Goal: Task Accomplishment & Management: Manage account settings

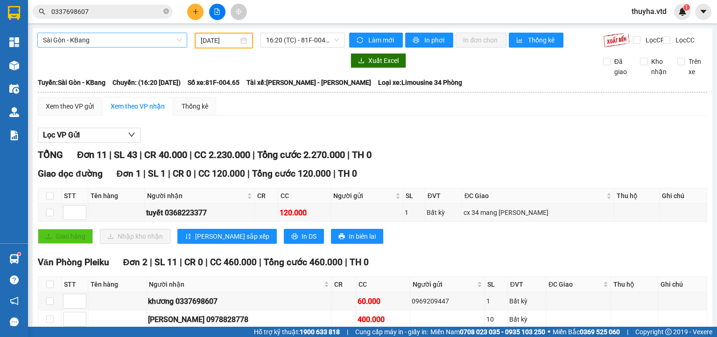
click at [71, 41] on span "Sài Gòn - KBang" at bounding box center [112, 40] width 139 height 14
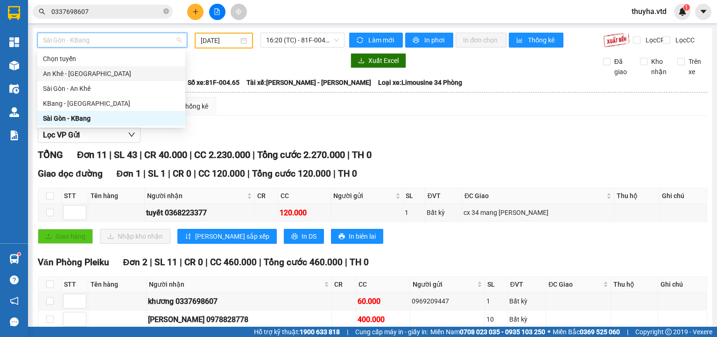
click at [61, 75] on div "An Khê - [GEOGRAPHIC_DATA]" at bounding box center [111, 74] width 137 height 10
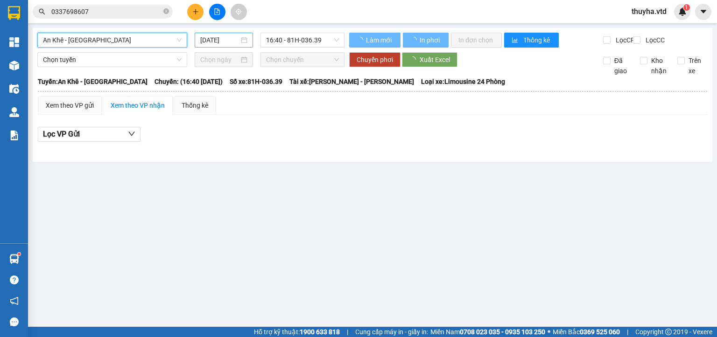
click at [218, 39] on input "[DATE]" at bounding box center [219, 40] width 38 height 10
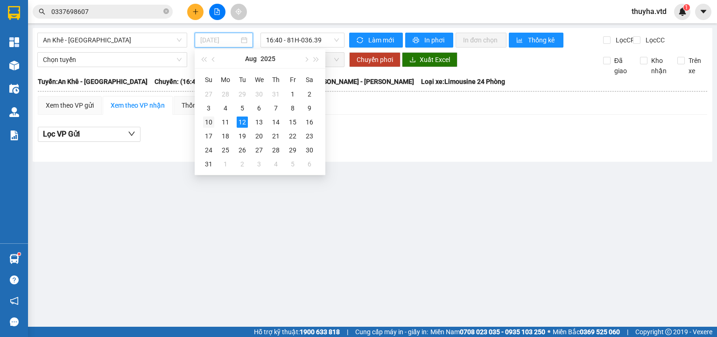
click at [208, 121] on div "10" at bounding box center [208, 122] width 11 height 11
type input "[DATE]"
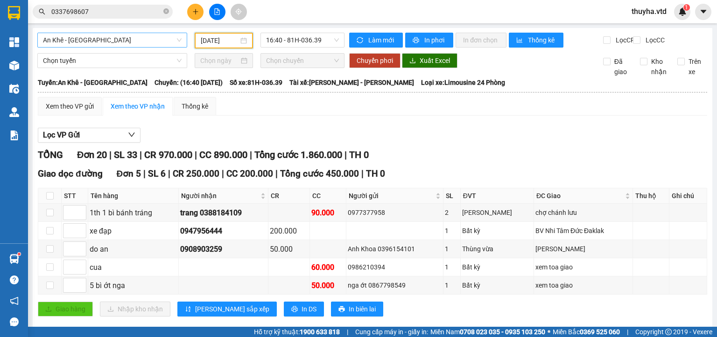
click at [97, 39] on span "An Khê - [GEOGRAPHIC_DATA]" at bounding box center [112, 40] width 139 height 14
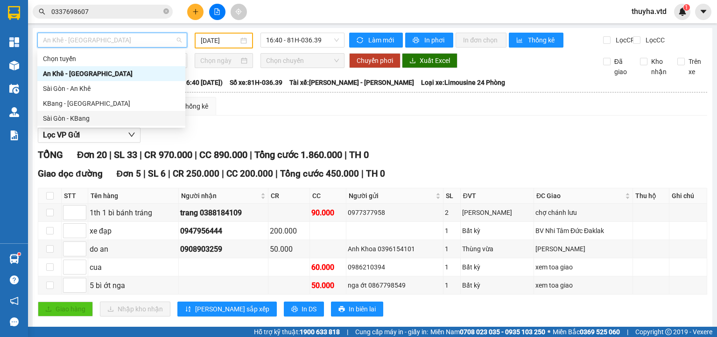
click at [76, 114] on div "Sài Gòn - KBang" at bounding box center [111, 118] width 137 height 10
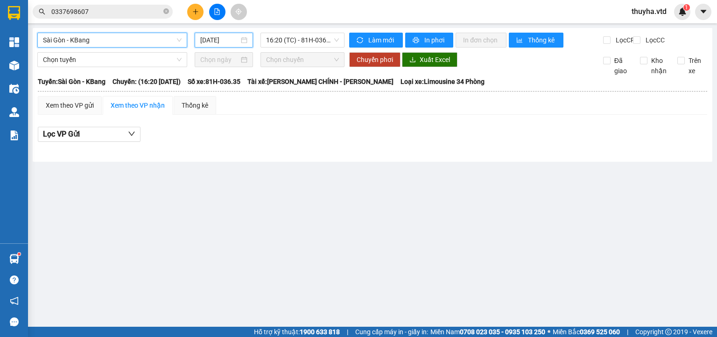
click at [213, 40] on input "[DATE]" at bounding box center [219, 40] width 38 height 10
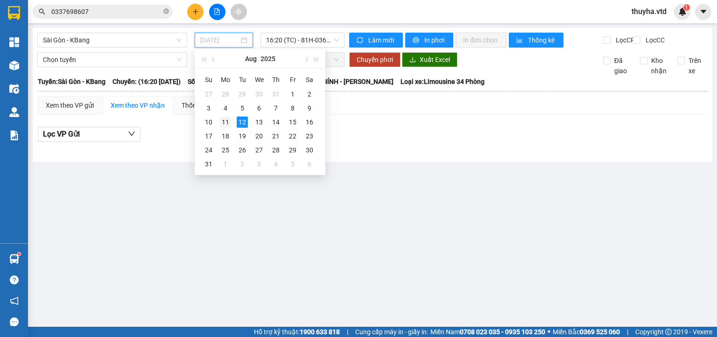
click at [226, 124] on div "11" at bounding box center [225, 122] width 11 height 11
type input "[DATE]"
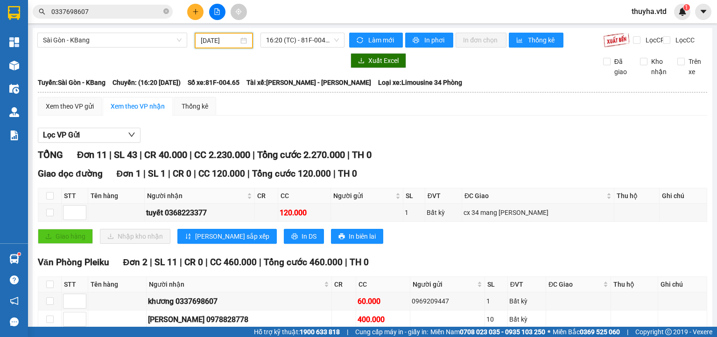
click at [206, 41] on input "[DATE]" at bounding box center [219, 40] width 37 height 10
click at [310, 43] on span "16:20 (TC) - 81F-004.65" at bounding box center [302, 40] width 73 height 14
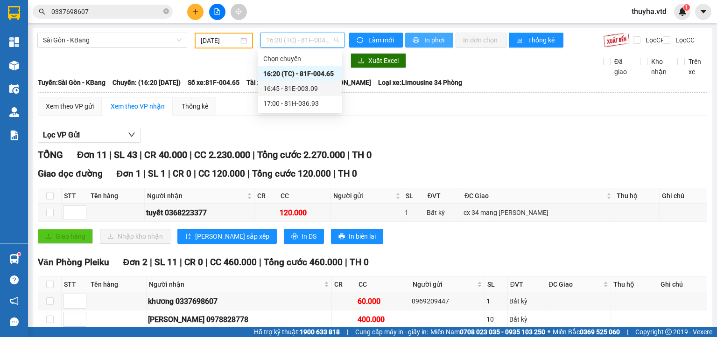
click at [424, 39] on span "In phơi" at bounding box center [434, 40] width 21 height 10
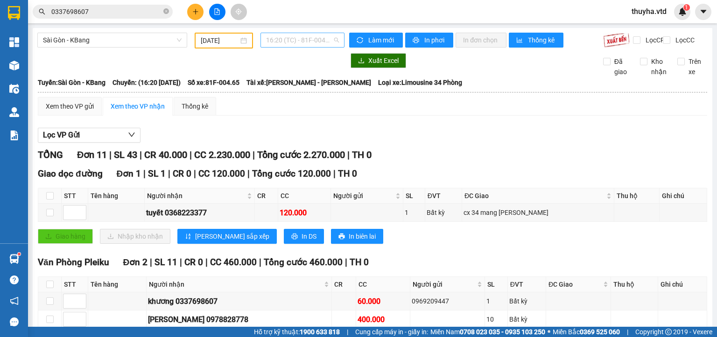
click at [292, 40] on span "16:20 (TC) - 81F-004.65" at bounding box center [302, 40] width 73 height 14
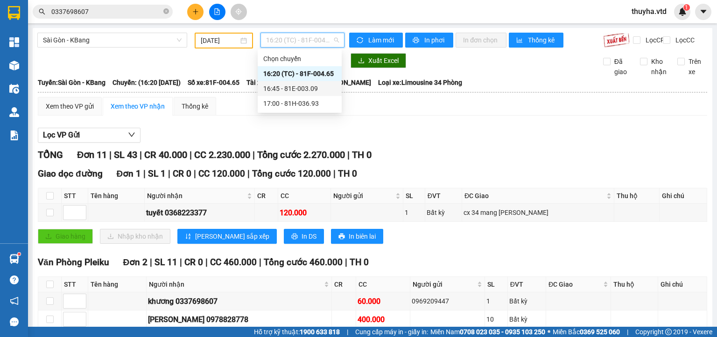
click at [302, 91] on div "16:45 - 81E-003.09" at bounding box center [299, 89] width 73 height 10
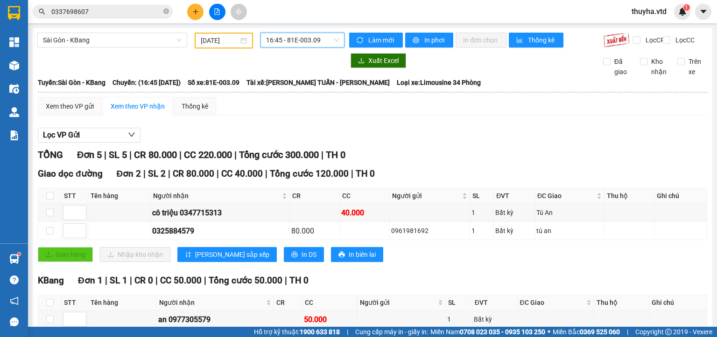
click at [290, 42] on span "16:45 - 81E-003.09" at bounding box center [302, 40] width 73 height 14
click at [431, 43] on span "In phơi" at bounding box center [434, 40] width 21 height 10
click at [300, 41] on span "16:45 - 81E-003.09" at bounding box center [302, 40] width 73 height 14
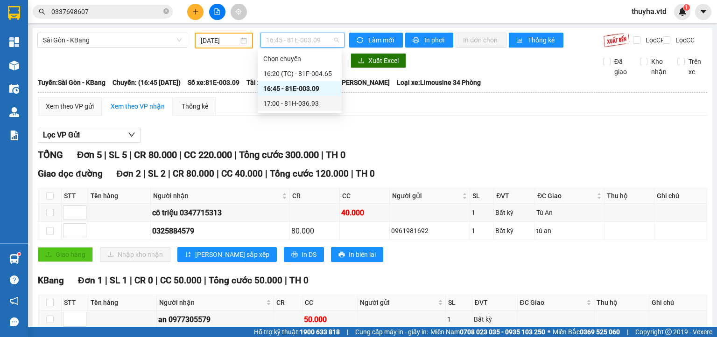
click at [305, 103] on div "17:00 - 81H-036.93" at bounding box center [299, 103] width 73 height 10
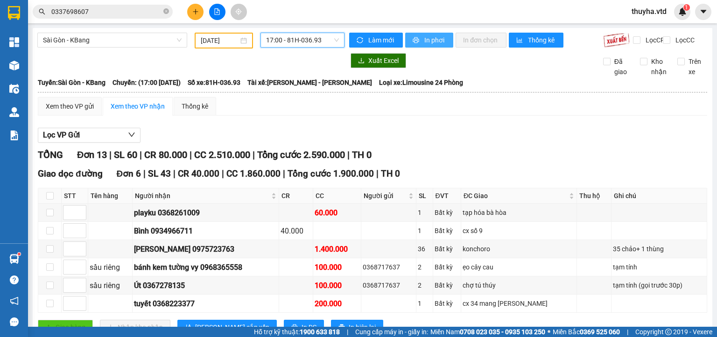
click at [432, 40] on span "In phơi" at bounding box center [434, 40] width 21 height 10
click at [49, 42] on span "Sài Gòn - KBang" at bounding box center [112, 40] width 139 height 14
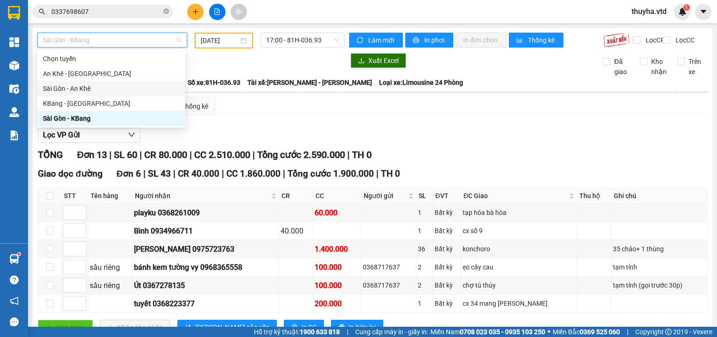
click at [64, 89] on div "Sài Gòn - An Khê" at bounding box center [111, 89] width 137 height 10
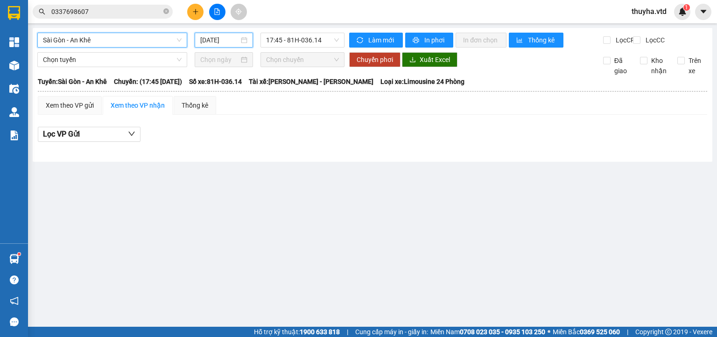
click at [222, 40] on input "[DATE]" at bounding box center [219, 40] width 38 height 10
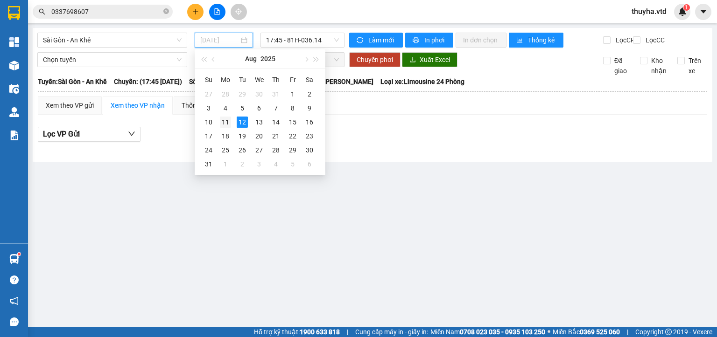
click at [224, 120] on div "11" at bounding box center [225, 122] width 11 height 11
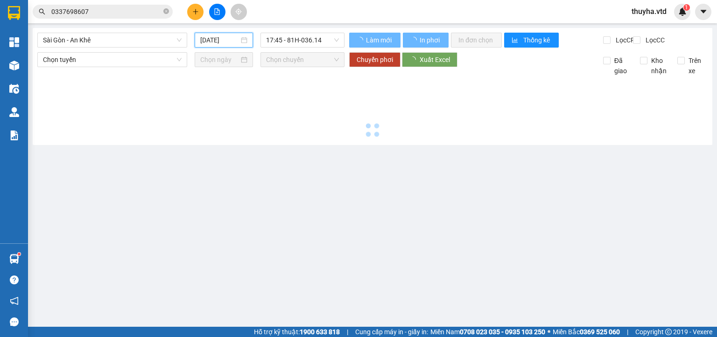
type input "[DATE]"
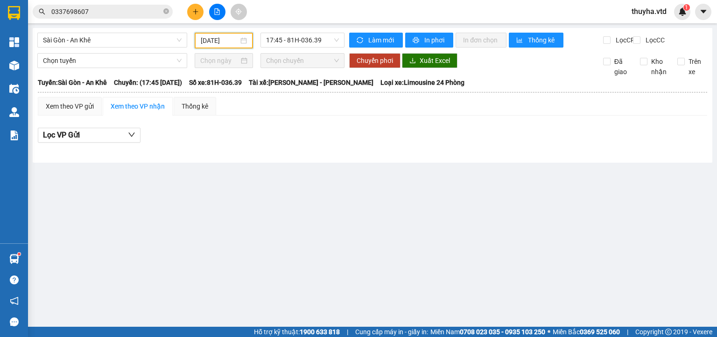
click at [218, 44] on input "[DATE]" at bounding box center [219, 40] width 37 height 10
click at [303, 40] on span "17:45 - 81H-036.39" at bounding box center [302, 40] width 73 height 14
drag, startPoint x: 109, startPoint y: 39, endPoint x: 107, endPoint y: 49, distance: 10.0
click at [110, 38] on span "Sài Gòn - An Khê" at bounding box center [112, 40] width 139 height 14
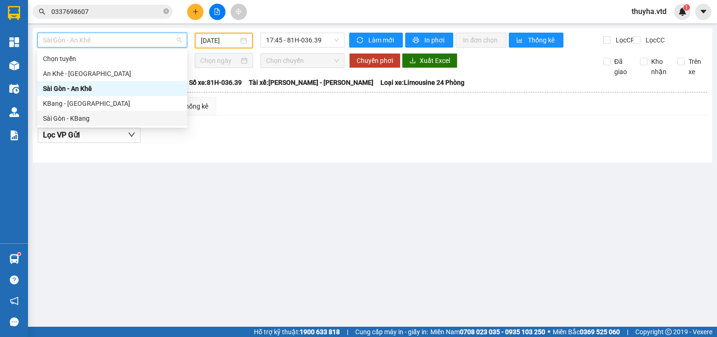
click at [75, 118] on div "Sài Gòn - KBang" at bounding box center [112, 118] width 139 height 10
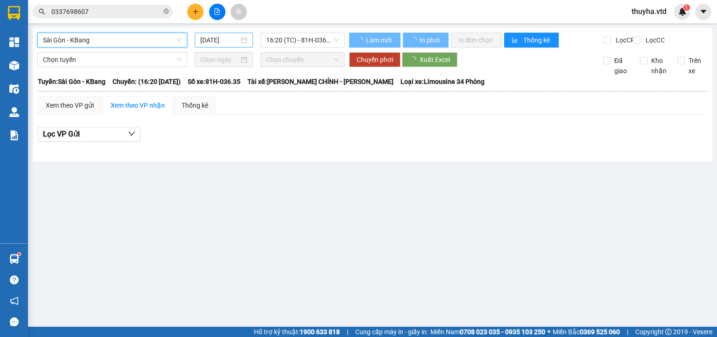
drag, startPoint x: 216, startPoint y: 37, endPoint x: 216, endPoint y: 43, distance: 5.6
click at [216, 38] on input "[DATE]" at bounding box center [219, 40] width 38 height 10
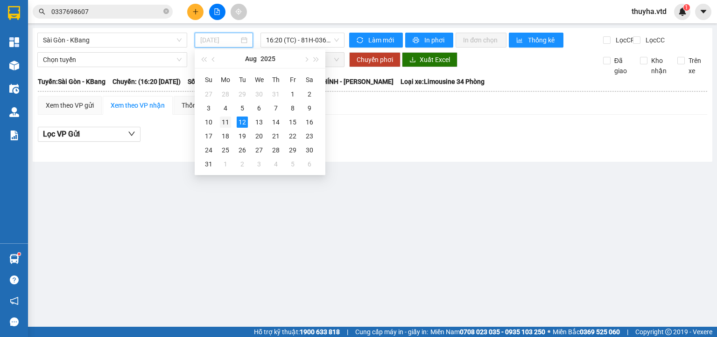
click at [224, 124] on div "11" at bounding box center [225, 122] width 11 height 11
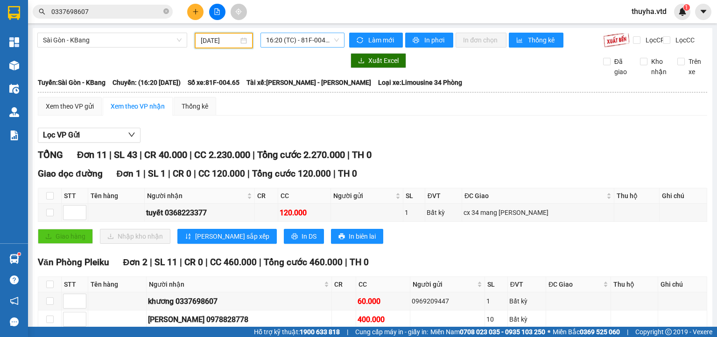
click at [315, 37] on span "16:20 (TC) - 81F-004.65" at bounding box center [302, 40] width 73 height 14
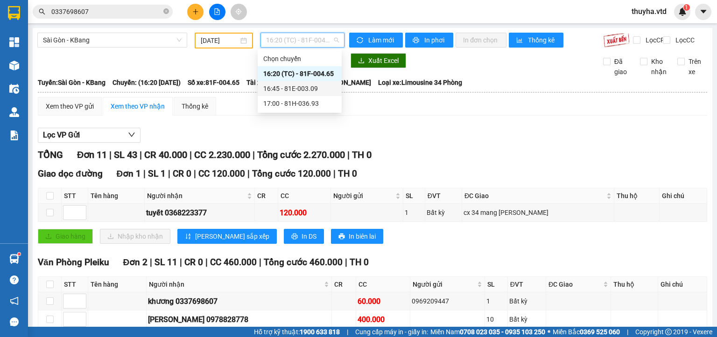
click at [315, 90] on div "16:45 - 81E-003.09" at bounding box center [299, 89] width 73 height 10
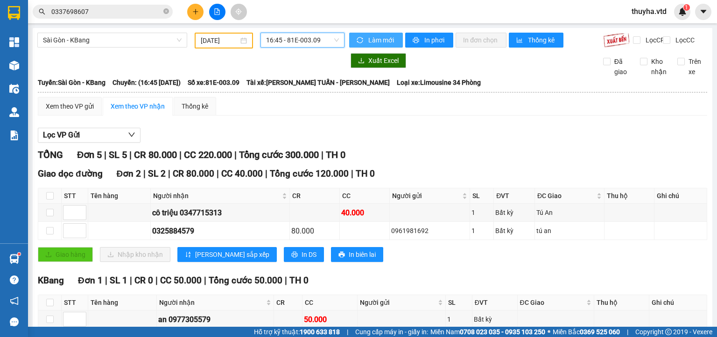
click at [368, 41] on span "Làm mới" at bounding box center [381, 40] width 27 height 10
click at [314, 42] on span "16:45 - 81E-003.09" at bounding box center [302, 40] width 73 height 14
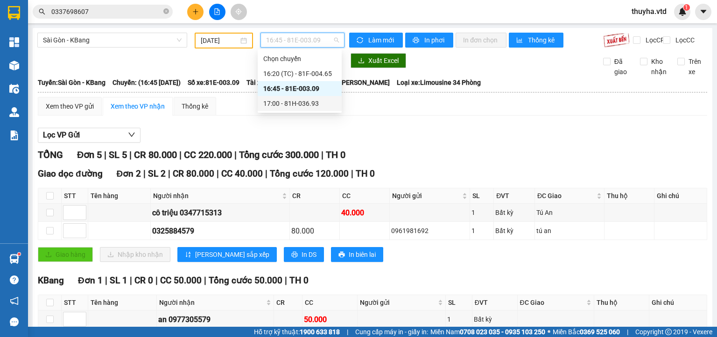
click at [305, 102] on div "17:00 - 81H-036.93" at bounding box center [299, 103] width 73 height 10
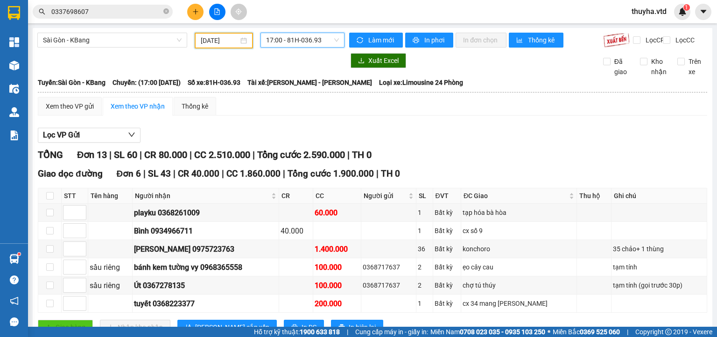
click at [213, 38] on input "[DATE]" at bounding box center [219, 40] width 37 height 10
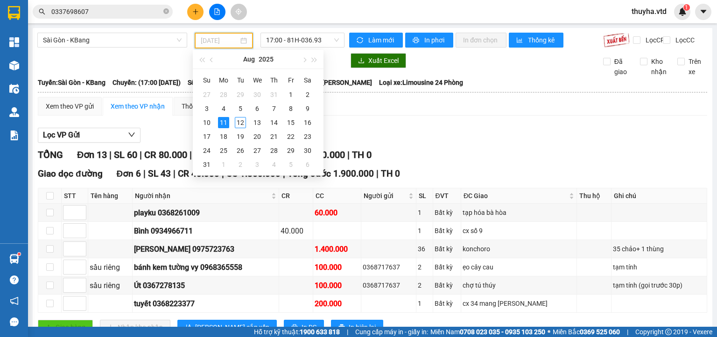
type input "[DATE]"
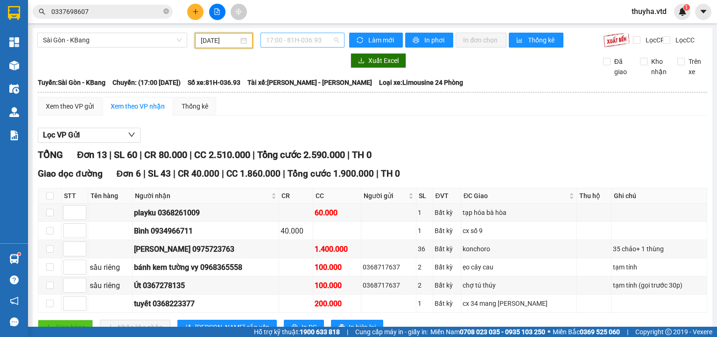
click at [301, 35] on span "17:00 - 81H-036.93" at bounding box center [302, 40] width 73 height 14
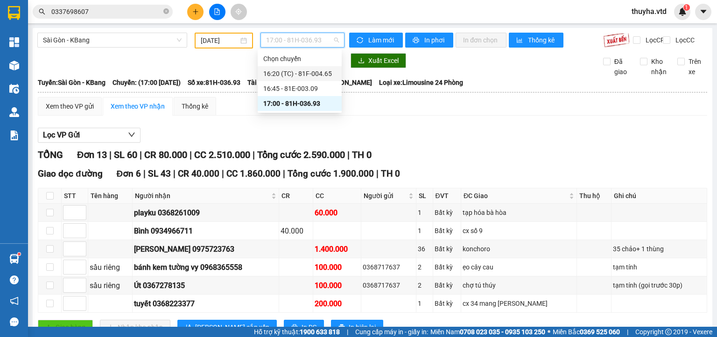
click at [305, 77] on div "16:20 (TC) - 81F-004.65" at bounding box center [299, 74] width 73 height 10
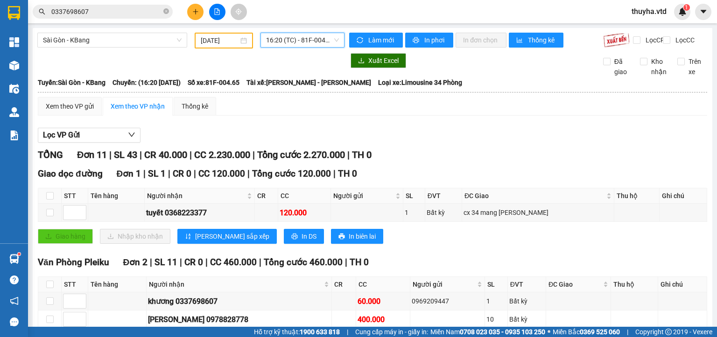
click at [304, 37] on span "16:20 (TC) - 81F-004.65" at bounding box center [302, 40] width 73 height 14
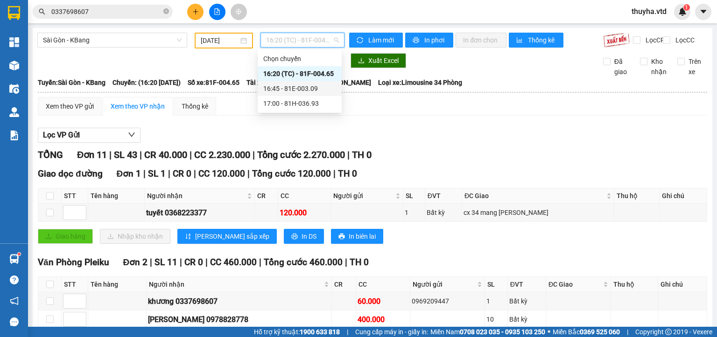
click at [308, 83] on div "16:45 - 81E-003.09" at bounding box center [300, 88] width 84 height 15
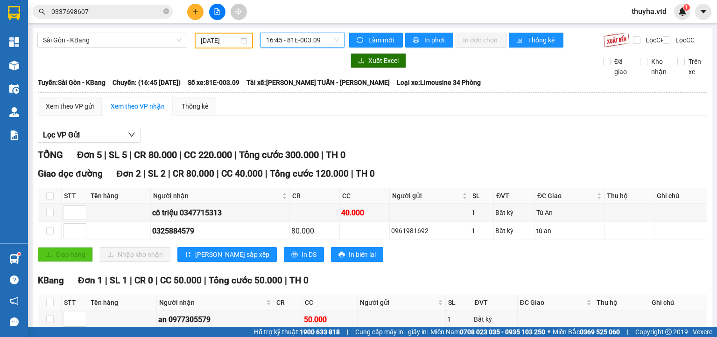
click at [284, 38] on span "16:45 - 81E-003.09" at bounding box center [302, 40] width 73 height 14
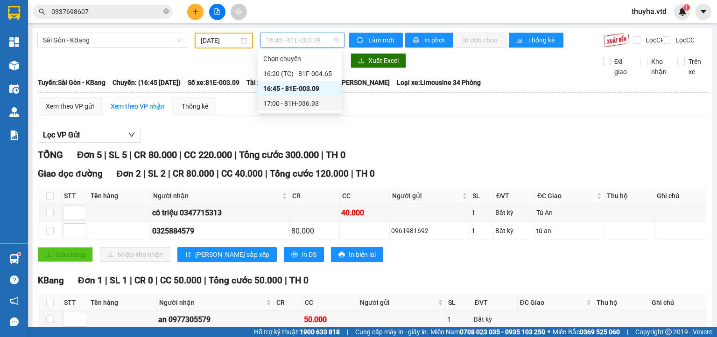
click at [304, 102] on div "17:00 - 81H-036.93" at bounding box center [299, 103] width 73 height 10
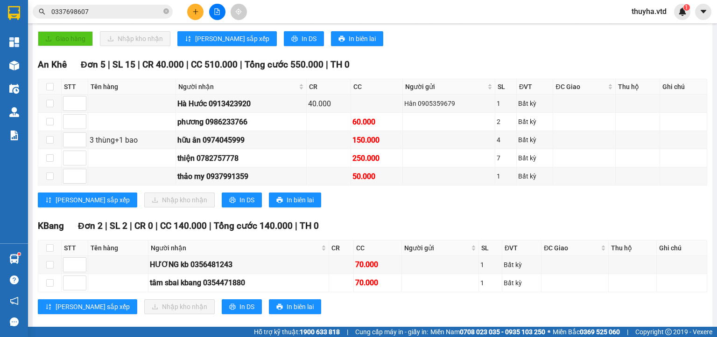
scroll to position [258, 0]
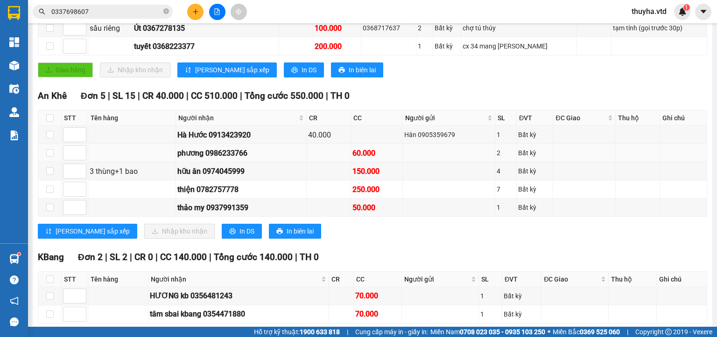
click at [226, 157] on div "phương 0986233766" at bounding box center [240, 153] width 127 height 12
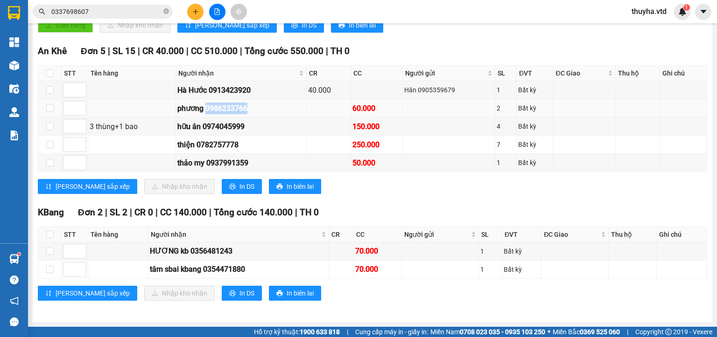
scroll to position [71, 0]
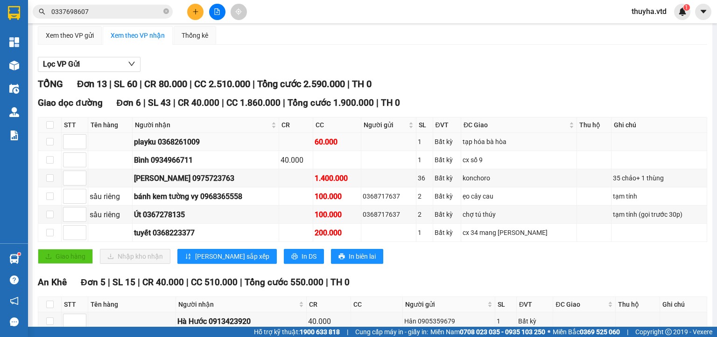
click at [314, 146] on td at bounding box center [296, 142] width 35 height 18
click at [334, 178] on div "1.400.000" at bounding box center [336, 179] width 45 height 12
click at [341, 202] on div "100.000" at bounding box center [336, 197] width 45 height 12
click at [342, 221] on div "100.000" at bounding box center [336, 215] width 45 height 12
click at [344, 238] on div "200.000" at bounding box center [336, 233] width 45 height 12
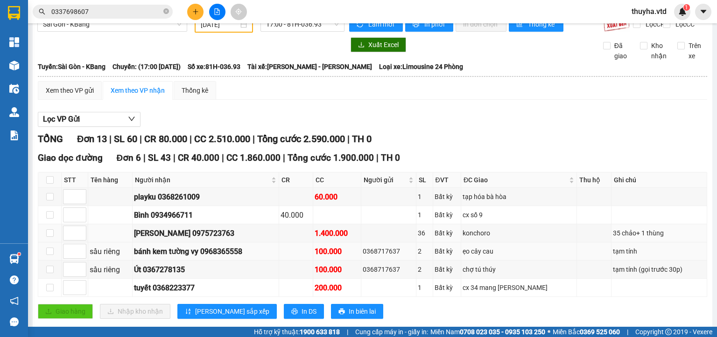
scroll to position [0, 0]
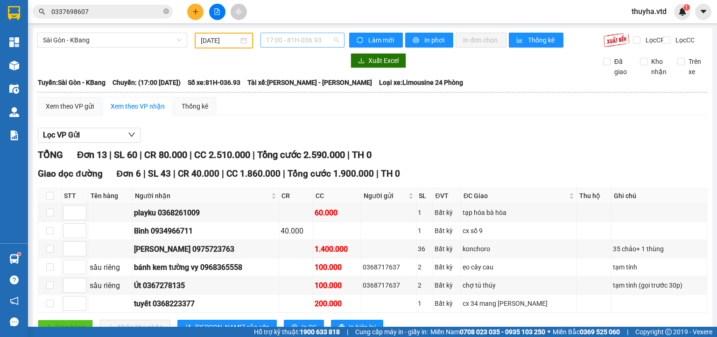
click at [295, 39] on span "17:00 - 81H-036.93" at bounding box center [302, 40] width 73 height 14
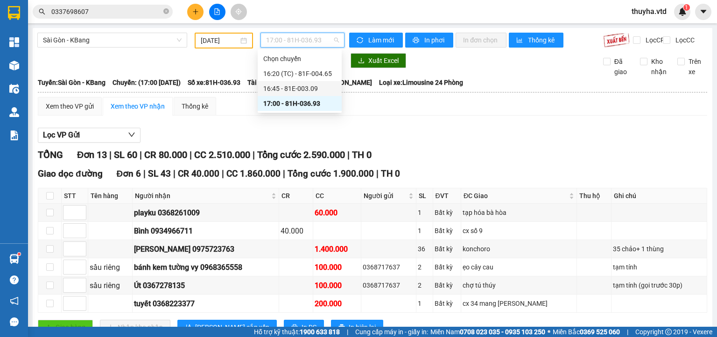
click at [298, 91] on div "16:45 - 81E-003.09" at bounding box center [299, 89] width 73 height 10
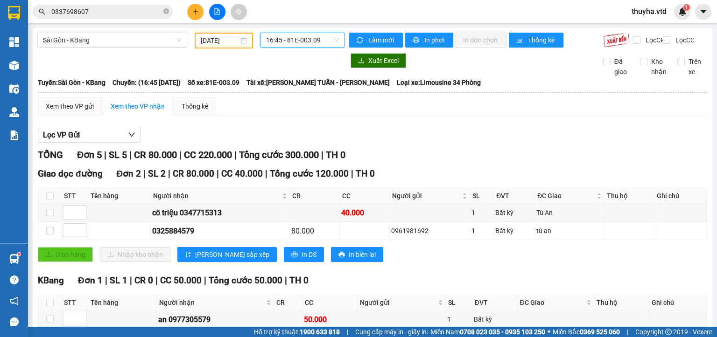
click at [283, 44] on span "16:45 - 81E-003.09" at bounding box center [302, 40] width 73 height 14
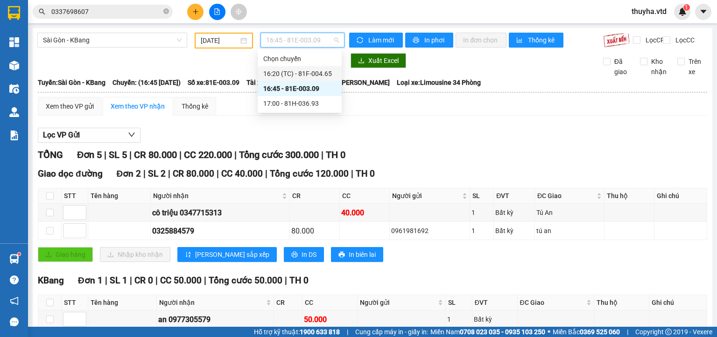
click at [300, 74] on div "16:20 (TC) - 81F-004.65" at bounding box center [299, 74] width 73 height 10
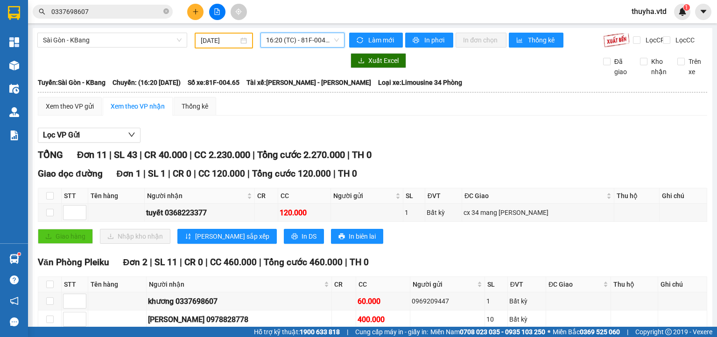
click at [302, 32] on div "[GEOGRAPHIC_DATA] - KBang [DATE] 16:20 16:20 (TC) - 81F-004.65 Làm mới In phơi …" at bounding box center [372, 308] width 679 height 560
click at [302, 40] on span "16:20 (TC) - 81F-004.65" at bounding box center [302, 40] width 73 height 14
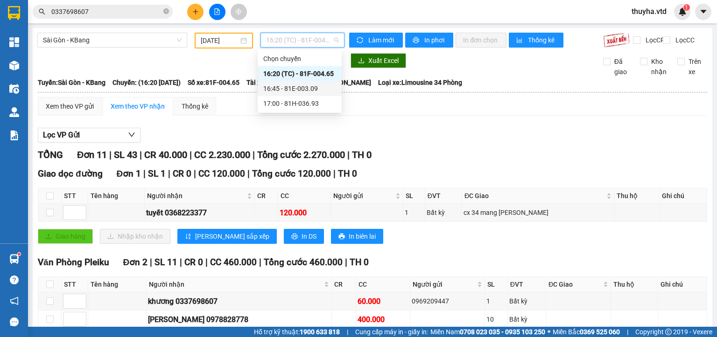
click at [304, 85] on div "16:45 - 81E-003.09" at bounding box center [299, 89] width 73 height 10
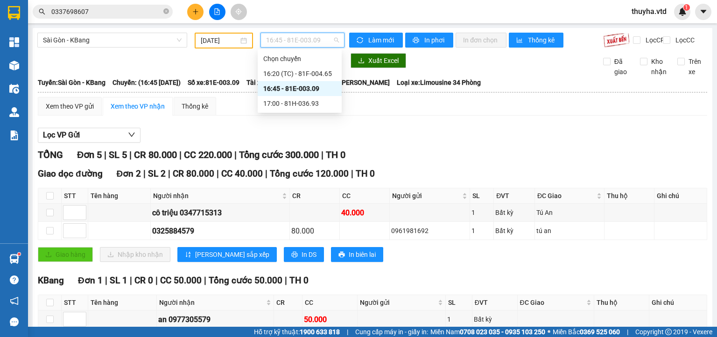
click at [290, 40] on span "16:45 - 81E-003.09" at bounding box center [302, 40] width 73 height 14
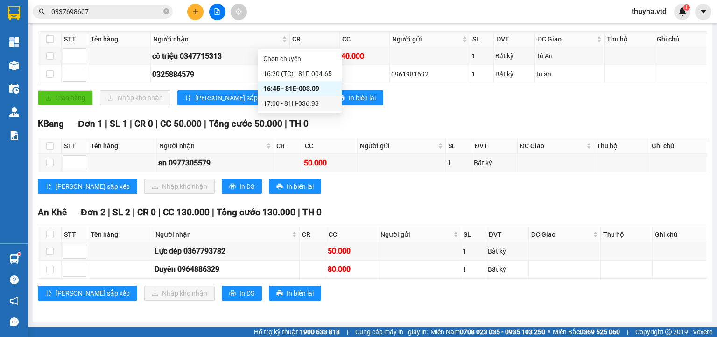
scroll to position [161, 0]
click at [388, 208] on div "An Khê Đơn 2 | SL 2 | CR 0 | CC 130.000 | Tổng cước 130.000 | TH 0" at bounding box center [372, 213] width 669 height 14
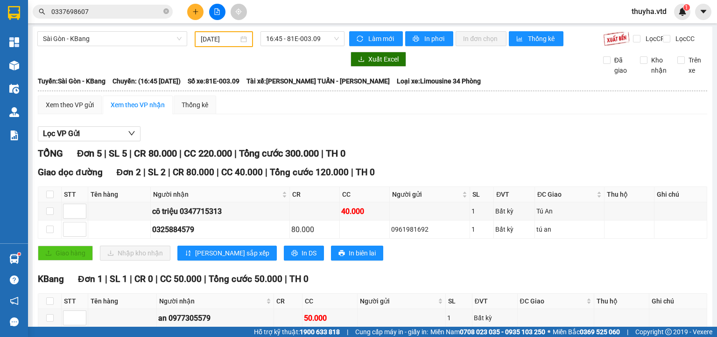
scroll to position [0, 0]
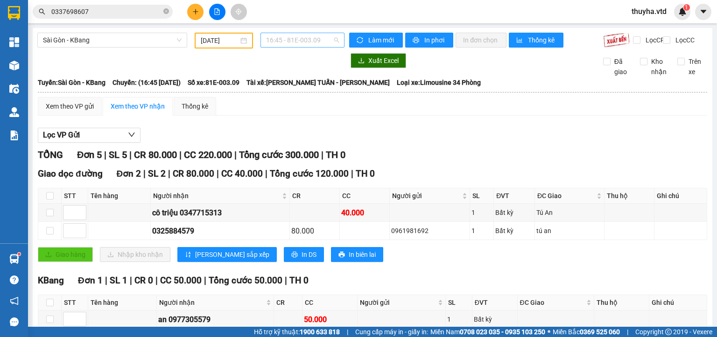
click at [299, 39] on span "16:45 - 81E-003.09" at bounding box center [302, 40] width 73 height 14
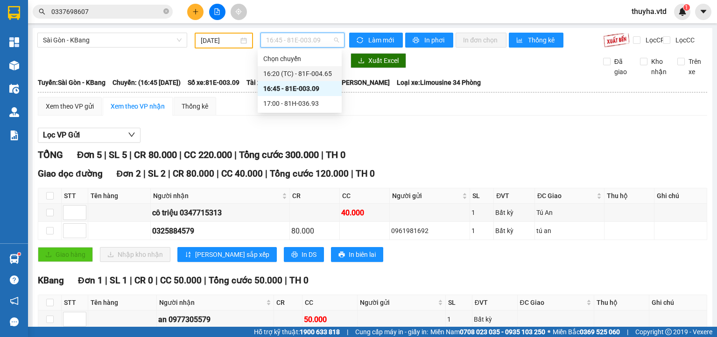
click at [299, 75] on div "16:20 (TC) - 81F-004.65" at bounding box center [299, 74] width 73 height 10
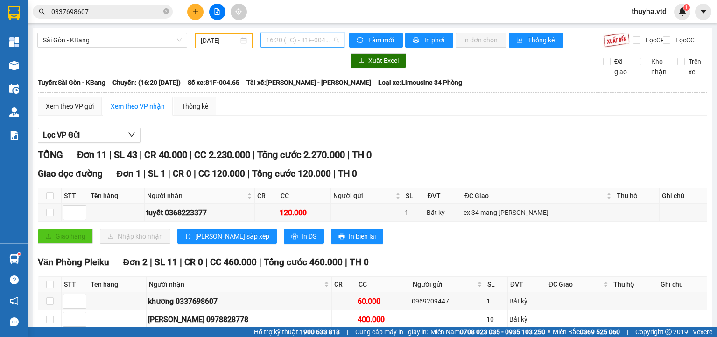
click at [284, 38] on span "16:20 (TC) - 81F-004.65" at bounding box center [302, 40] width 73 height 14
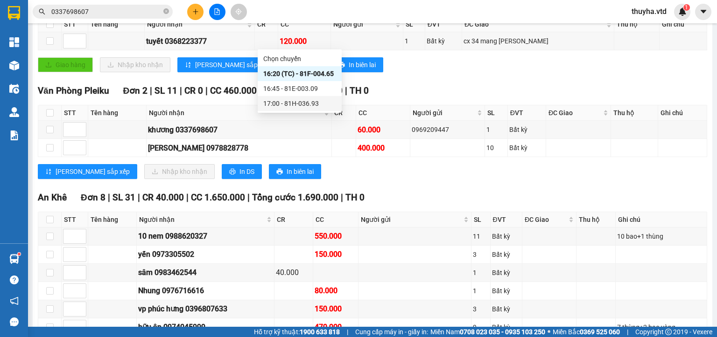
scroll to position [233, 0]
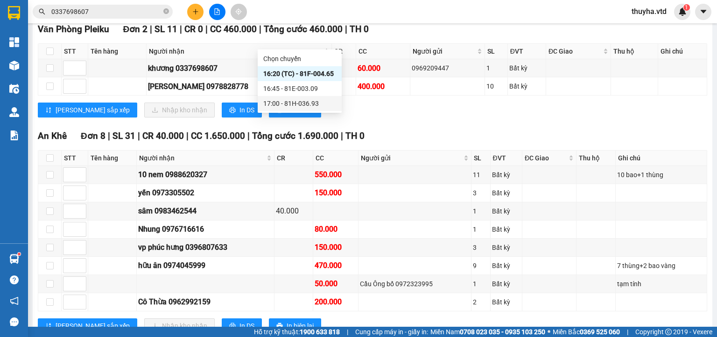
click at [410, 125] on div "Văn Phòng Pleiku Đơn 2 | SL 11 | CR 0 | CC 460.000 | Tổng cước 460.000 | TH 0 S…" at bounding box center [372, 73] width 669 height 102
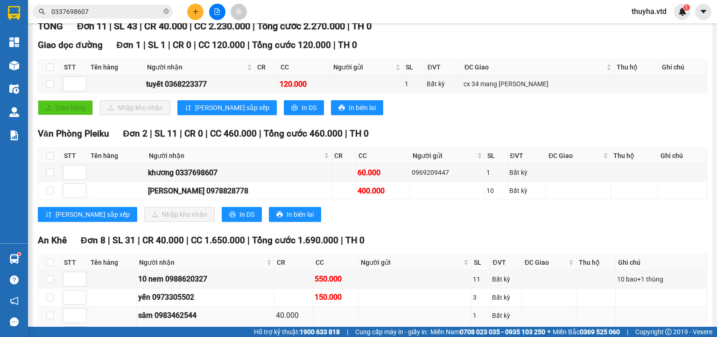
scroll to position [269, 0]
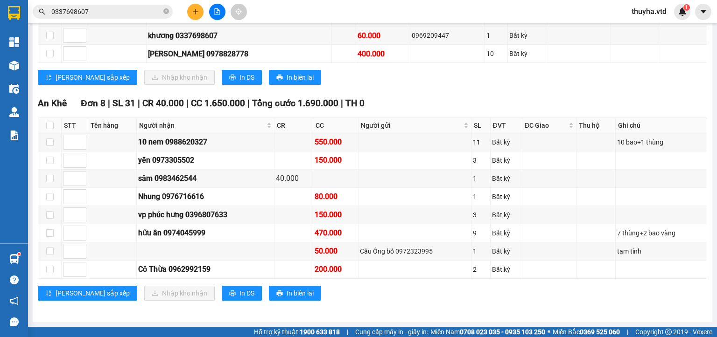
click at [468, 305] on div "An Khê Đơn 8 | SL 31 | CR 40.000 | CC 1.650.000 | Tổng cước 1.690.000 | TH 0 ST…" at bounding box center [372, 202] width 669 height 211
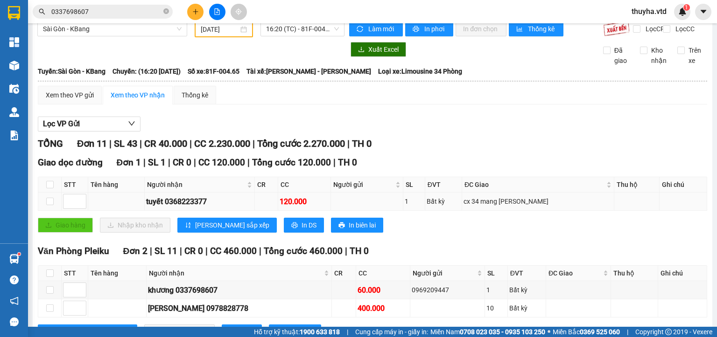
scroll to position [0, 0]
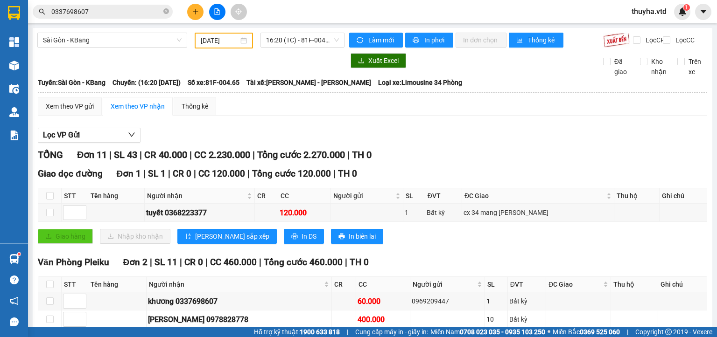
click at [467, 160] on div "TỔNG Đơn 11 | SL 43 | CR 40.000 | CC 2.230.000 | Tổng cước 2.270.000 | TH 0" at bounding box center [372, 155] width 669 height 14
click at [302, 33] on span "16:20 (TC) - 81F-004.65" at bounding box center [302, 40] width 73 height 14
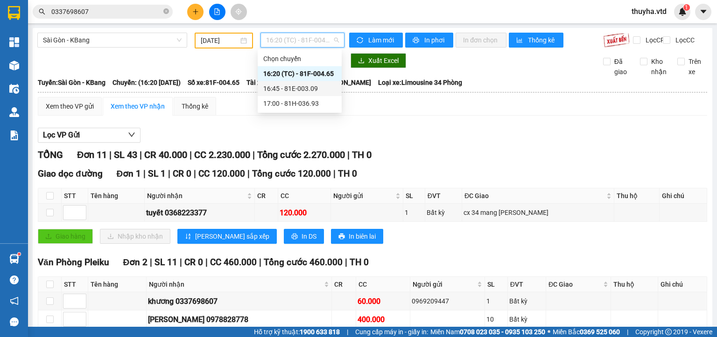
click at [291, 92] on div "16:45 - 81E-003.09" at bounding box center [299, 89] width 73 height 10
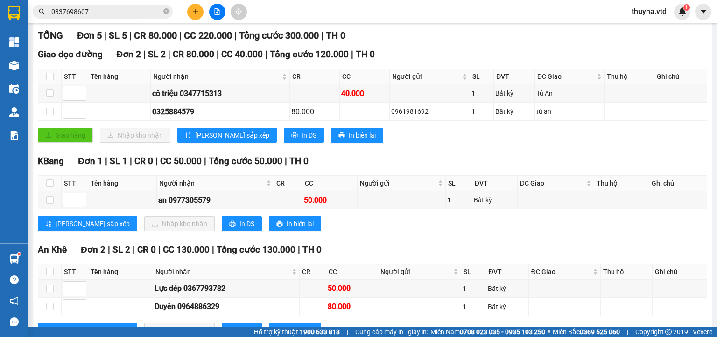
scroll to position [161, 0]
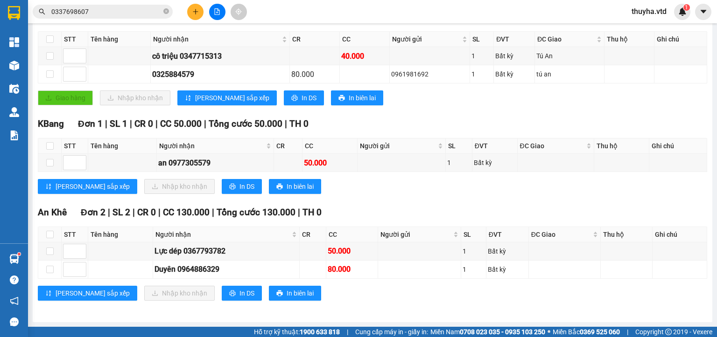
click at [523, 199] on div "KBang Đơn 1 | SL 1 | CR 0 | CC 50.000 | Tổng cước 50.000 | TH 0 STT Tên hàng Ng…" at bounding box center [372, 159] width 669 height 84
click at [487, 296] on div "[PERSON_NAME] sắp xếp Nhập kho nhận In DS In biên lai" at bounding box center [372, 293] width 669 height 15
click at [409, 193] on div "[PERSON_NAME] sắp xếp Nhập kho nhận In DS In biên lai" at bounding box center [372, 186] width 669 height 15
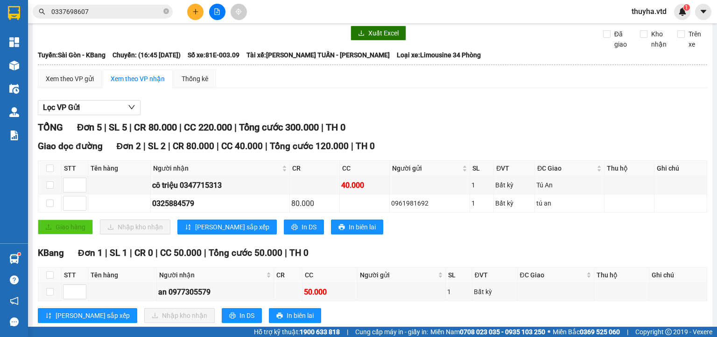
scroll to position [0, 0]
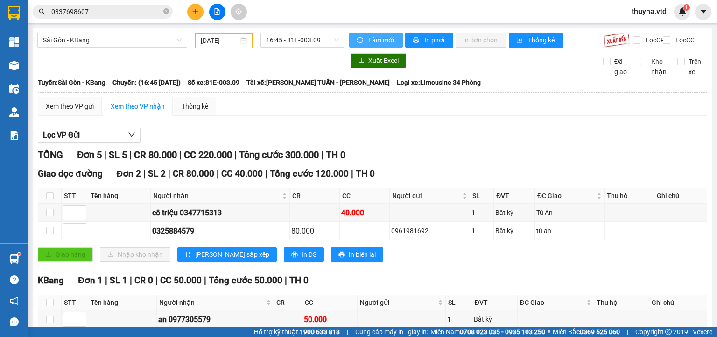
click at [386, 35] on span "Làm mới" at bounding box center [381, 40] width 27 height 10
click at [197, 14] on icon "plus" at bounding box center [195, 11] width 7 height 7
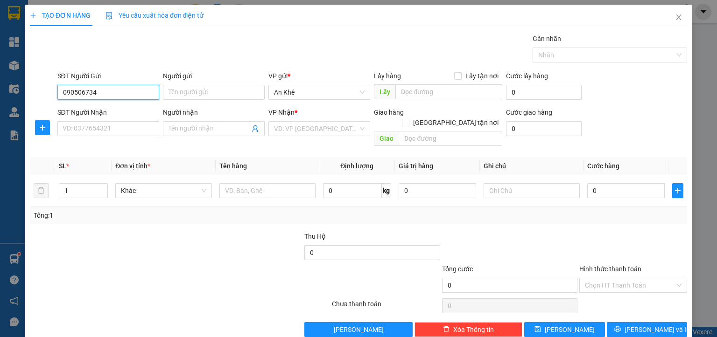
type input "0905067348"
click at [109, 115] on div "0905067348 - Thuỷ" at bounding box center [107, 110] width 90 height 10
type input "Thuỷ"
type input "0932411599"
type input "Phương"
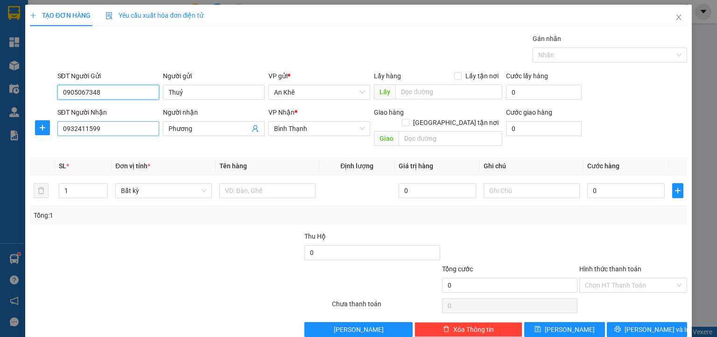
type input "0905067348"
drag, startPoint x: 105, startPoint y: 132, endPoint x: 1, endPoint y: 129, distance: 104.1
click at [1, 129] on div "TẠO ĐƠN HÀNG Yêu cầu xuất hóa đơn điện tử Transit Pickup Surcharge Ids Transit …" at bounding box center [358, 168] width 717 height 337
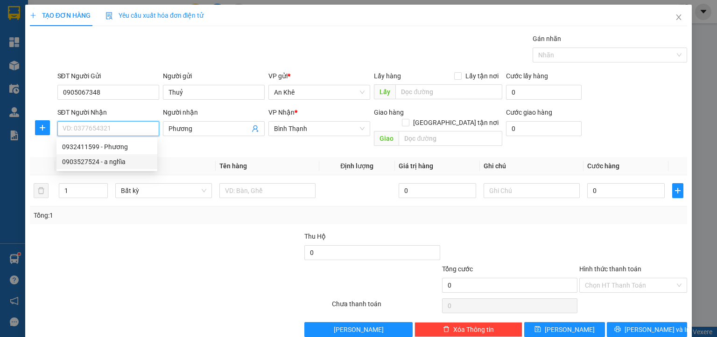
click at [82, 165] on div "0903527524 - a nghĩa" at bounding box center [107, 162] width 90 height 10
type input "0903527524"
type input "a nghĩa"
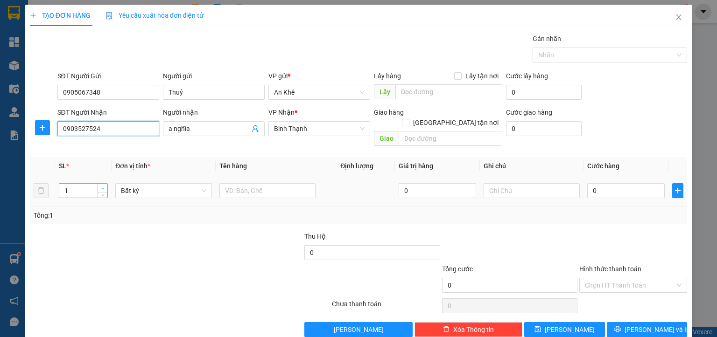
type input "0903527524"
type input "2"
click at [102, 184] on span "Increase Value" at bounding box center [102, 188] width 10 height 8
click at [130, 184] on span "Bất kỳ" at bounding box center [163, 191] width 85 height 14
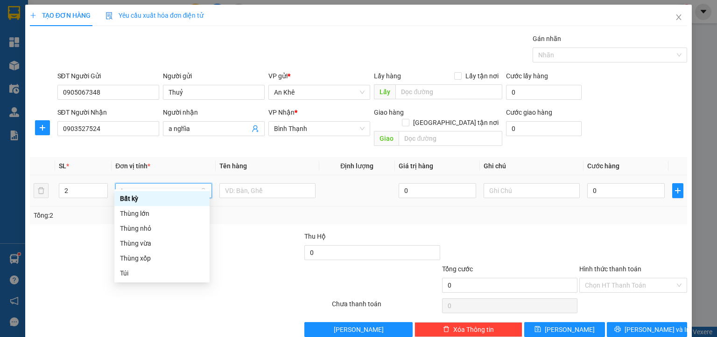
type input "th"
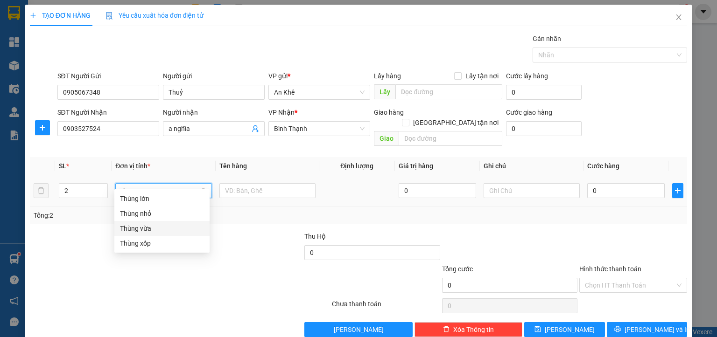
click at [148, 230] on div "Thùng vừa" at bounding box center [162, 228] width 84 height 10
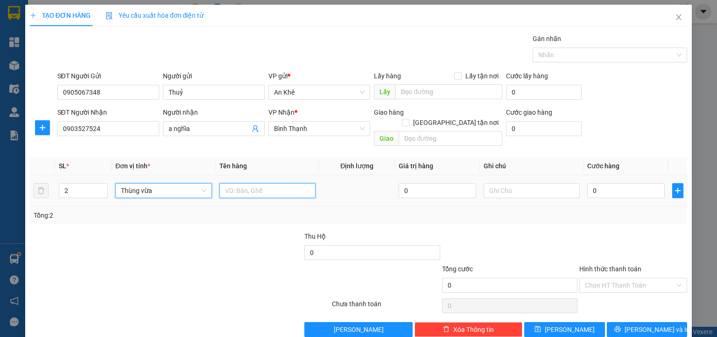
click at [227, 184] on input "text" at bounding box center [267, 190] width 96 height 15
type input "d"
type input "đồăn"
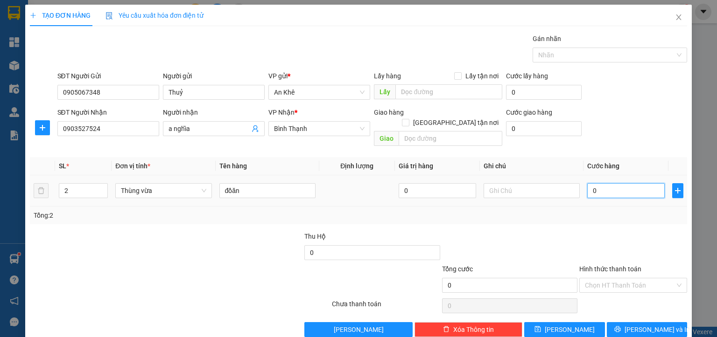
click at [597, 183] on input "0" at bounding box center [625, 190] width 77 height 15
type input "1"
type input "10"
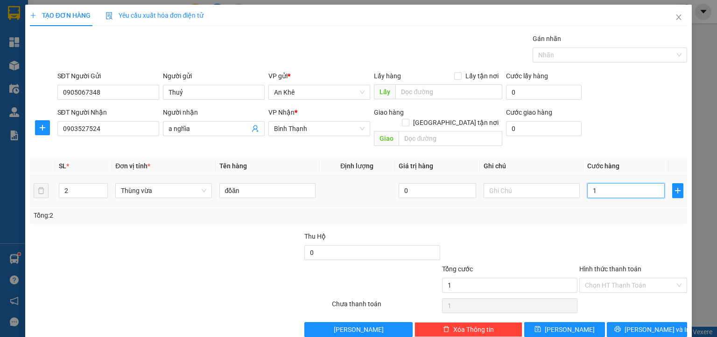
type input "10"
type input "100"
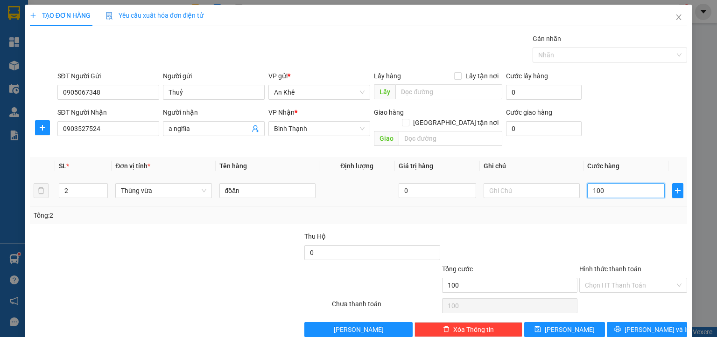
type input "1.000"
type input "10.000"
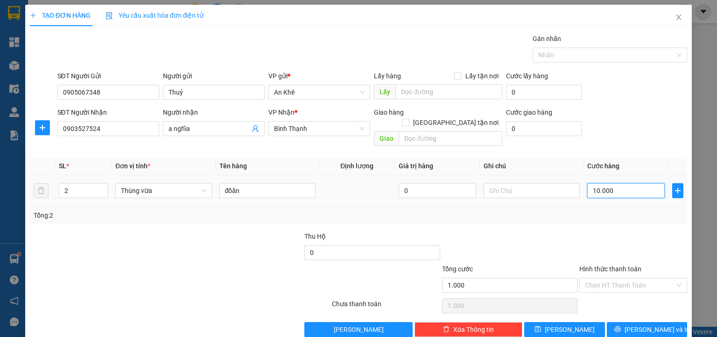
type input "10.000"
type input "100.000"
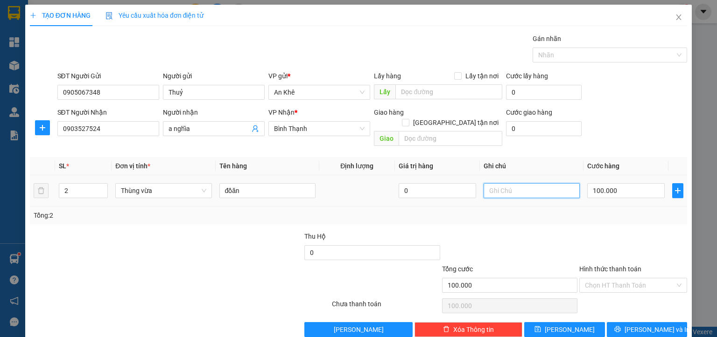
click at [489, 184] on input "text" at bounding box center [531, 190] width 96 height 15
type input "hà thu ship 80k rồi"
drag, startPoint x: 603, startPoint y: 268, endPoint x: 609, endPoint y: 276, distance: 9.7
click at [606, 279] on input "Hình thức thanh toán" at bounding box center [630, 286] width 90 height 14
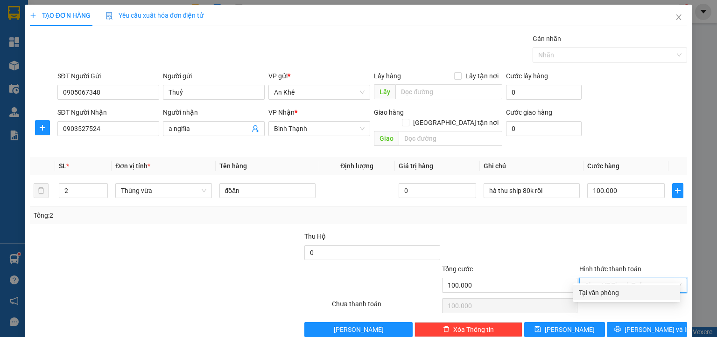
click at [605, 289] on div "Tại văn phòng" at bounding box center [627, 293] width 96 height 10
type input "0"
click at [620, 327] on icon "printer" at bounding box center [617, 330] width 6 height 6
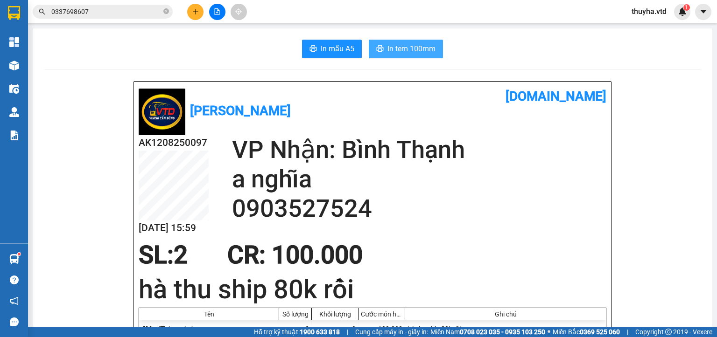
click at [415, 49] on span "In tem 100mm" at bounding box center [411, 49] width 48 height 12
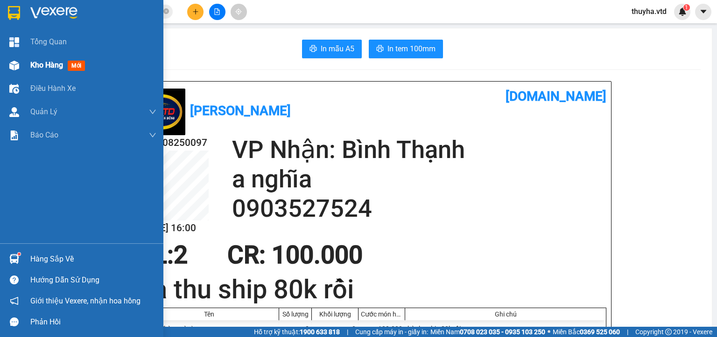
click at [32, 61] on span "Kho hàng" at bounding box center [46, 65] width 33 height 9
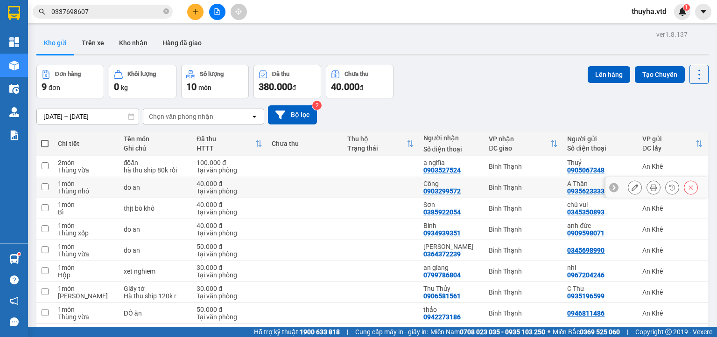
scroll to position [55, 0]
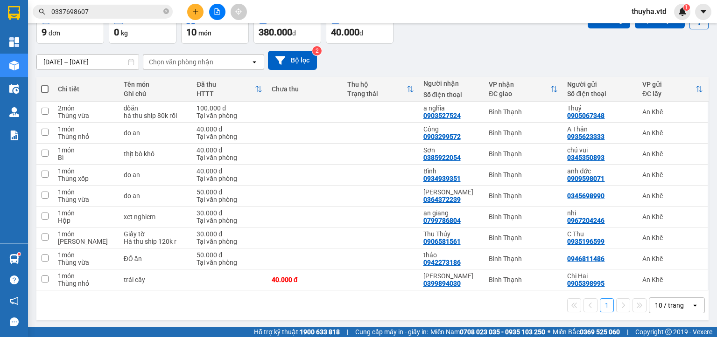
click at [98, 11] on input "0337698607" at bounding box center [106, 12] width 110 height 10
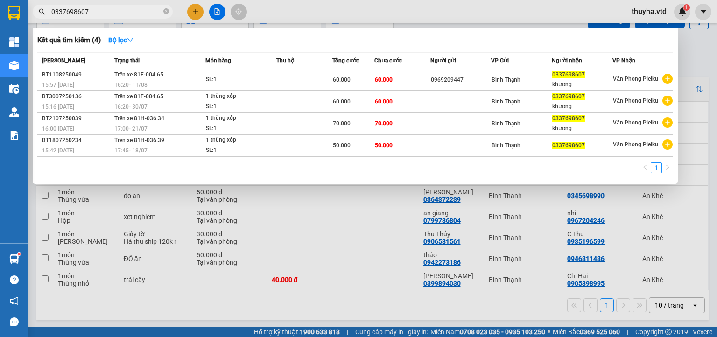
click at [98, 11] on input "0337698607" at bounding box center [106, 12] width 110 height 10
type input "o"
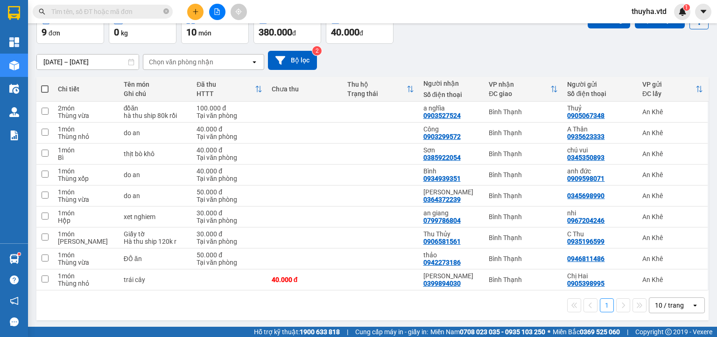
type input "ơ"
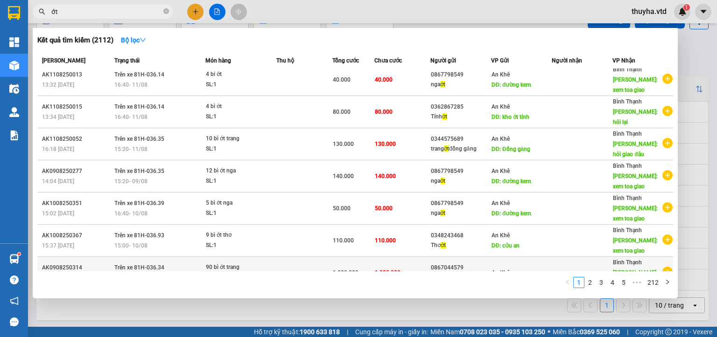
scroll to position [47, 0]
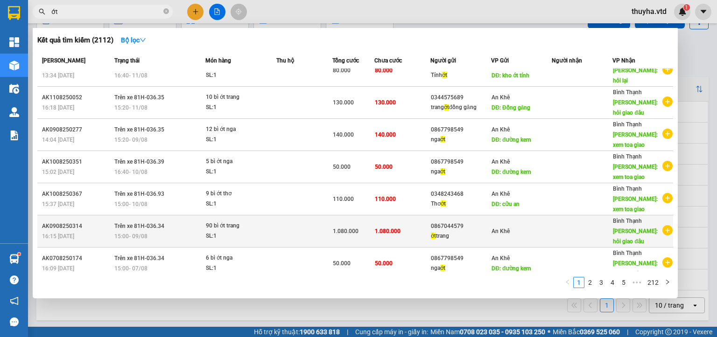
type input "ớt"
click at [439, 231] on div "ớt trang" at bounding box center [461, 236] width 60 height 10
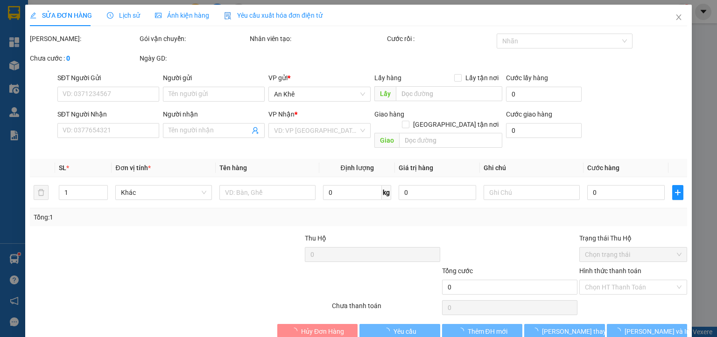
type input "0867044579"
type input "ớt trang"
type input "hỏi giao đâu"
type input "1.080.000"
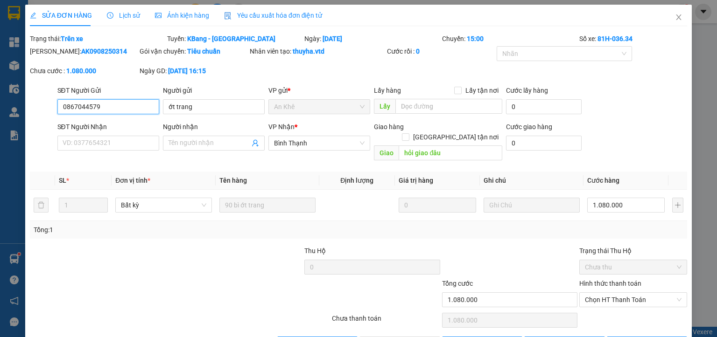
click at [72, 109] on input "0867044579" at bounding box center [108, 106] width 102 height 15
click at [675, 18] on icon "close" at bounding box center [678, 17] width 7 height 7
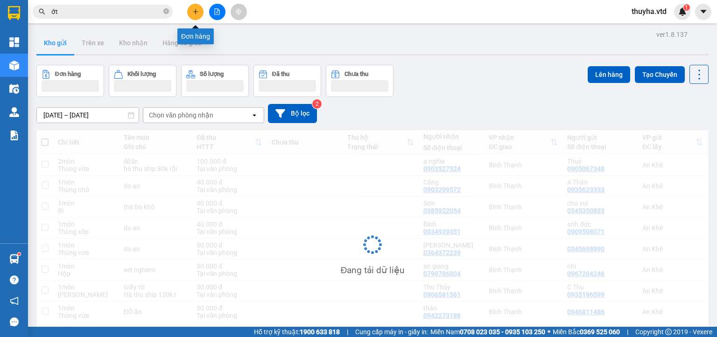
click at [195, 12] on icon "plus" at bounding box center [195, 11] width 0 height 5
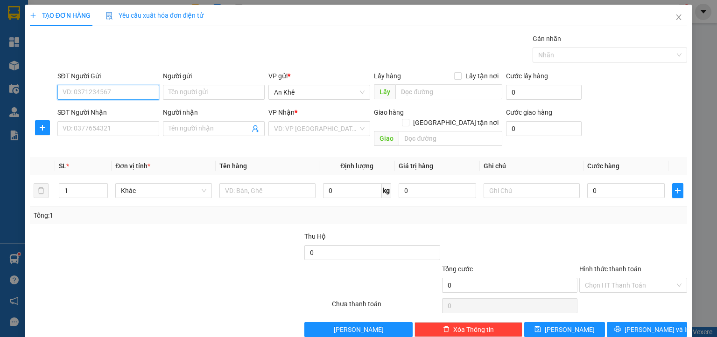
paste input "0867044579"
type input "0867044579"
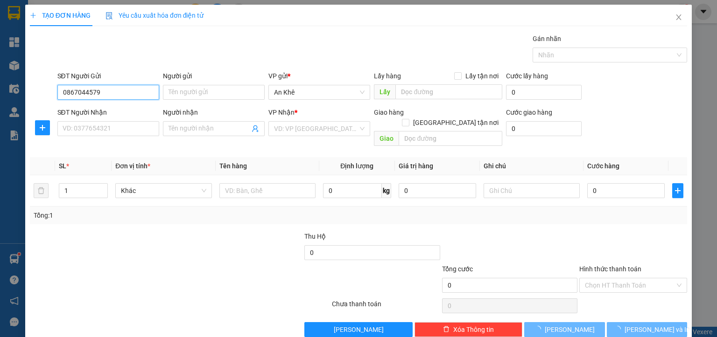
click at [109, 94] on input "0867044579" at bounding box center [108, 92] width 102 height 15
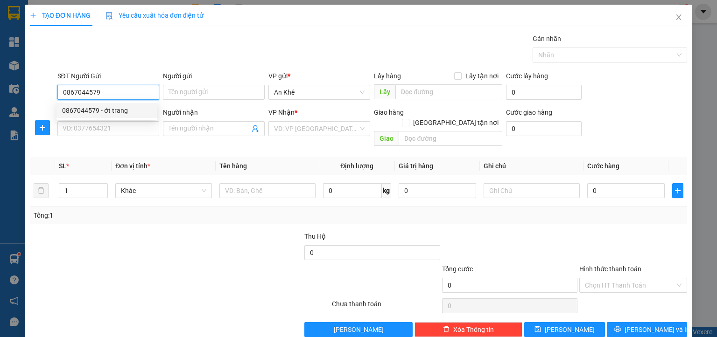
click at [108, 110] on div "0867044579 - ớt trang" at bounding box center [107, 110] width 90 height 10
type input "ớt trang"
type input "hỏi giao đâu"
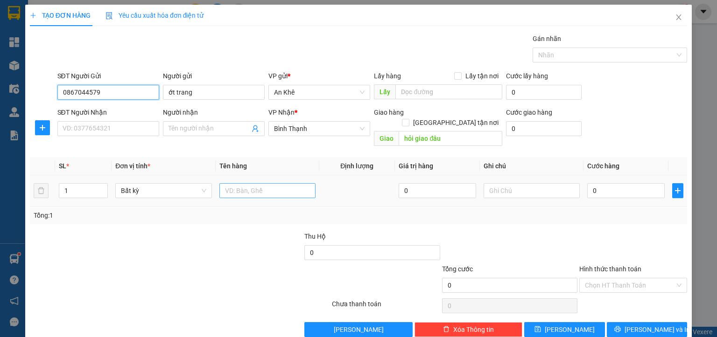
type input "0867044579"
click at [231, 186] on input "text" at bounding box center [267, 190] width 96 height 15
type input "21 bì ớt trang"
click at [610, 183] on input "0" at bounding box center [625, 190] width 77 height 15
type input "2"
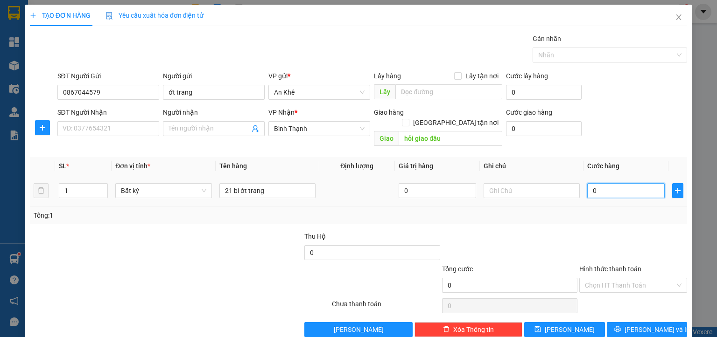
type input "2"
type input "25"
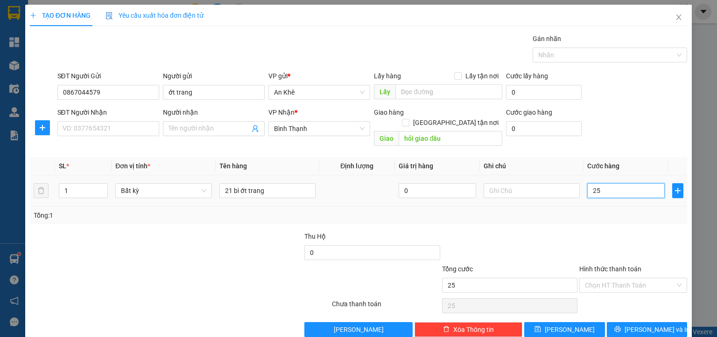
type input "250"
type input "2.500"
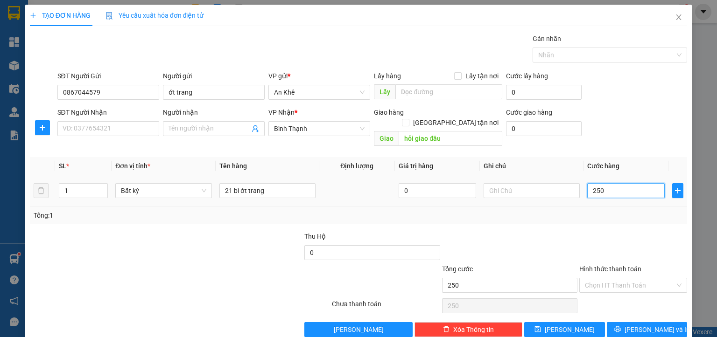
type input "2.500"
type input "25.000"
type input "250.000"
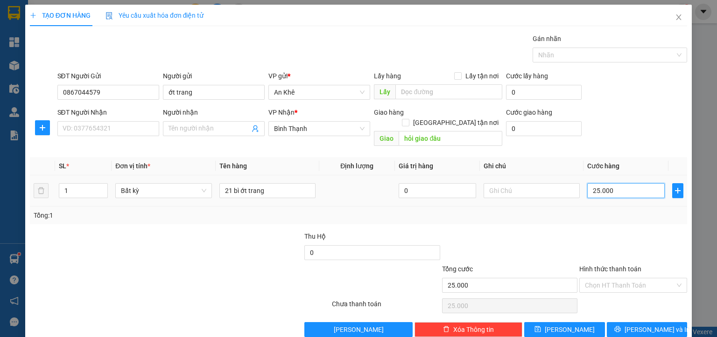
type input "250.000"
click at [562, 325] on span "[PERSON_NAME]" at bounding box center [569, 330] width 50 height 10
type input "0"
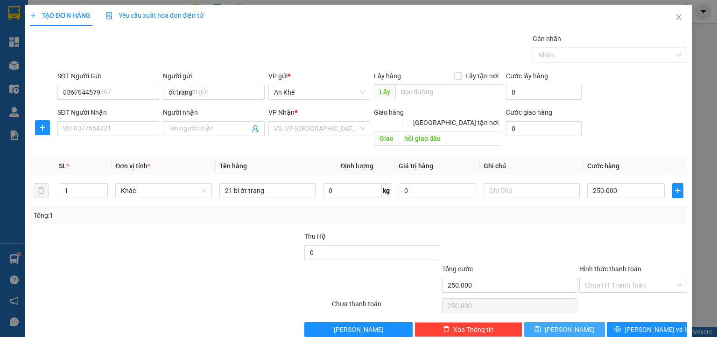
type input "0"
click at [675, 19] on icon "close" at bounding box center [678, 17] width 7 height 7
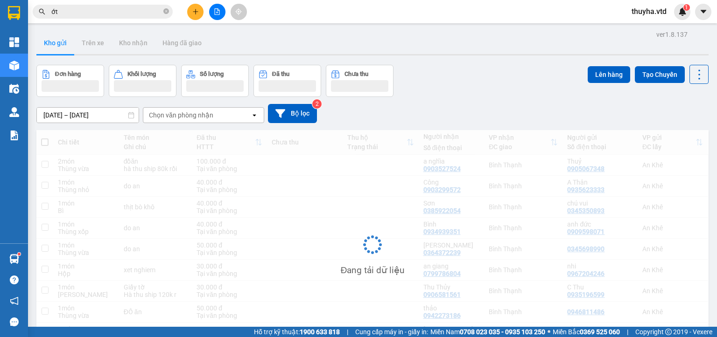
click at [75, 13] on input "ớt" at bounding box center [106, 12] width 110 height 10
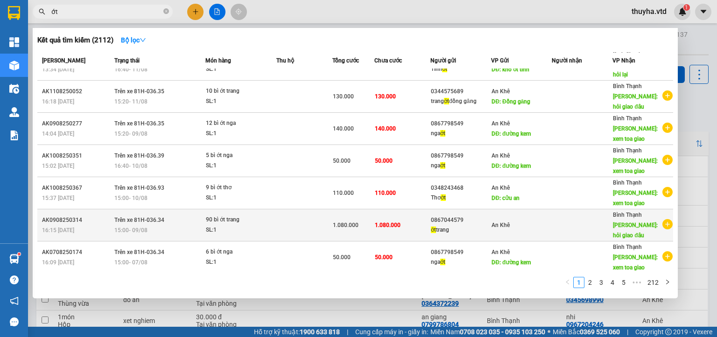
scroll to position [12, 0]
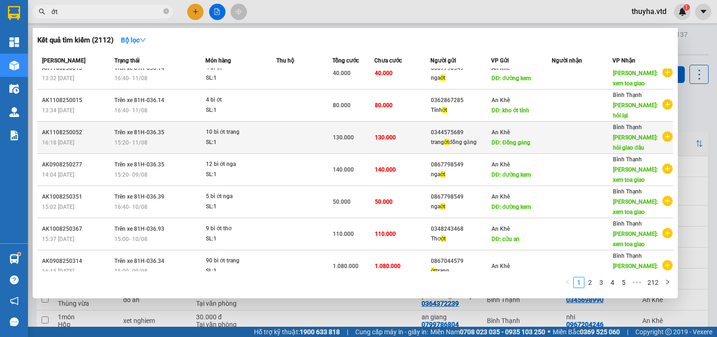
click at [449, 138] on div "trang ớt đồng găng" at bounding box center [461, 143] width 60 height 10
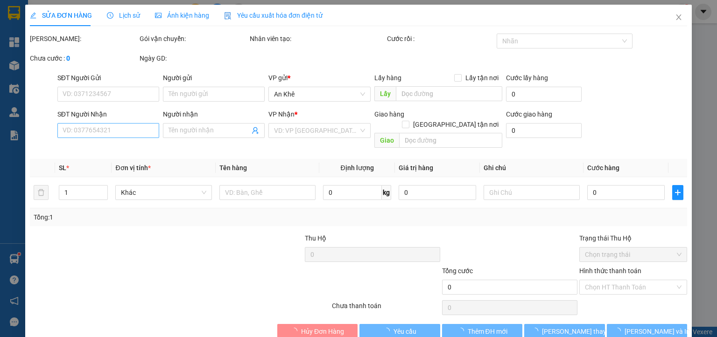
type input "0344575689"
type input "trang ớt đồng găng"
type input "Đồng găng"
type input "hỏi giao đâu"
type input "130.000"
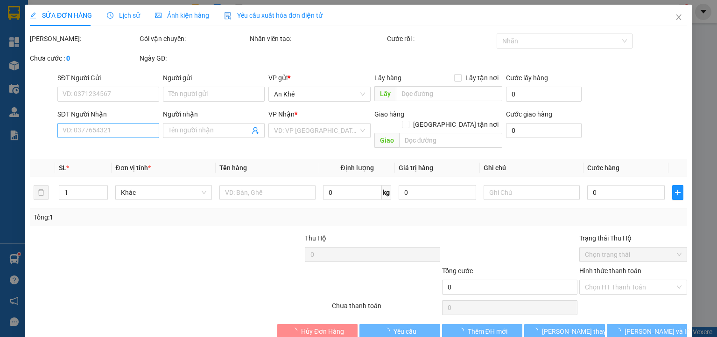
type input "130.000"
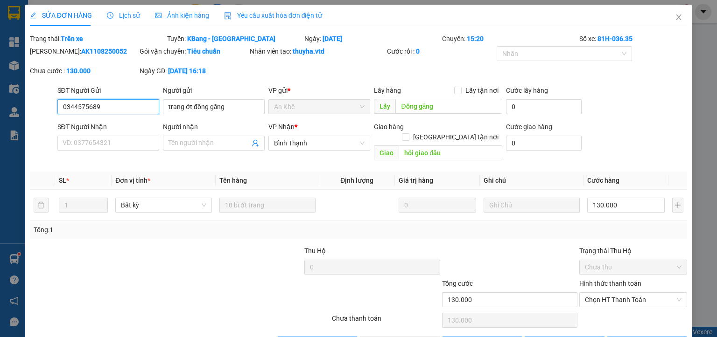
click at [77, 105] on input "0344575689" at bounding box center [108, 106] width 102 height 15
click at [676, 16] on icon "close" at bounding box center [678, 17] width 5 height 6
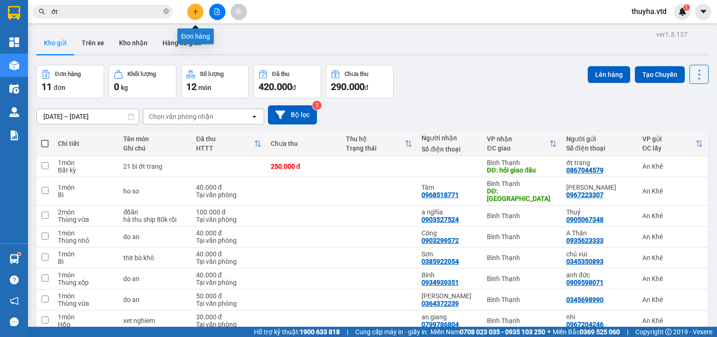
click at [195, 10] on icon "plus" at bounding box center [195, 11] width 0 height 5
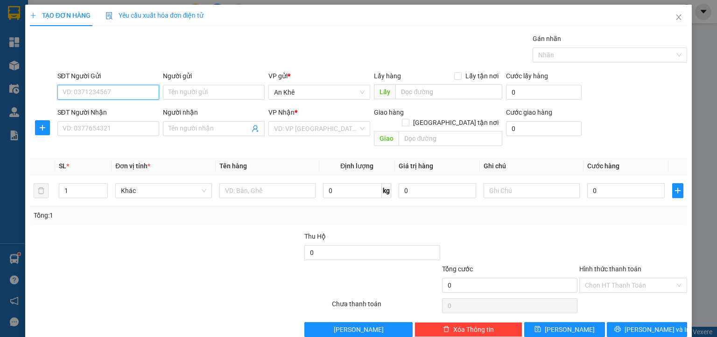
paste input "0344575689"
type input "0344575689"
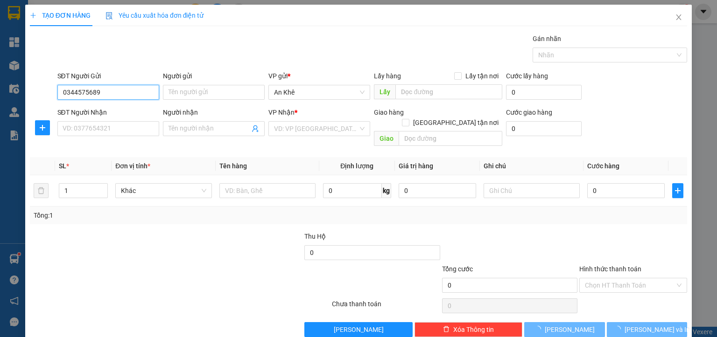
click at [111, 91] on input "0344575689" at bounding box center [108, 92] width 102 height 15
click at [111, 98] on input "0344575689" at bounding box center [108, 92] width 102 height 15
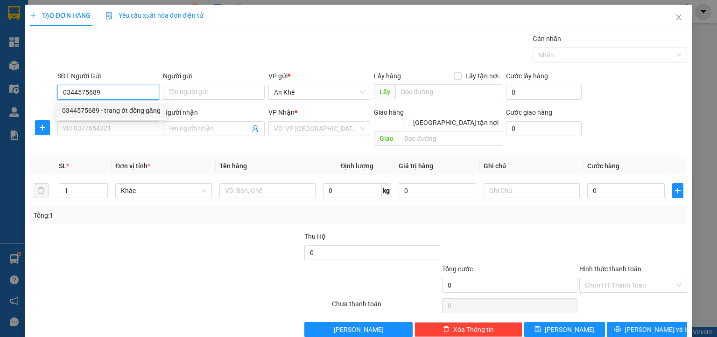
click at [124, 112] on div "0344575689 - trang ớt đồng găng" at bounding box center [111, 110] width 98 height 10
type input "trang ớt đồng găng"
type input "Đồng găng"
type input "hỏi giao đâu"
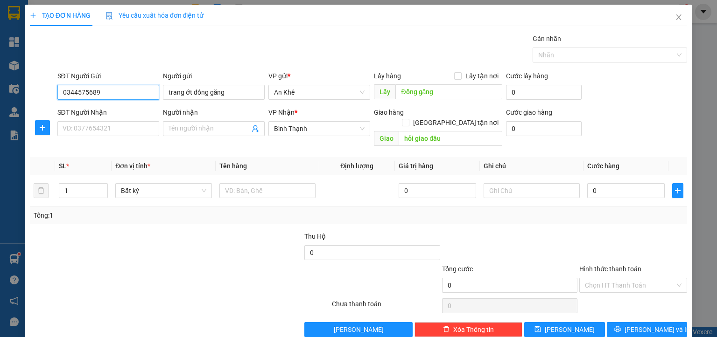
type input "0344575689"
click at [237, 183] on input "text" at bounding box center [267, 190] width 96 height 15
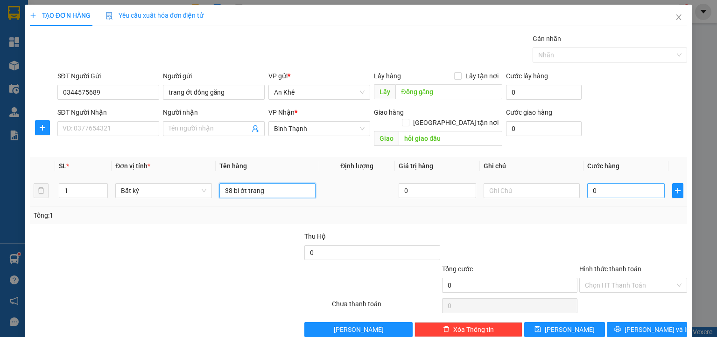
type input "38 bì ớt trang"
click at [602, 185] on input "0" at bounding box center [625, 190] width 77 height 15
click at [351, 210] on div "Tổng: 1" at bounding box center [358, 215] width 649 height 10
click at [286, 183] on input "38 bì ớt trang" at bounding box center [267, 190] width 96 height 15
click at [594, 183] on input "0" at bounding box center [625, 190] width 77 height 15
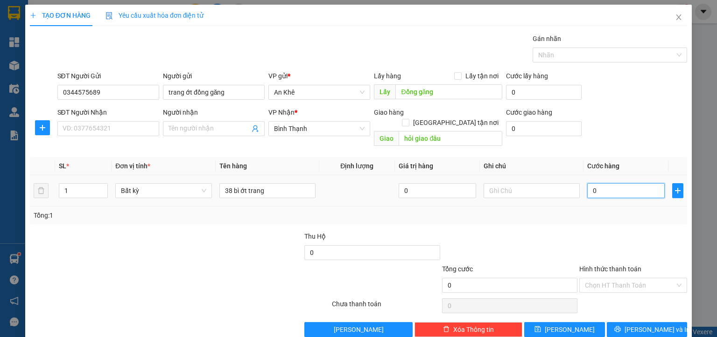
type input "4"
type input "49"
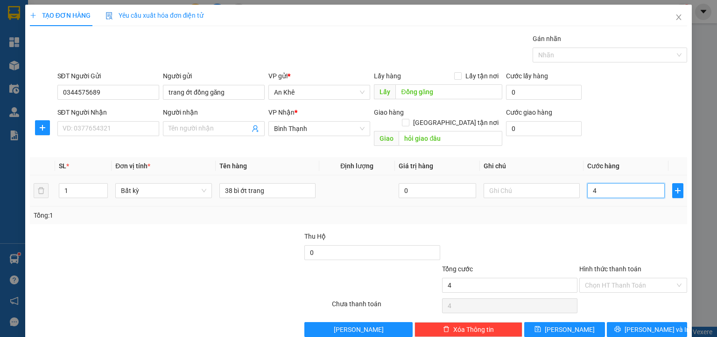
type input "49"
type input "490"
type input "4.900"
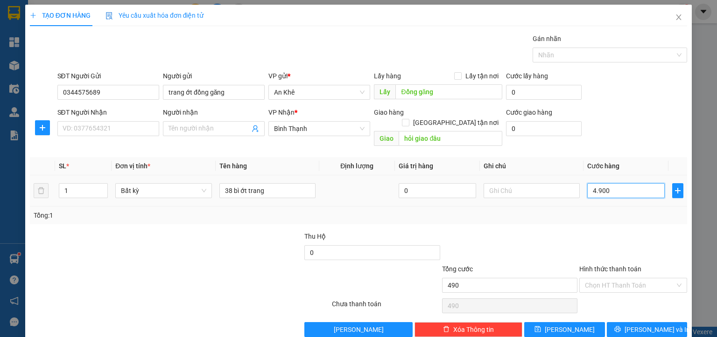
type input "4.900"
type input "49.000"
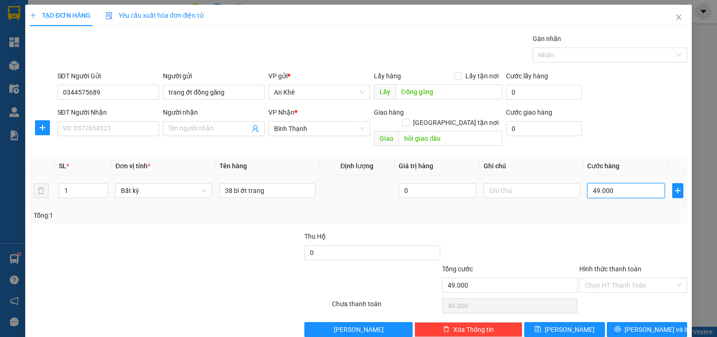
type input "490.000"
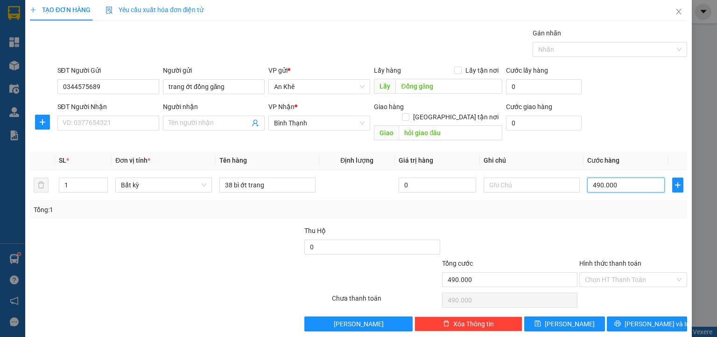
scroll to position [7, 0]
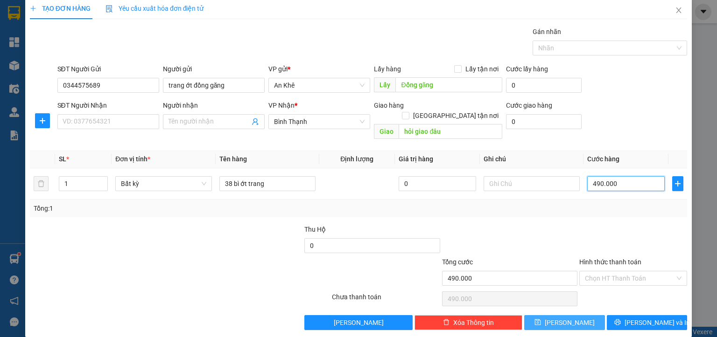
type input "490.000"
click at [557, 315] on button "[PERSON_NAME]" at bounding box center [564, 322] width 81 height 15
type input "0"
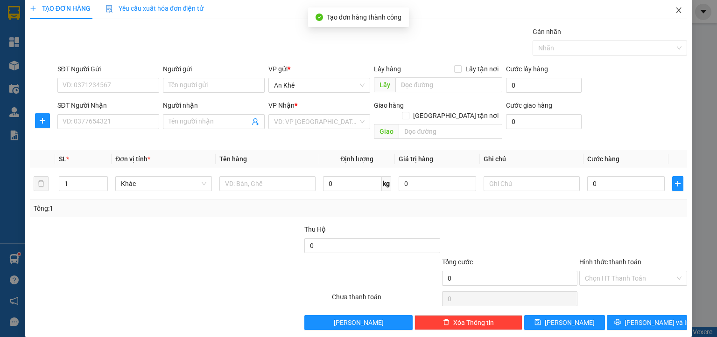
click at [675, 12] on icon "close" at bounding box center [678, 10] width 7 height 7
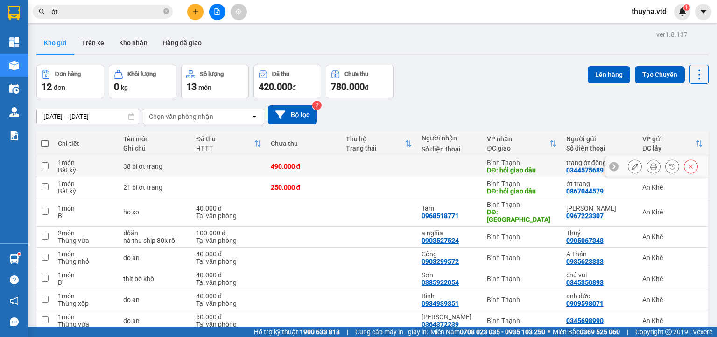
drag, startPoint x: 43, startPoint y: 167, endPoint x: 108, endPoint y: 165, distance: 65.3
click at [43, 167] on input "checkbox" at bounding box center [45, 165] width 7 height 7
checkbox input "true"
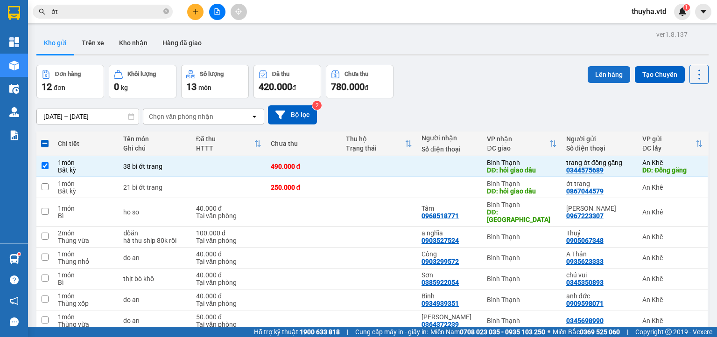
click at [592, 77] on button "Lên hàng" at bounding box center [608, 74] width 42 height 17
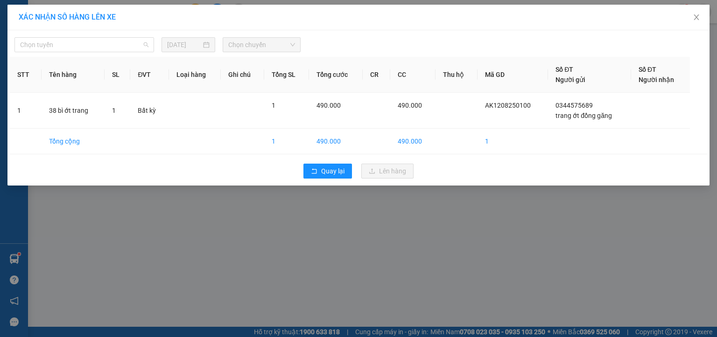
drag, startPoint x: 39, startPoint y: 45, endPoint x: 43, endPoint y: 80, distance: 35.2
click at [39, 46] on span "Chọn tuyến" at bounding box center [84, 45] width 128 height 14
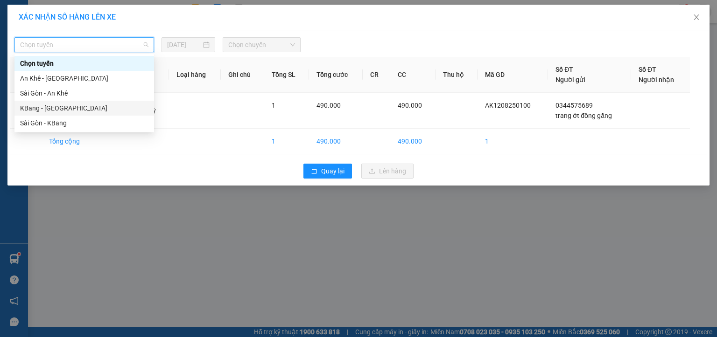
click at [38, 107] on div "KBang - [GEOGRAPHIC_DATA]" at bounding box center [84, 108] width 128 height 10
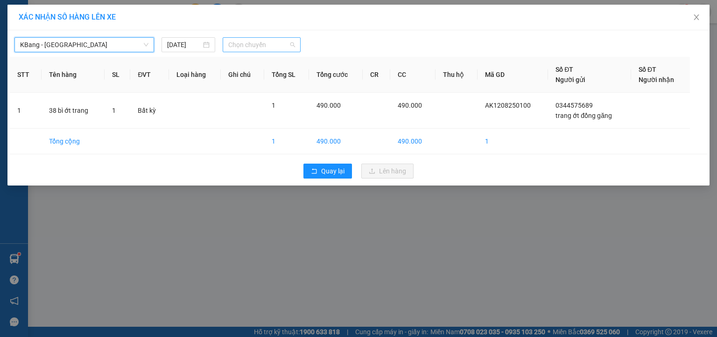
drag, startPoint x: 248, startPoint y: 50, endPoint x: 259, endPoint y: 51, distance: 11.2
click at [250, 50] on span "Chọn chuyến" at bounding box center [261, 45] width 67 height 14
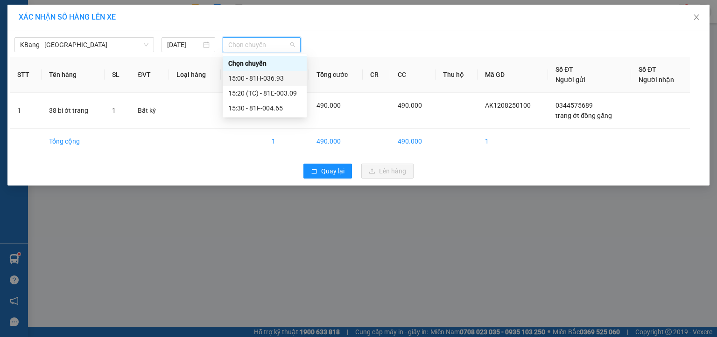
click at [281, 79] on div "15:00 - 81H-036.93" at bounding box center [264, 78] width 73 height 10
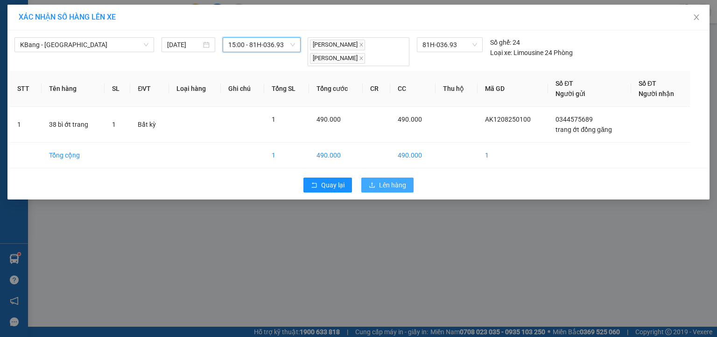
click at [389, 189] on button "Lên hàng" at bounding box center [387, 185] width 52 height 15
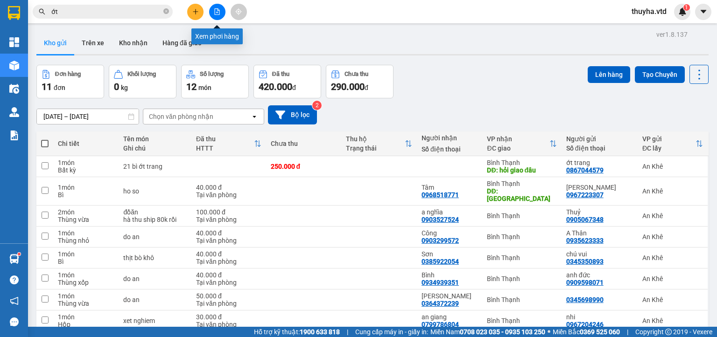
click at [214, 16] on button at bounding box center [217, 12] width 16 height 16
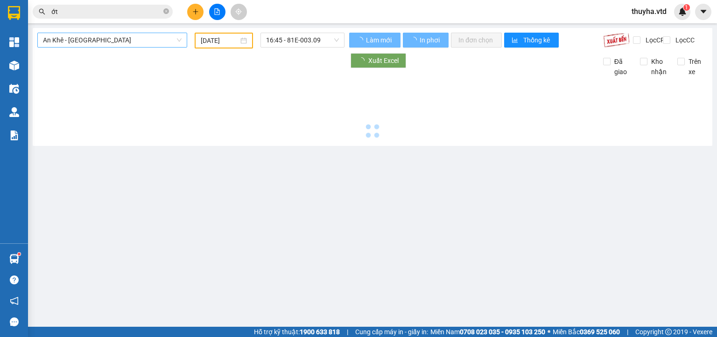
type input "[DATE]"
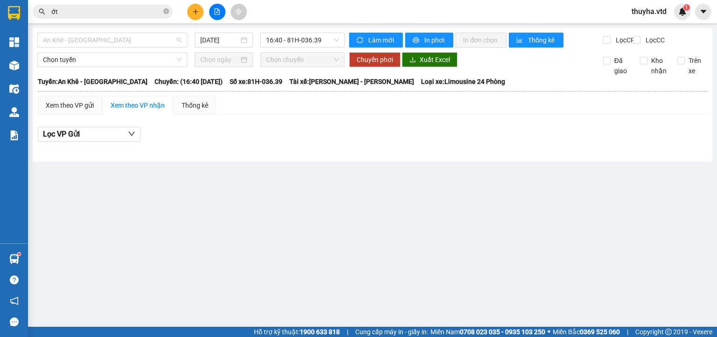
drag, startPoint x: 116, startPoint y: 40, endPoint x: 86, endPoint y: 77, distance: 47.1
click at [114, 44] on span "An Khê - [GEOGRAPHIC_DATA]" at bounding box center [112, 40] width 139 height 14
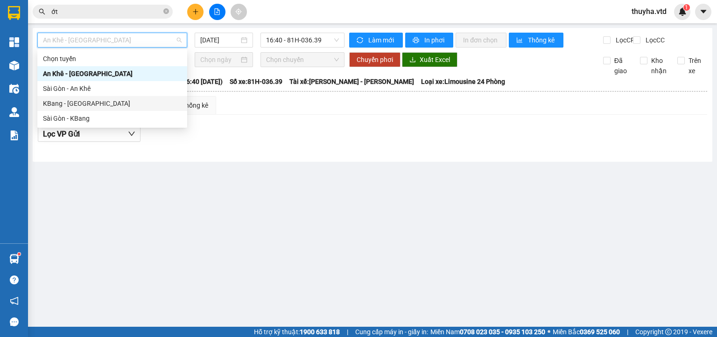
click at [60, 106] on div "KBang - [GEOGRAPHIC_DATA]" at bounding box center [112, 103] width 139 height 10
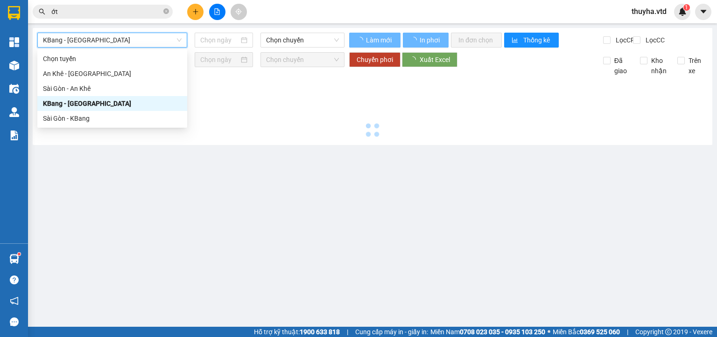
type input "[DATE]"
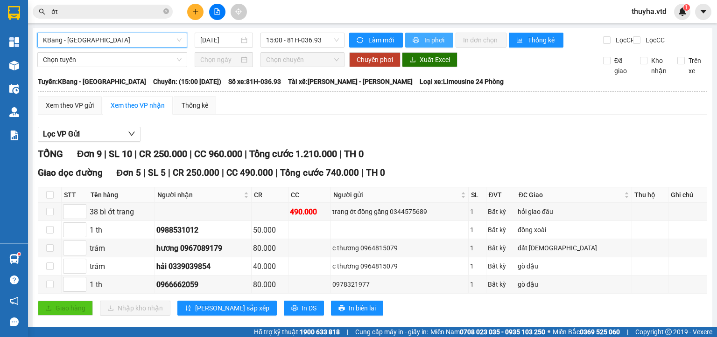
click at [437, 35] on span "In phơi" at bounding box center [434, 40] width 21 height 10
click at [409, 139] on div "Lọc VP Gửi" at bounding box center [372, 134] width 669 height 15
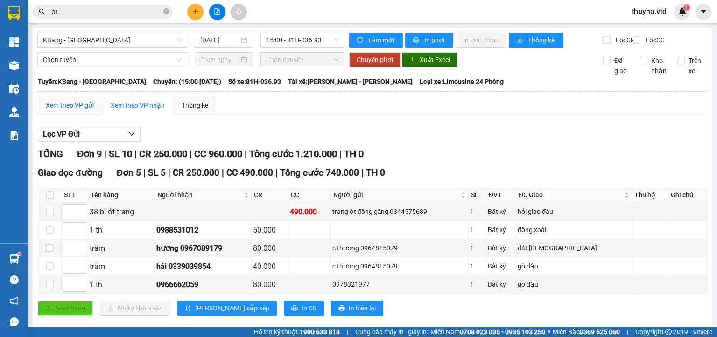
click at [70, 110] on div "Xem theo VP gửi" at bounding box center [70, 105] width 48 height 10
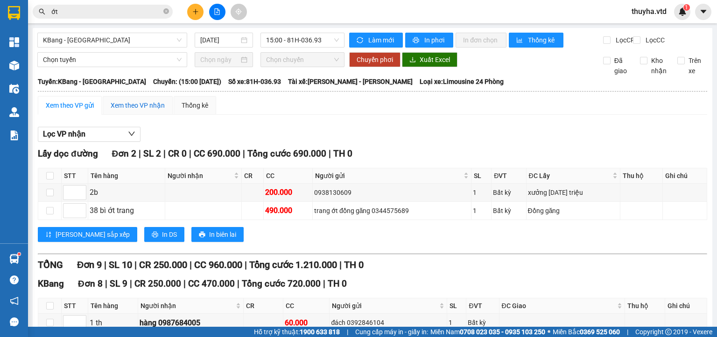
click at [138, 111] on div "Xem theo VP nhận" at bounding box center [138, 105] width 54 height 10
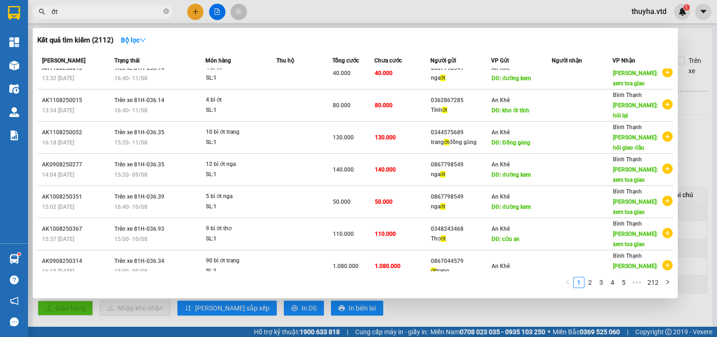
click at [75, 13] on input "ớt" at bounding box center [106, 12] width 110 height 10
click at [76, 13] on input "ớt" at bounding box center [106, 12] width 110 height 10
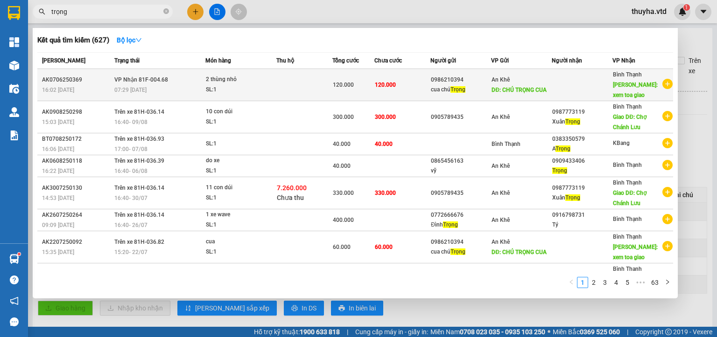
type input "trọng"
click at [438, 91] on div "cua chú Trọng" at bounding box center [461, 90] width 60 height 10
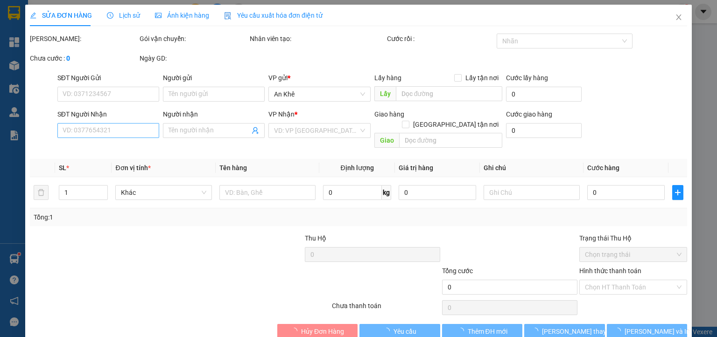
type input "0986210394"
type input "cua chú Trọng"
type input "CHÚ TRỌNG CUA"
type input "xem toa giao"
type input "120.000"
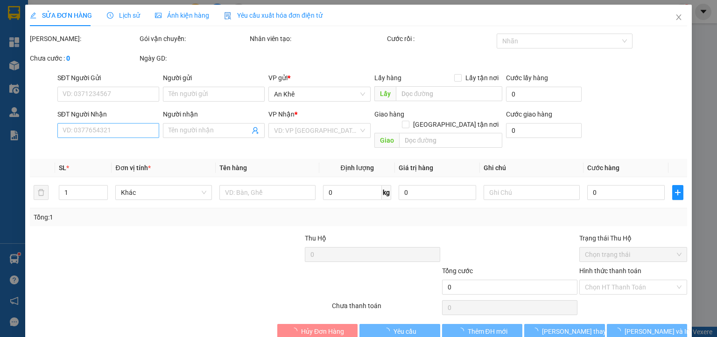
type input "120.000"
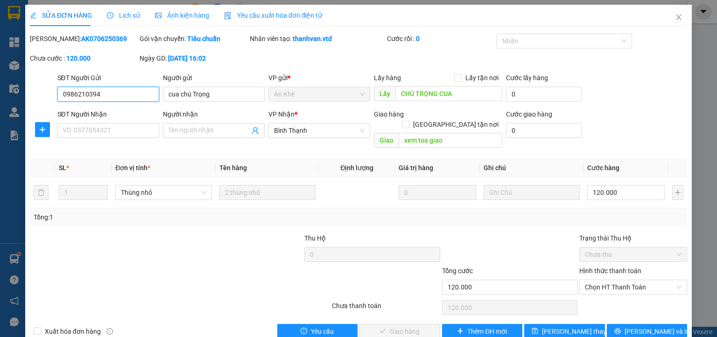
click at [72, 93] on input "0986210394" at bounding box center [108, 94] width 102 height 15
click at [675, 20] on icon "close" at bounding box center [678, 17] width 7 height 7
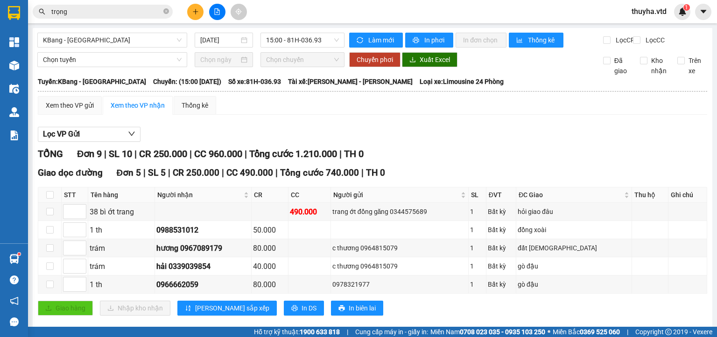
click at [193, 16] on button at bounding box center [195, 12] width 16 height 16
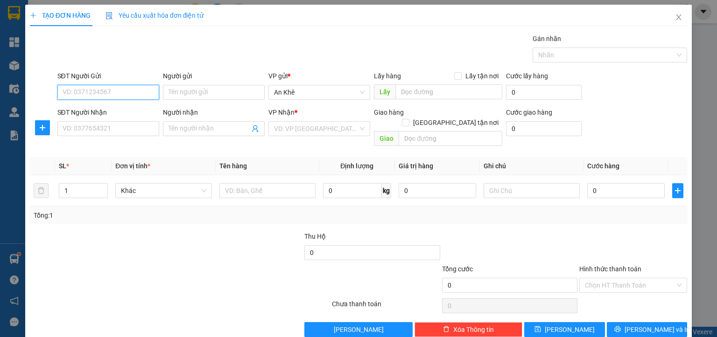
drag, startPoint x: 91, startPoint y: 90, endPoint x: 93, endPoint y: 94, distance: 4.8
paste input "0986210394"
type input "0986210394"
click at [106, 95] on input "0986210394" at bounding box center [108, 92] width 102 height 15
click at [105, 109] on div "0986210394" at bounding box center [107, 110] width 90 height 10
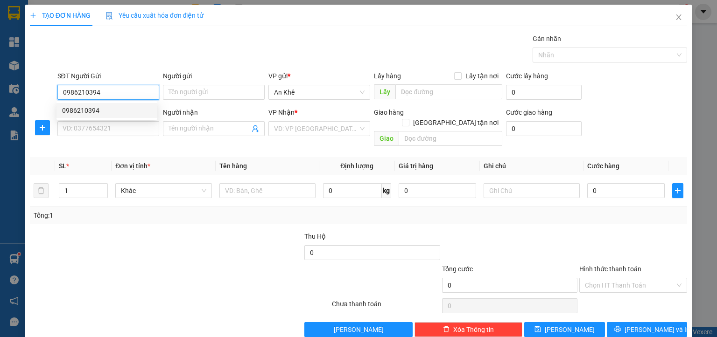
type input "đồng chè"
type input "xem toa giao"
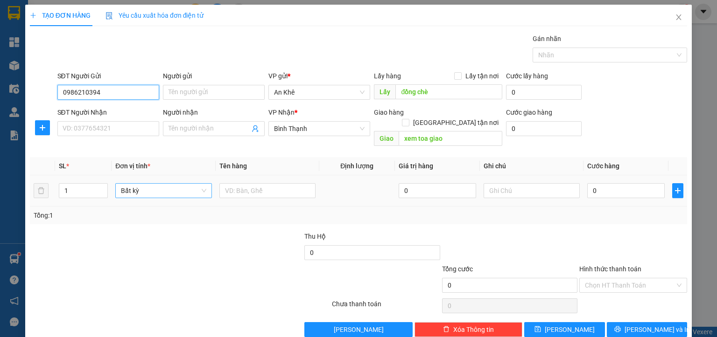
click at [171, 184] on span "Bất kỳ" at bounding box center [163, 191] width 85 height 14
type input "0986210394"
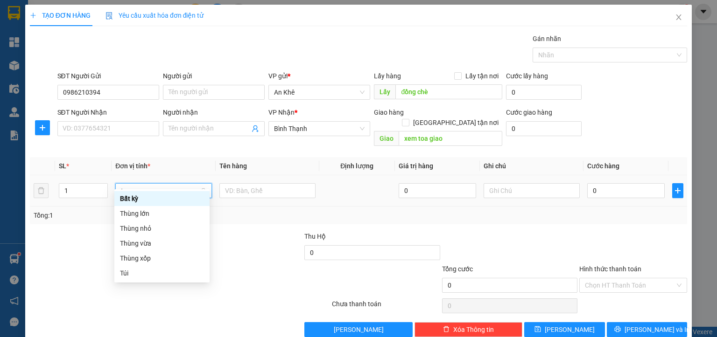
type input "th"
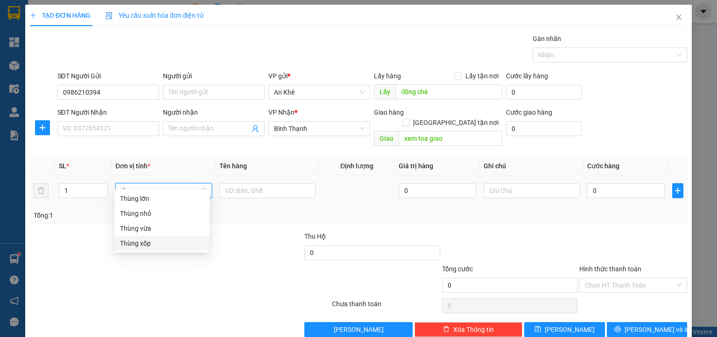
drag, startPoint x: 144, startPoint y: 245, endPoint x: 160, endPoint y: 234, distance: 20.4
click at [144, 245] on div "Thùng xốp" at bounding box center [162, 243] width 84 height 10
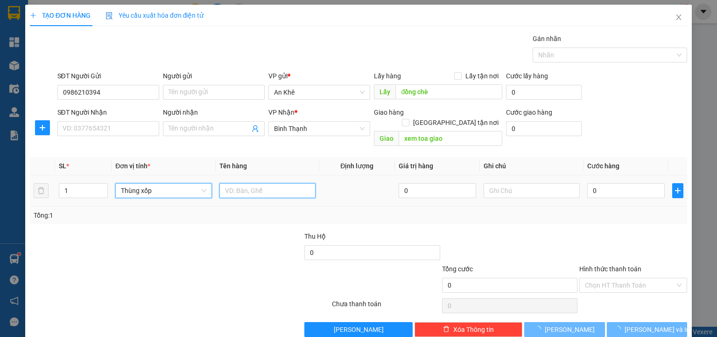
click at [237, 183] on input "text" at bounding box center [267, 190] width 96 height 15
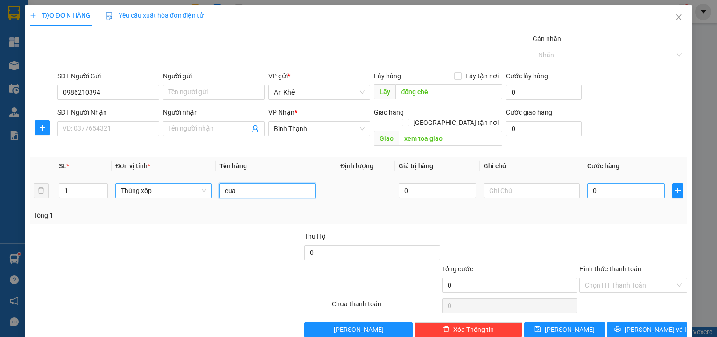
type input "cua"
click at [612, 183] on input "0" at bounding box center [625, 190] width 77 height 15
type input "6"
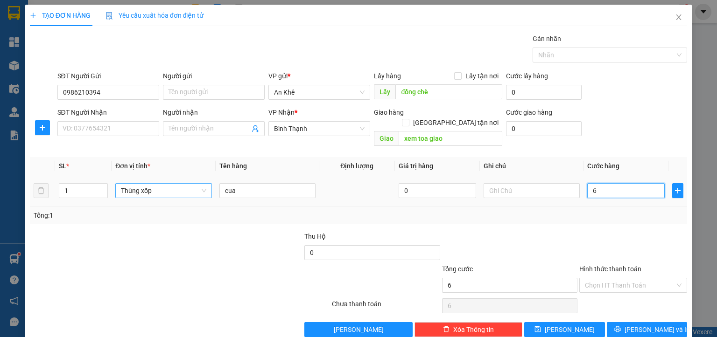
type input "60"
type input "600"
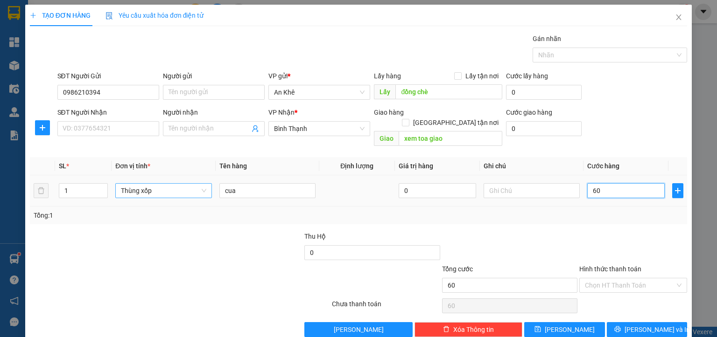
type input "600"
type input "6.000"
type input "60.000"
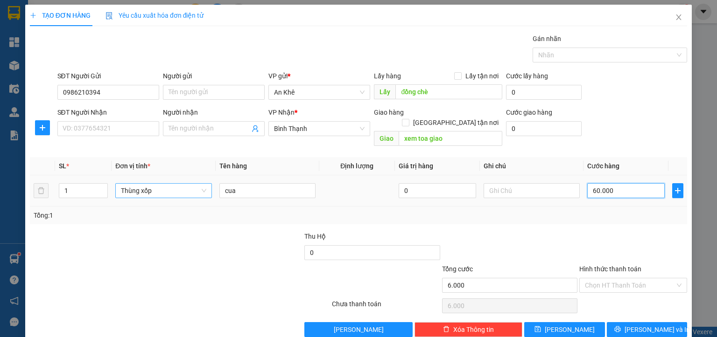
type input "60.000"
click at [634, 325] on span "[PERSON_NAME] và In" at bounding box center [656, 330] width 65 height 10
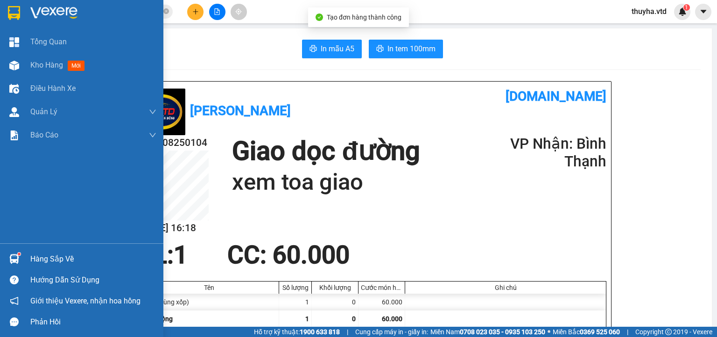
drag, startPoint x: 8, startPoint y: 72, endPoint x: 196, endPoint y: 333, distance: 321.6
click at [8, 72] on div at bounding box center [14, 65] width 16 height 16
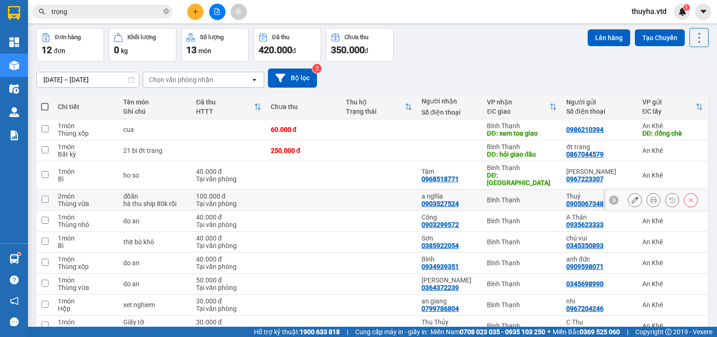
scroll to position [76, 0]
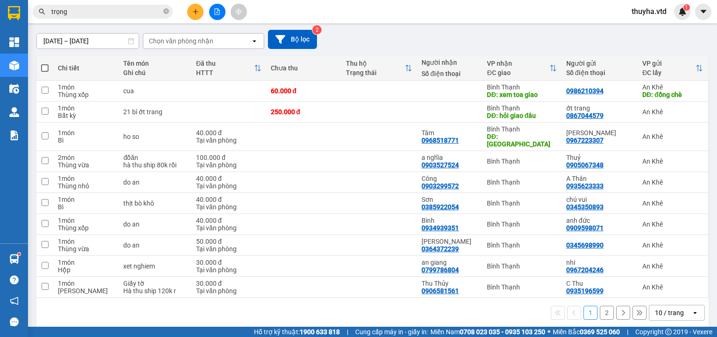
click at [600, 307] on button "2" at bounding box center [607, 313] width 14 height 14
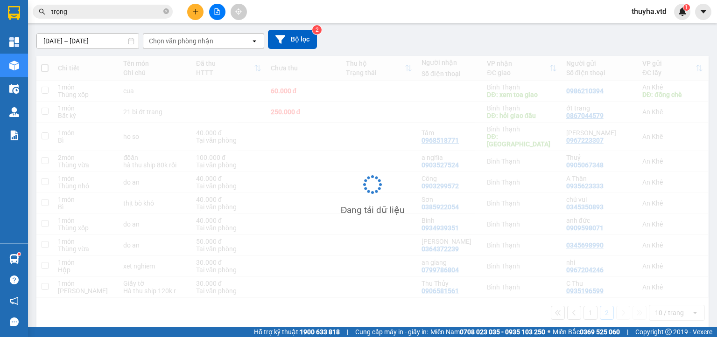
scroll to position [43, 0]
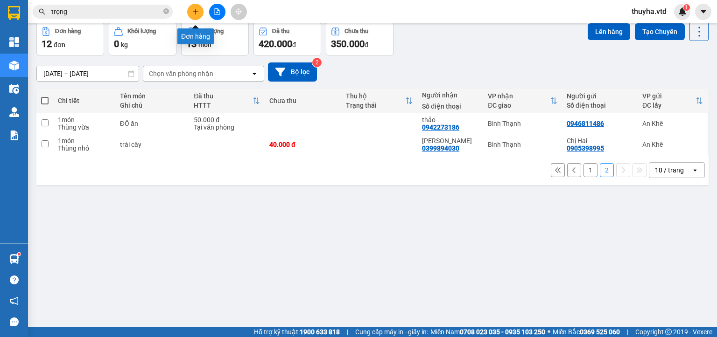
click at [197, 10] on icon "plus" at bounding box center [195, 11] width 7 height 7
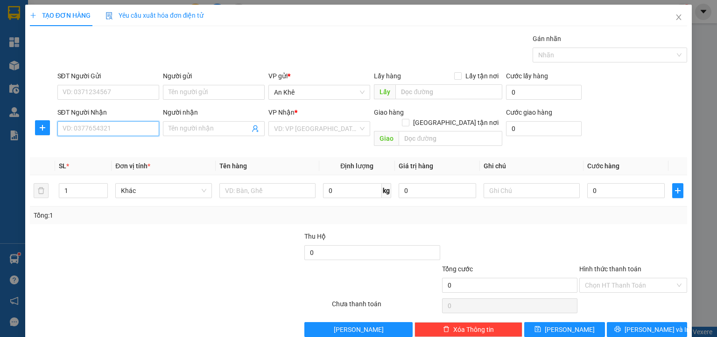
paste input "0366539127"
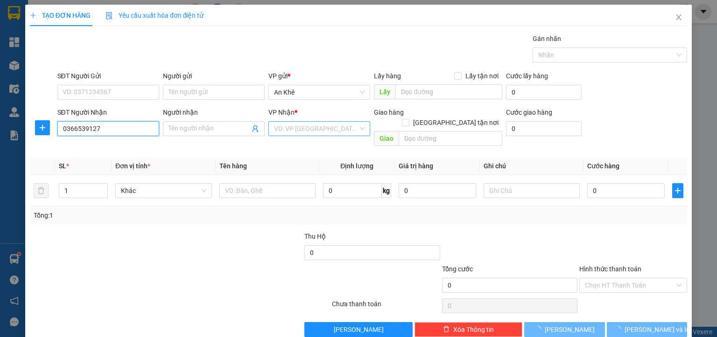
type input "0366539127"
click at [286, 131] on input "search" at bounding box center [316, 129] width 84 height 14
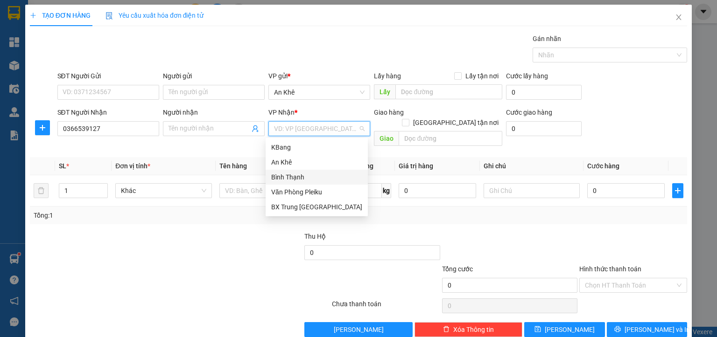
click at [309, 179] on div "Bình Thạnh" at bounding box center [316, 177] width 91 height 10
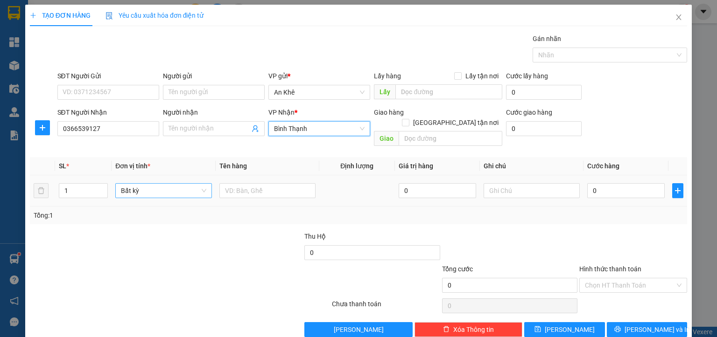
click at [158, 184] on span "Bất kỳ" at bounding box center [163, 191] width 85 height 14
type input "xe"
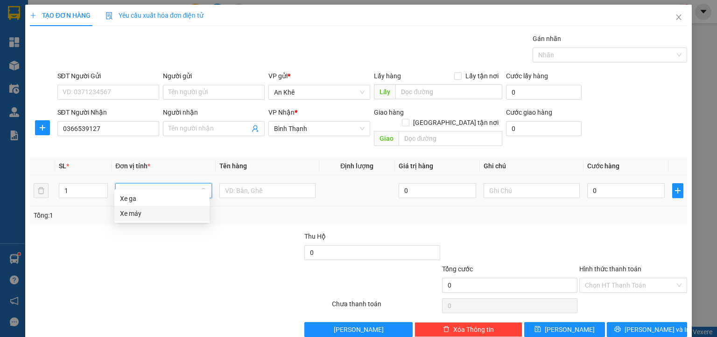
click at [139, 211] on div "Xe máy" at bounding box center [162, 214] width 84 height 10
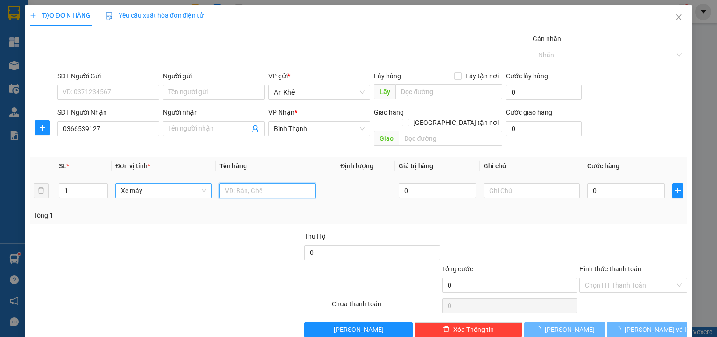
click at [251, 183] on input "text" at bounding box center [267, 190] width 96 height 15
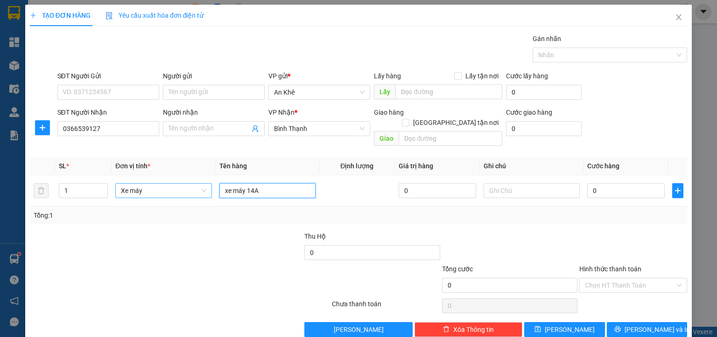
type input "xe máy 14A"
click at [609, 185] on input "0" at bounding box center [625, 190] width 77 height 15
type input "4"
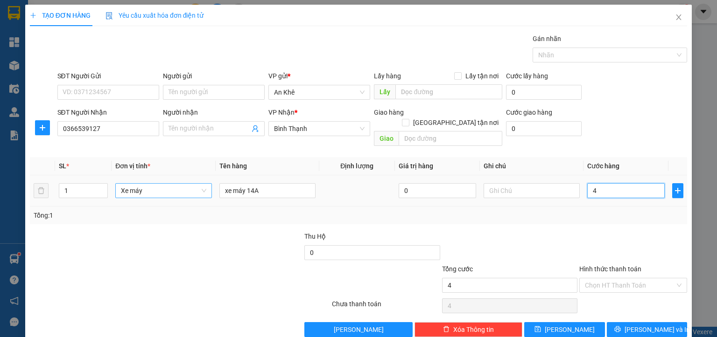
type input "40"
type input "400"
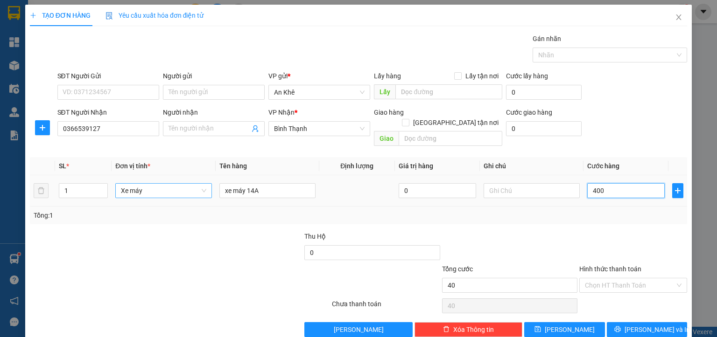
type input "400"
type input "4.000"
type input "40.000"
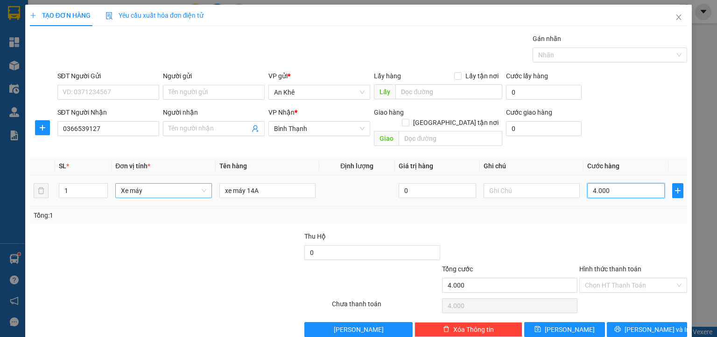
type input "40.000"
type input "400.000"
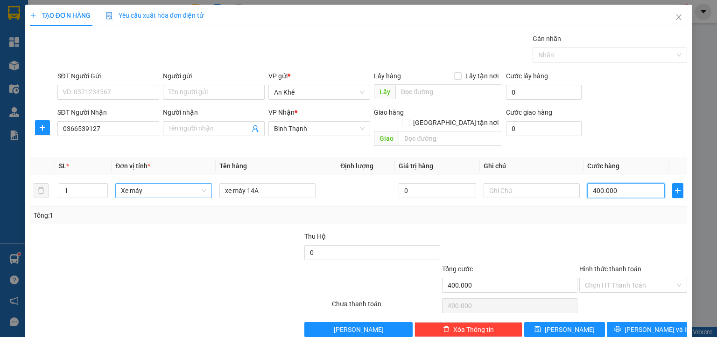
type input "400.000"
click at [580, 322] on button "[PERSON_NAME]" at bounding box center [564, 329] width 81 height 15
type input "0"
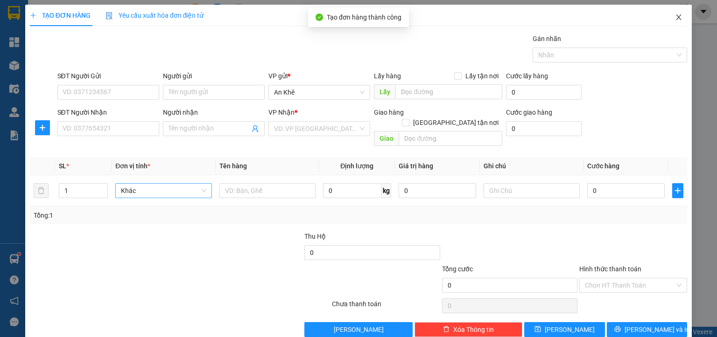
click at [675, 21] on icon "close" at bounding box center [678, 17] width 7 height 7
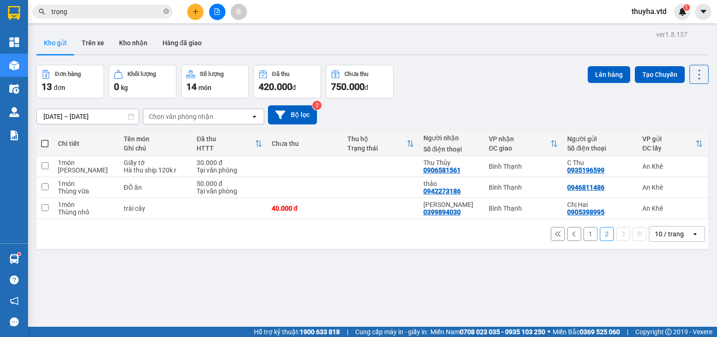
click at [583, 235] on button "1" at bounding box center [590, 234] width 14 height 14
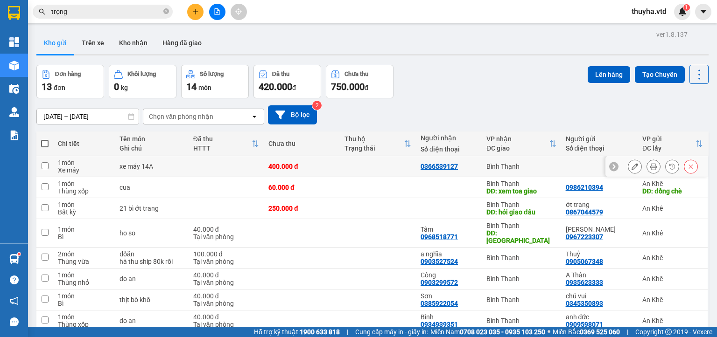
click at [45, 165] on input "checkbox" at bounding box center [45, 165] width 7 height 7
checkbox input "true"
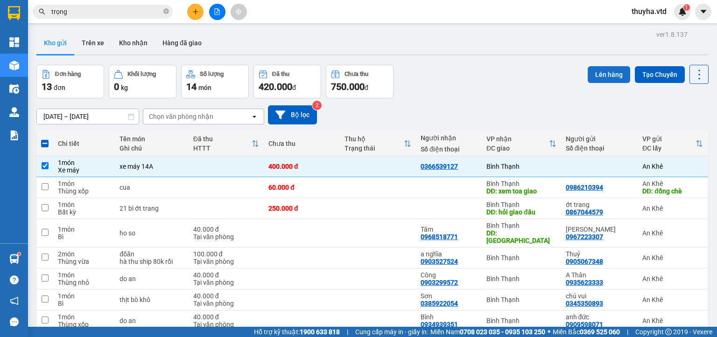
drag, startPoint x: 593, startPoint y: 73, endPoint x: 583, endPoint y: 73, distance: 10.3
click at [593, 73] on button "Lên hàng" at bounding box center [608, 74] width 42 height 17
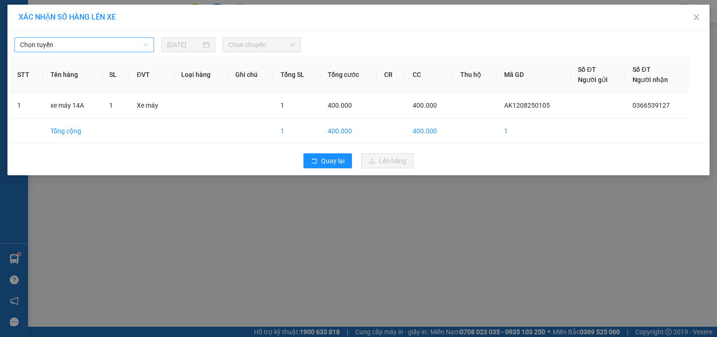
click at [45, 48] on span "Chọn tuyến" at bounding box center [84, 45] width 128 height 14
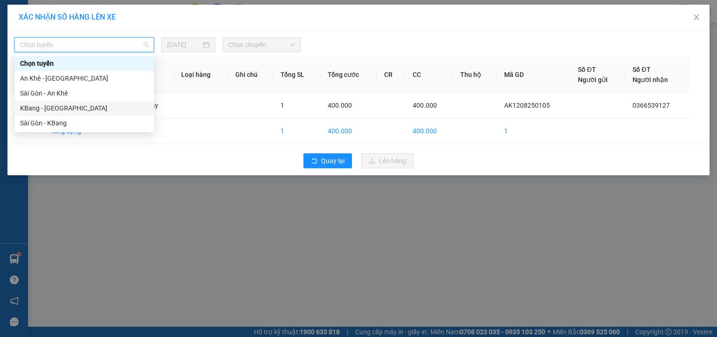
click at [38, 108] on div "KBang - [GEOGRAPHIC_DATA]" at bounding box center [84, 108] width 128 height 10
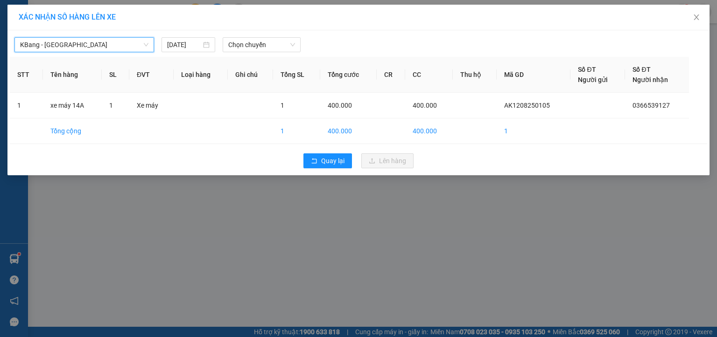
drag, startPoint x: 254, startPoint y: 46, endPoint x: 273, endPoint y: 53, distance: 20.7
click at [260, 48] on span "Chọn chuyến" at bounding box center [261, 45] width 67 height 14
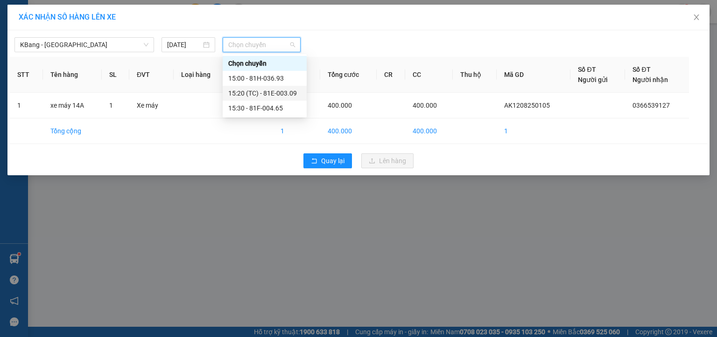
click at [287, 92] on div "15:20 (TC) - 81E-003.09" at bounding box center [264, 93] width 73 height 10
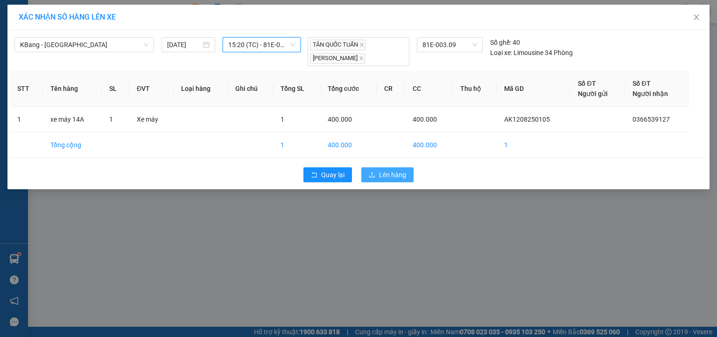
click at [392, 176] on span "Lên hàng" at bounding box center [392, 175] width 27 height 10
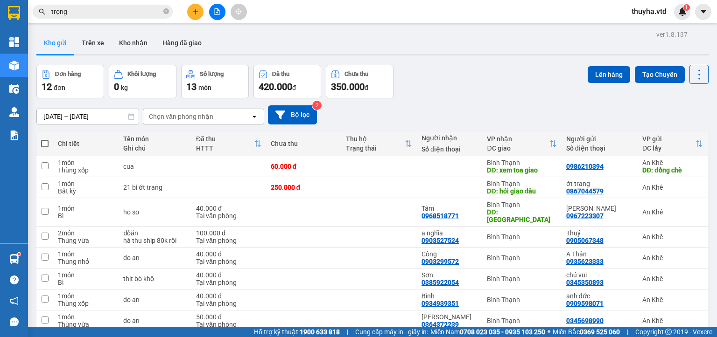
click at [188, 12] on button at bounding box center [195, 12] width 16 height 16
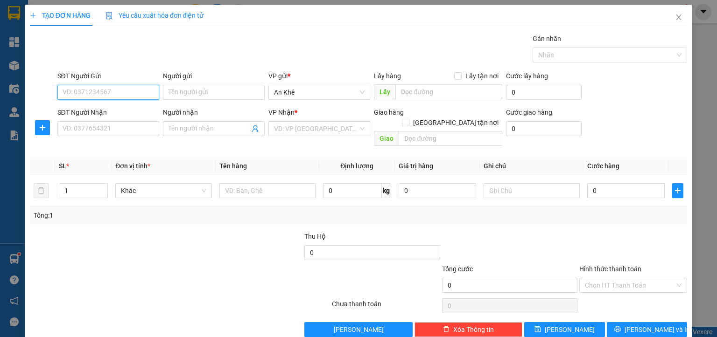
paste input "0363847842"
type input "0363847842"
click at [299, 124] on input "search" at bounding box center [316, 129] width 84 height 14
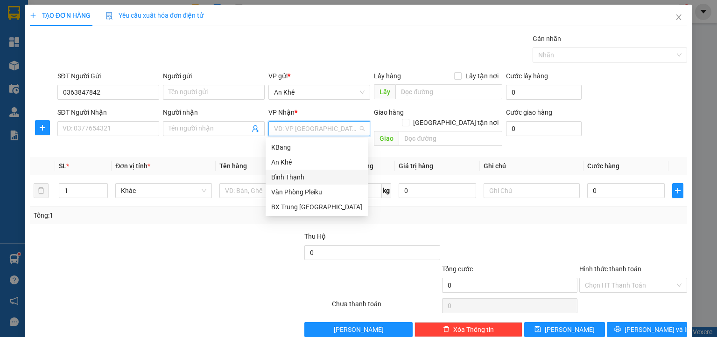
drag, startPoint x: 295, startPoint y: 176, endPoint x: 411, endPoint y: 157, distance: 116.8
click at [296, 176] on div "Bình Thạnh" at bounding box center [316, 177] width 91 height 10
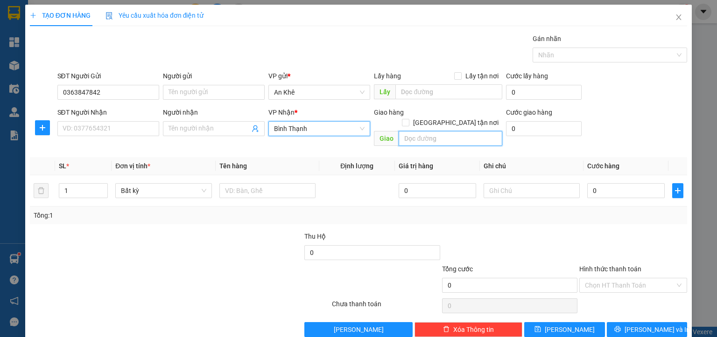
click at [409, 131] on input "text" at bounding box center [450, 138] width 104 height 15
type input "D"
click at [405, 131] on input "ĐỖNG XOÀI" at bounding box center [450, 138] width 104 height 15
type input "ĐỒNG XOÀI"
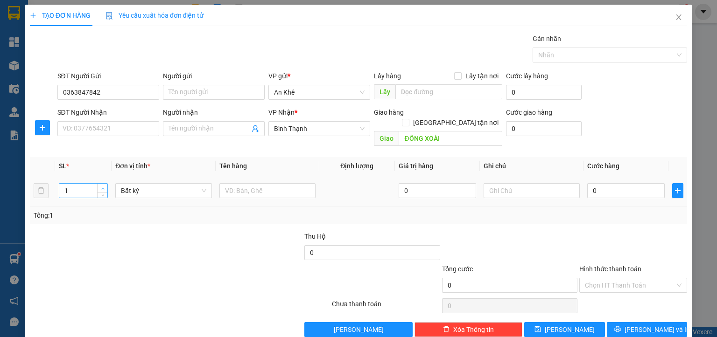
type input "2"
click at [105, 186] on span "up" at bounding box center [103, 189] width 6 height 6
click at [128, 184] on span "Bất kỳ" at bounding box center [163, 191] width 85 height 14
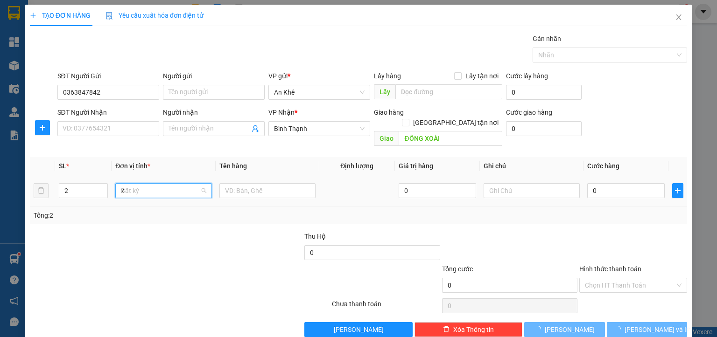
type input "xe"
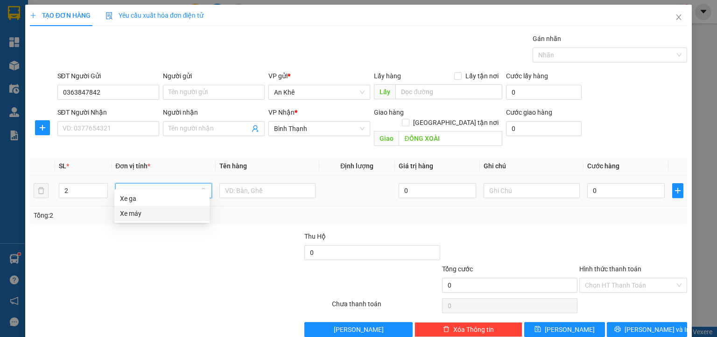
click at [138, 217] on div "Xe máy" at bounding box center [162, 214] width 84 height 10
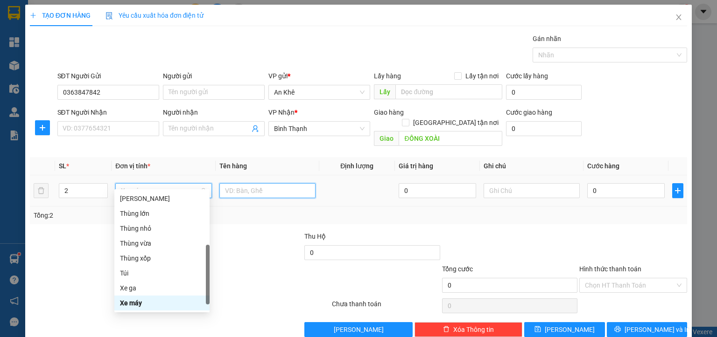
click at [237, 183] on input "text" at bounding box center [267, 190] width 96 height 15
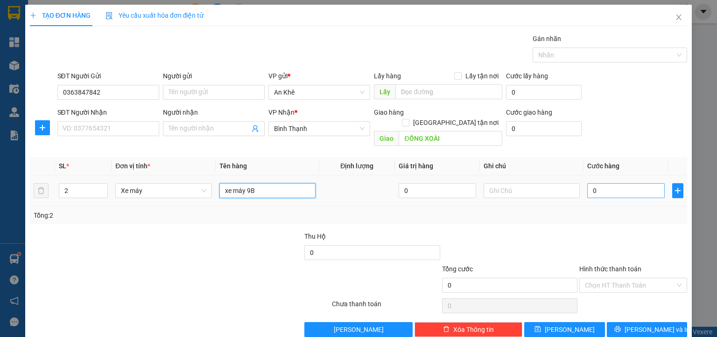
type input "xe máy 9B"
type input "9"
type input "90"
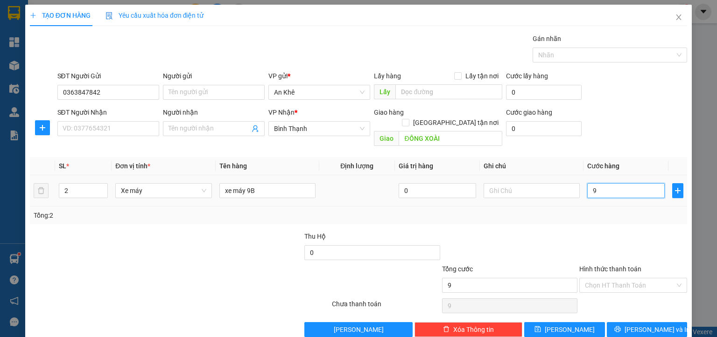
type input "90"
type input "900"
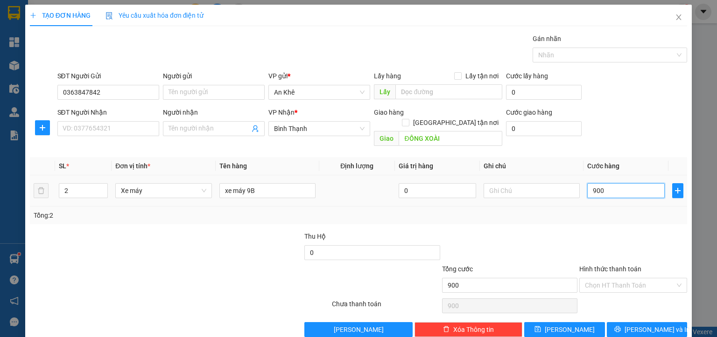
type input "9.000"
type input "90.000"
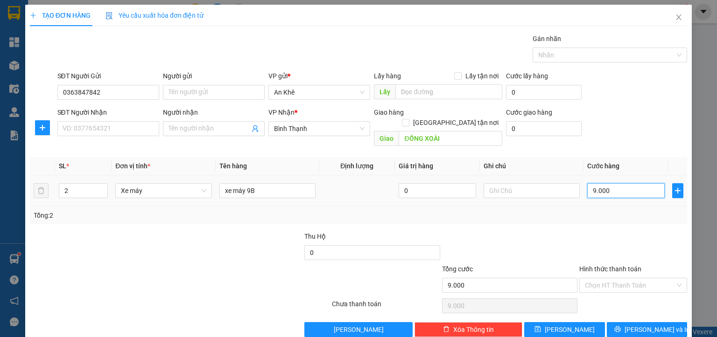
type input "90.000"
drag, startPoint x: 575, startPoint y: 319, endPoint x: 577, endPoint y: 311, distance: 8.7
click at [575, 322] on button "[PERSON_NAME]" at bounding box center [564, 329] width 81 height 15
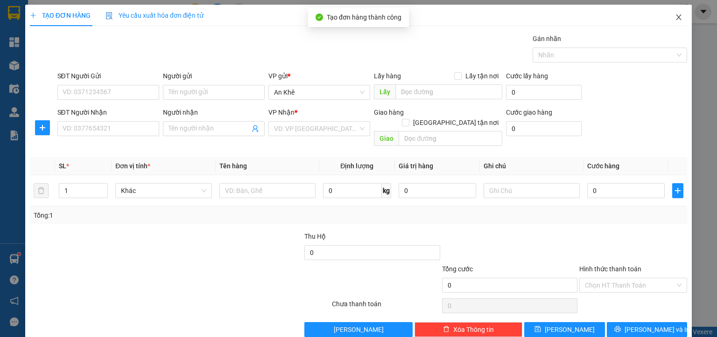
click at [675, 21] on icon "close" at bounding box center [678, 17] width 7 height 7
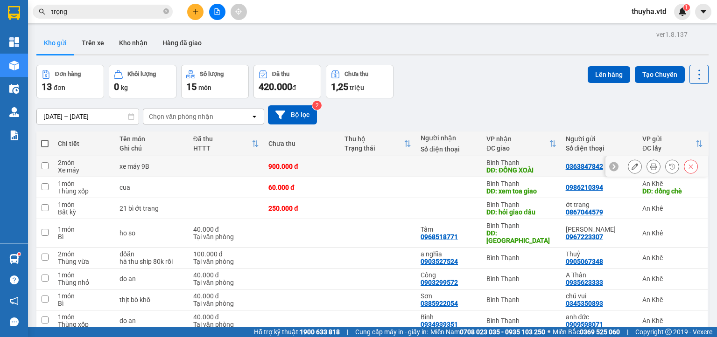
click at [42, 164] on input "checkbox" at bounding box center [45, 165] width 7 height 7
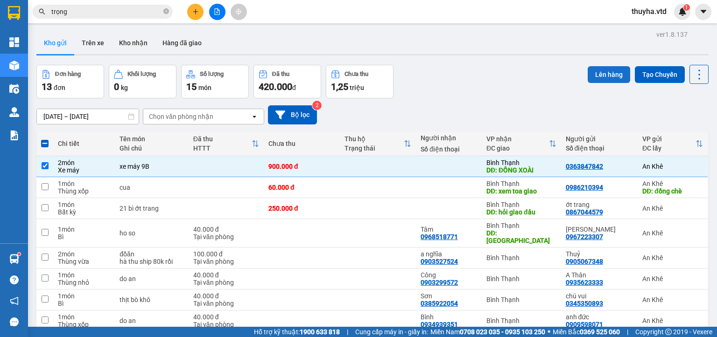
click at [612, 73] on button "Lên hàng" at bounding box center [608, 74] width 42 height 17
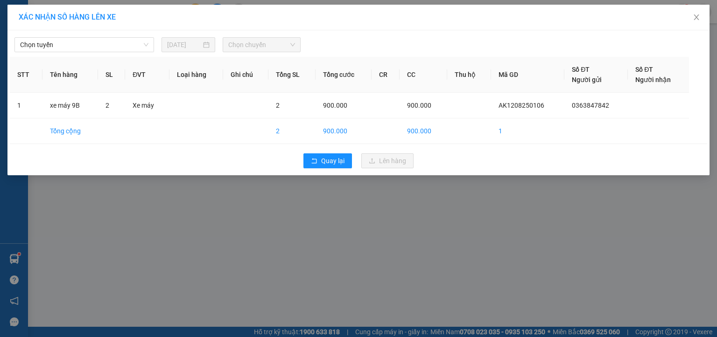
drag, startPoint x: 70, startPoint y: 48, endPoint x: 69, endPoint y: 53, distance: 5.2
click at [70, 49] on span "Chọn tuyến" at bounding box center [84, 45] width 128 height 14
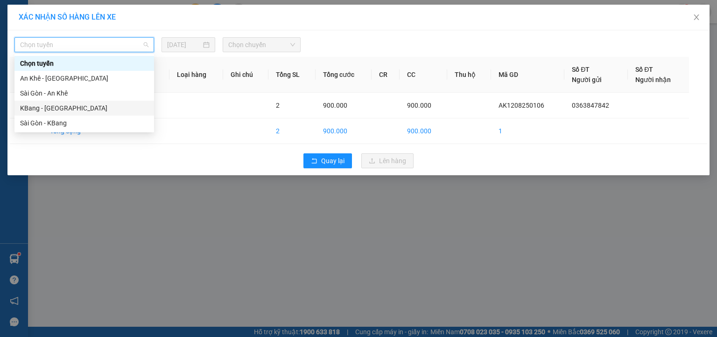
drag, startPoint x: 42, startPoint y: 107, endPoint x: 130, endPoint y: 79, distance: 92.5
click at [42, 107] on div "KBang - [GEOGRAPHIC_DATA]" at bounding box center [84, 108] width 128 height 10
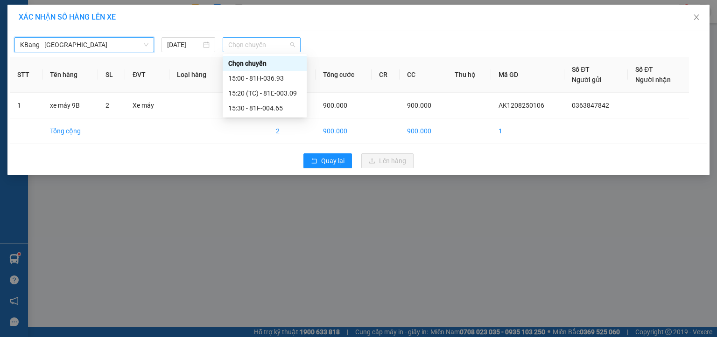
click at [236, 46] on span "Chọn chuyến" at bounding box center [261, 45] width 67 height 14
click at [278, 93] on div "15:20 (TC) - 81E-003.09" at bounding box center [264, 93] width 73 height 10
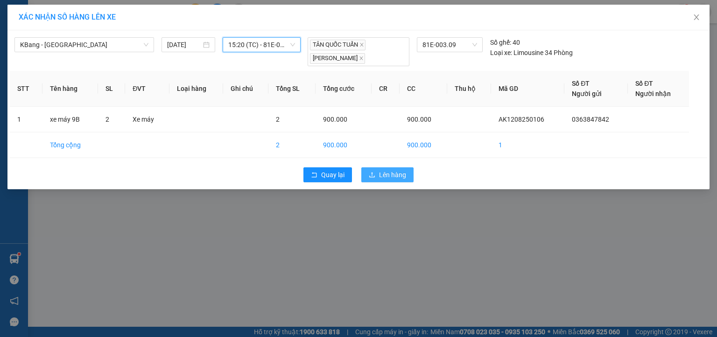
click at [386, 174] on span "Lên hàng" at bounding box center [392, 175] width 27 height 10
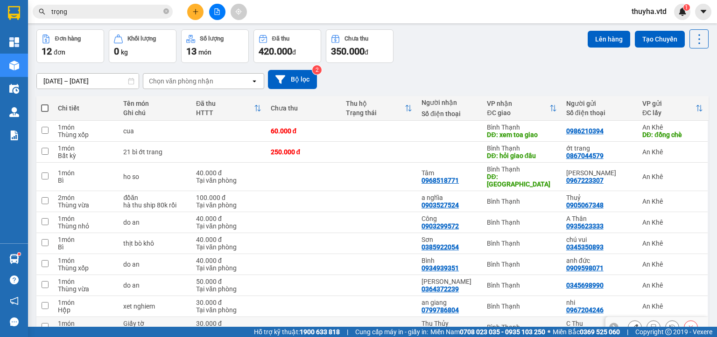
scroll to position [76, 0]
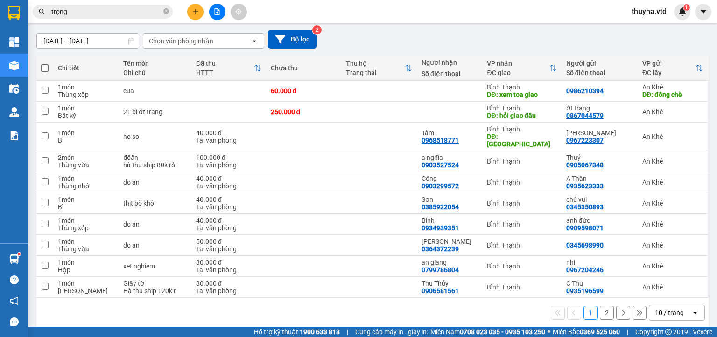
click at [43, 64] on span at bounding box center [44, 67] width 7 height 7
click at [45, 63] on input "checkbox" at bounding box center [45, 63] width 0 height 0
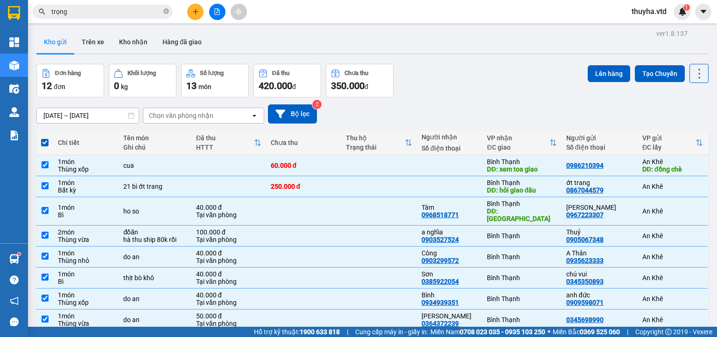
scroll to position [0, 0]
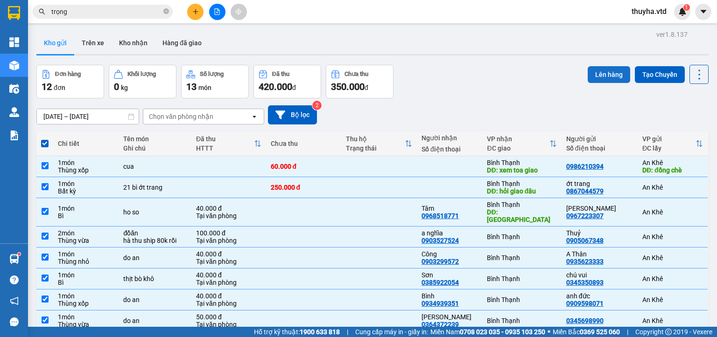
click at [600, 77] on button "Lên hàng" at bounding box center [608, 74] width 42 height 17
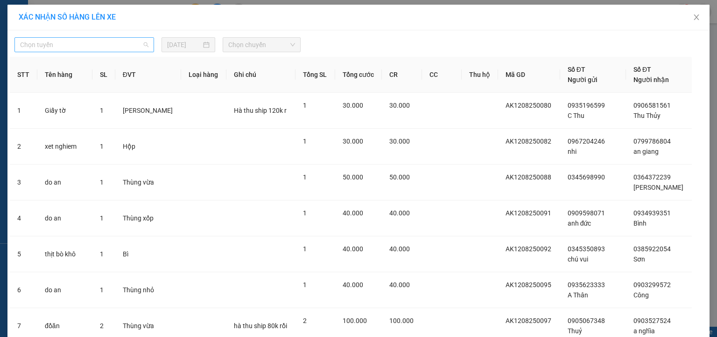
click at [24, 44] on span "Chọn tuyến" at bounding box center [84, 45] width 128 height 14
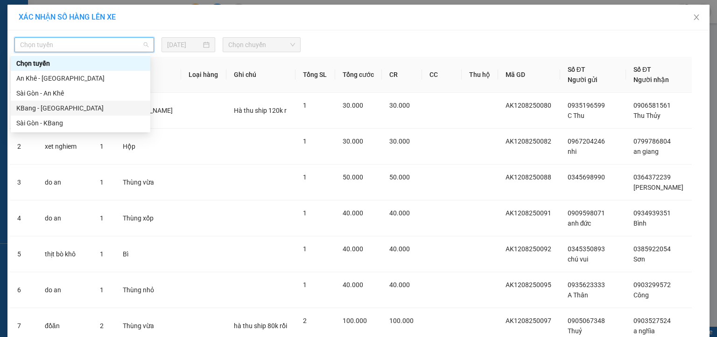
click at [29, 111] on div "KBang - [GEOGRAPHIC_DATA]" at bounding box center [80, 108] width 128 height 10
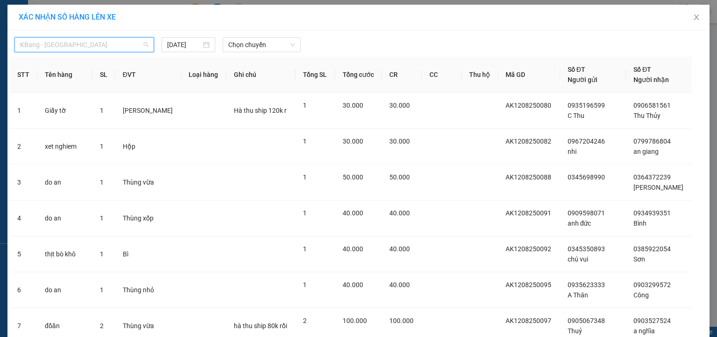
click at [32, 47] on span "KBang - [GEOGRAPHIC_DATA]" at bounding box center [84, 45] width 128 height 14
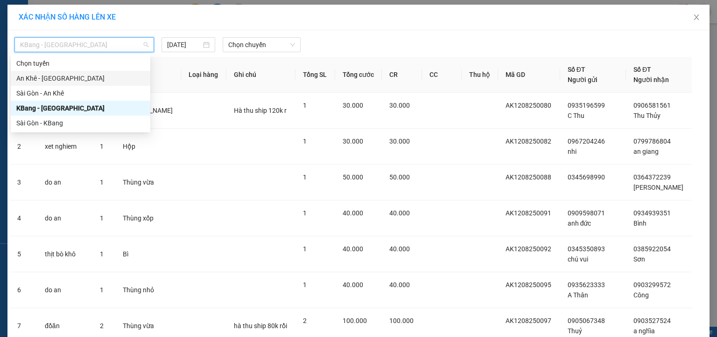
click at [33, 79] on div "An Khê - [GEOGRAPHIC_DATA]" at bounding box center [80, 78] width 128 height 10
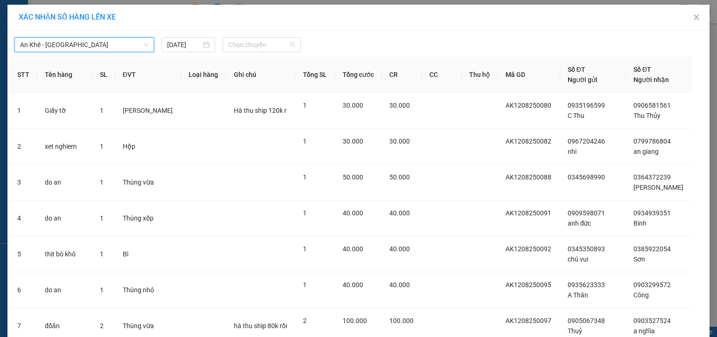
drag, startPoint x: 231, startPoint y: 45, endPoint x: 245, endPoint y: 55, distance: 17.0
click at [232, 46] on span "Chọn chuyến" at bounding box center [261, 45] width 67 height 14
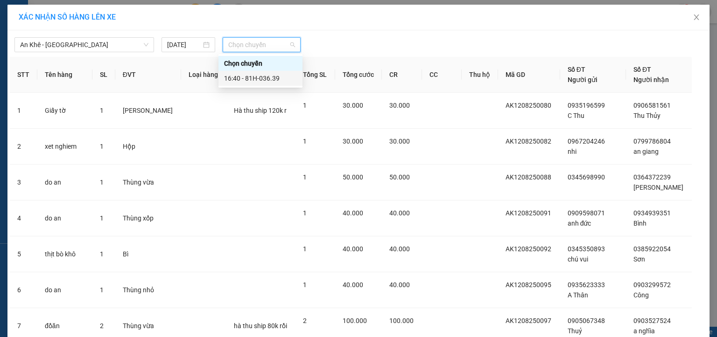
click at [256, 79] on div "16:40 - 81H-036.39" at bounding box center [260, 78] width 73 height 10
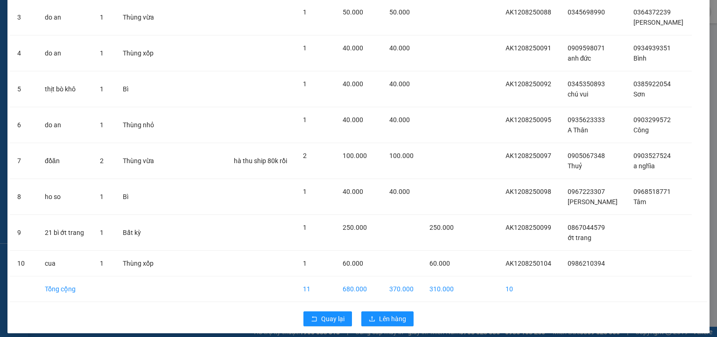
scroll to position [185, 0]
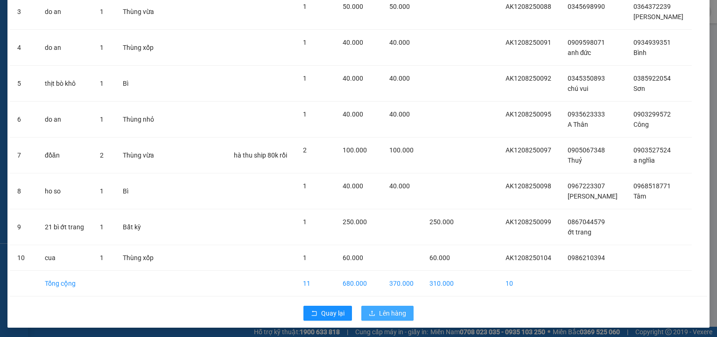
click at [382, 314] on span "Lên hàng" at bounding box center [392, 313] width 27 height 10
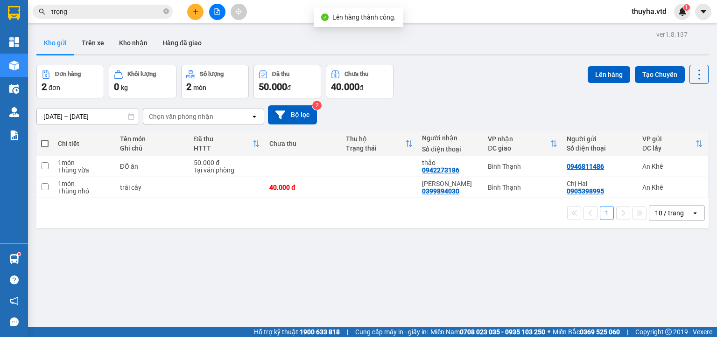
click at [46, 141] on span at bounding box center [44, 143] width 7 height 7
click at [45, 139] on input "checkbox" at bounding box center [45, 139] width 0 height 0
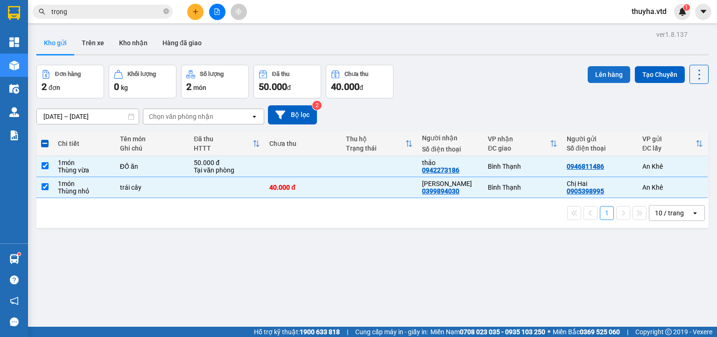
click at [593, 76] on button "Lên hàng" at bounding box center [608, 74] width 42 height 17
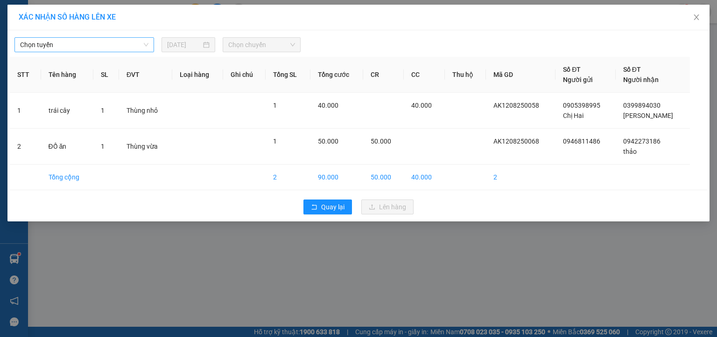
click at [47, 44] on span "Chọn tuyến" at bounding box center [84, 45] width 128 height 14
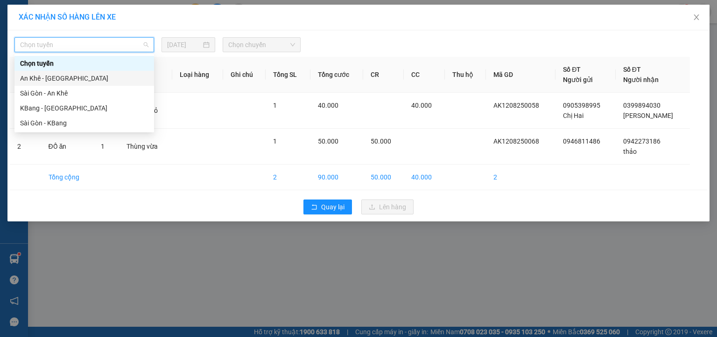
click at [35, 78] on div "An Khê - [GEOGRAPHIC_DATA]" at bounding box center [84, 78] width 128 height 10
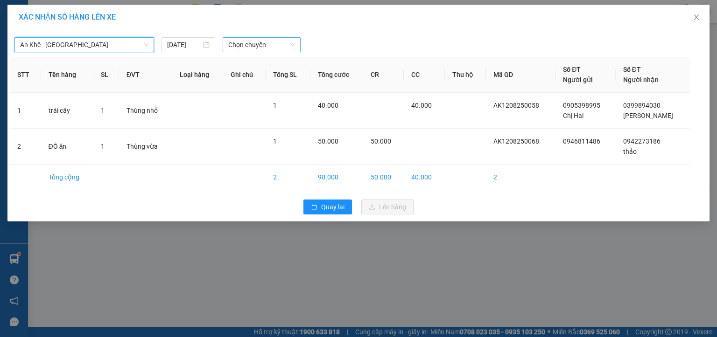
click at [264, 46] on span "Chọn chuyến" at bounding box center [261, 45] width 67 height 14
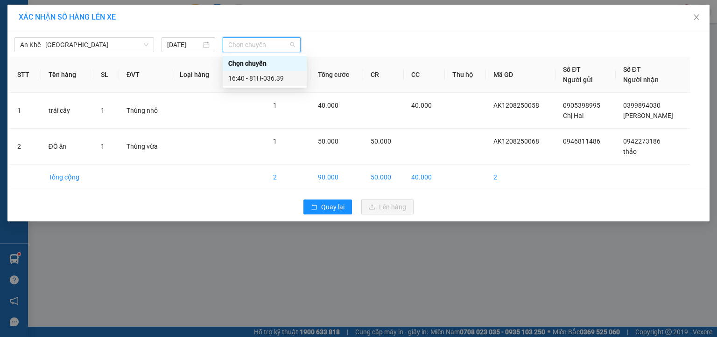
click at [270, 80] on div "16:40 - 81H-036.39" at bounding box center [264, 78] width 73 height 10
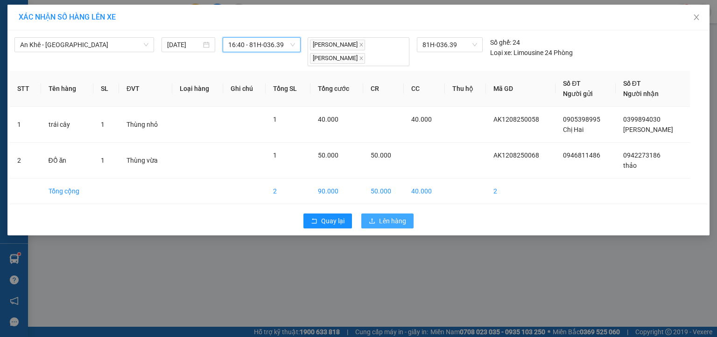
click at [393, 220] on span "Lên hàng" at bounding box center [392, 221] width 27 height 10
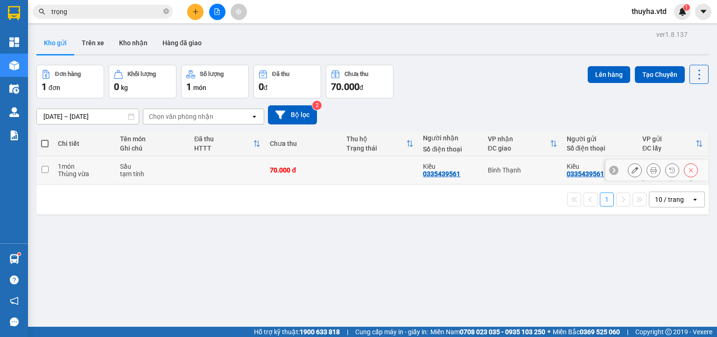
drag, startPoint x: 44, startPoint y: 167, endPoint x: 152, endPoint y: 151, distance: 108.9
click at [45, 167] on input "checkbox" at bounding box center [45, 169] width 7 height 7
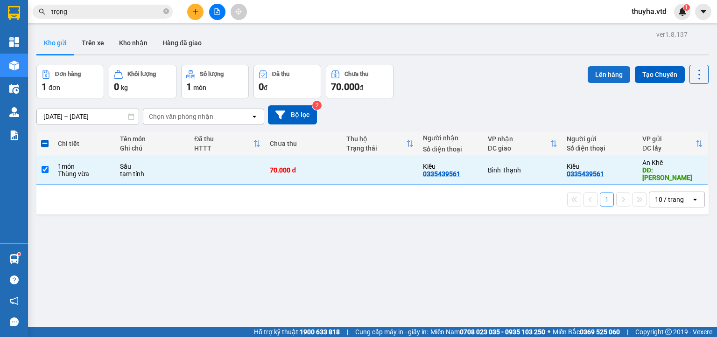
click at [612, 68] on button "Lên hàng" at bounding box center [608, 74] width 42 height 17
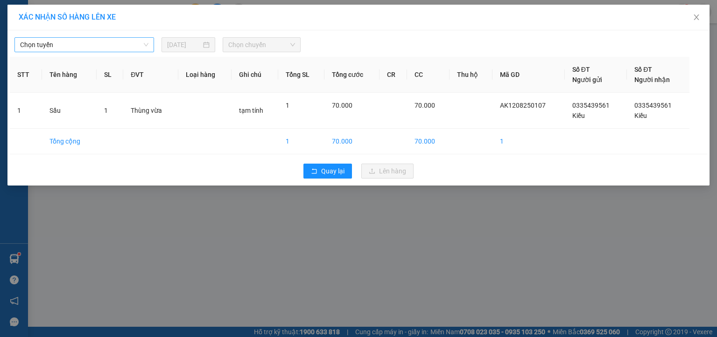
click at [38, 42] on span "Chọn tuyến" at bounding box center [84, 45] width 128 height 14
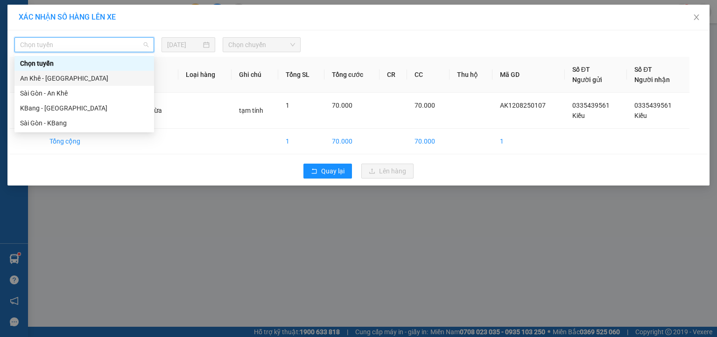
click at [35, 77] on div "An Khê - [GEOGRAPHIC_DATA]" at bounding box center [84, 78] width 128 height 10
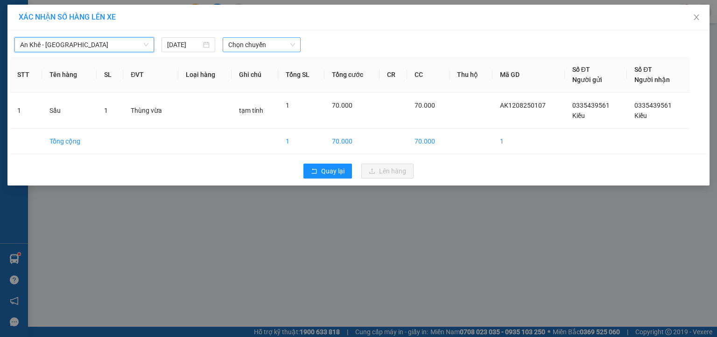
click at [266, 45] on span "Chọn chuyến" at bounding box center [261, 45] width 67 height 14
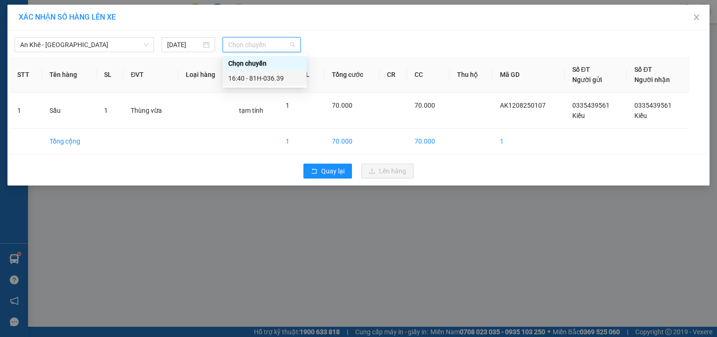
click at [276, 81] on div "16:40 - 81H-036.39" at bounding box center [264, 78] width 73 height 10
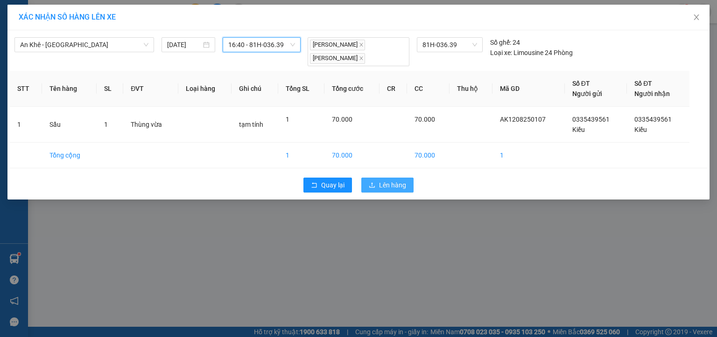
click at [396, 185] on span "Lên hàng" at bounding box center [392, 185] width 27 height 10
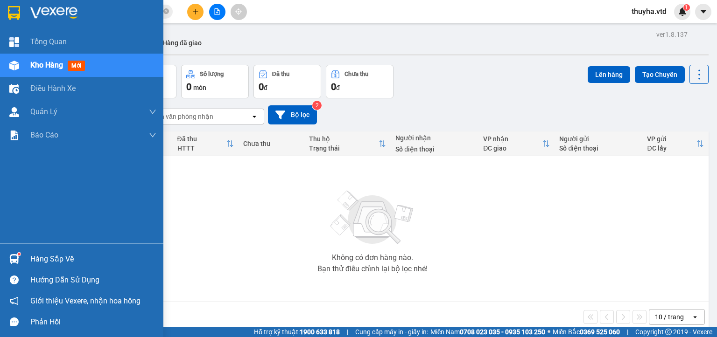
click at [14, 69] on img at bounding box center [14, 66] width 10 height 10
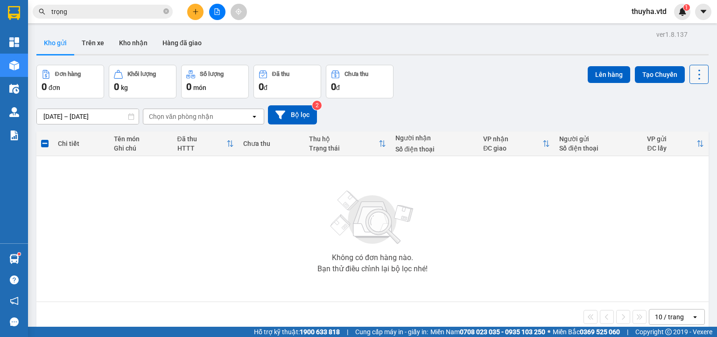
click at [692, 79] on icon at bounding box center [698, 74] width 13 height 13
click at [681, 134] on span "Làm mới" at bounding box center [678, 132] width 26 height 9
click at [218, 13] on icon "file-add" at bounding box center [217, 11] width 7 height 7
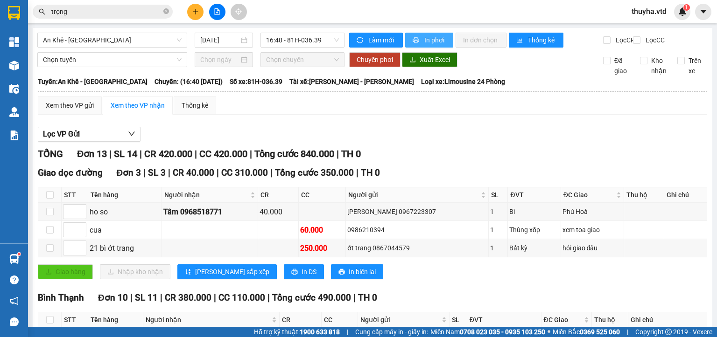
click at [424, 41] on span "In phơi" at bounding box center [434, 40] width 21 height 10
click at [64, 111] on div "Xem theo VP gửi" at bounding box center [70, 105] width 48 height 10
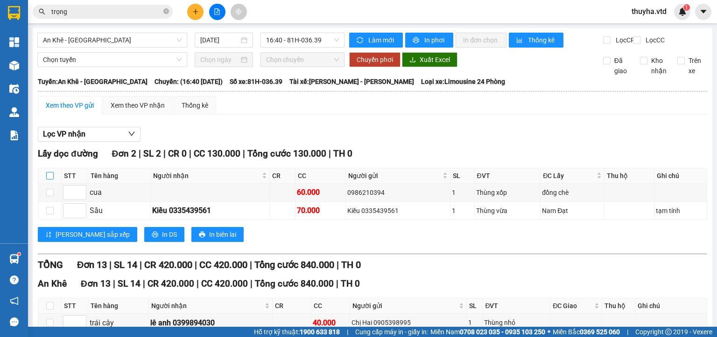
click at [51, 180] on input "checkbox" at bounding box center [49, 175] width 7 height 7
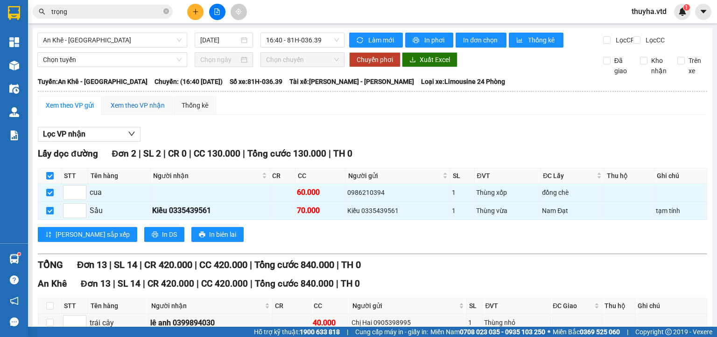
click at [144, 111] on div "Xem theo VP nhận" at bounding box center [138, 105] width 54 height 10
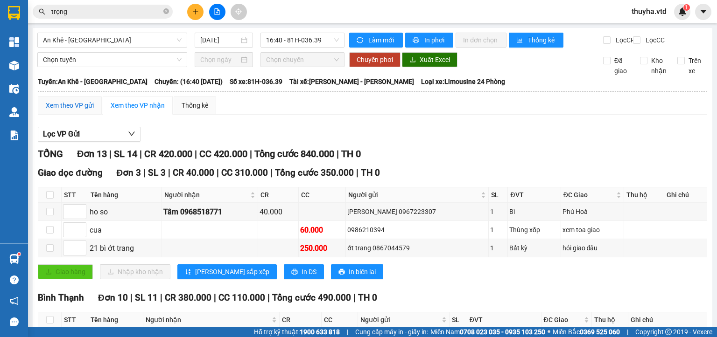
click at [69, 111] on div "Xem theo VP gửi" at bounding box center [70, 105] width 48 height 10
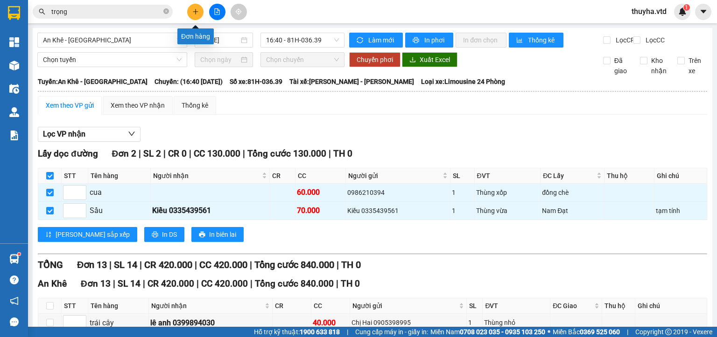
click at [194, 9] on icon "plus" at bounding box center [195, 11] width 7 height 7
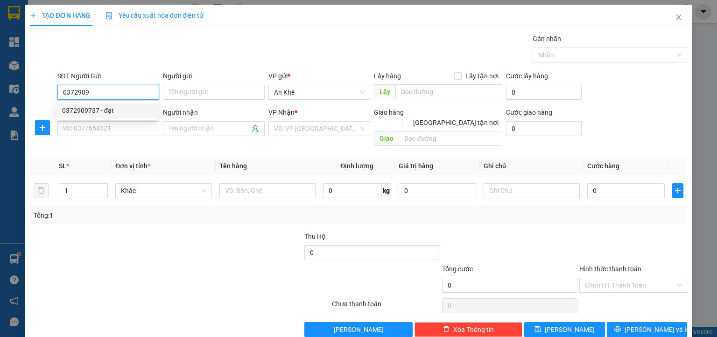
click at [134, 107] on div "0372909737 - đạt" at bounding box center [107, 110] width 90 height 10
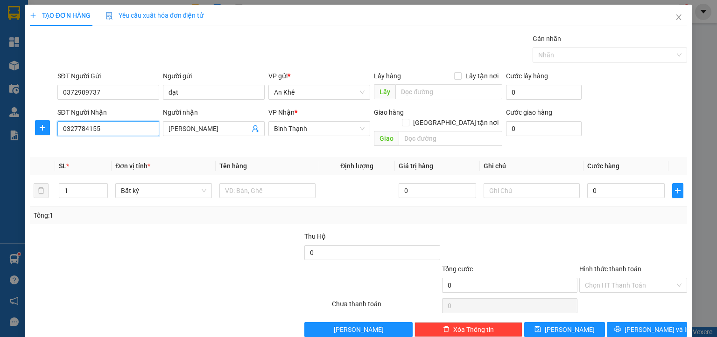
click at [81, 128] on input "0327784155" at bounding box center [108, 128] width 102 height 15
click at [127, 153] on div "0964986311 - long" at bounding box center [106, 146] width 101 height 15
click at [140, 184] on span "Bất kỳ" at bounding box center [163, 191] width 85 height 14
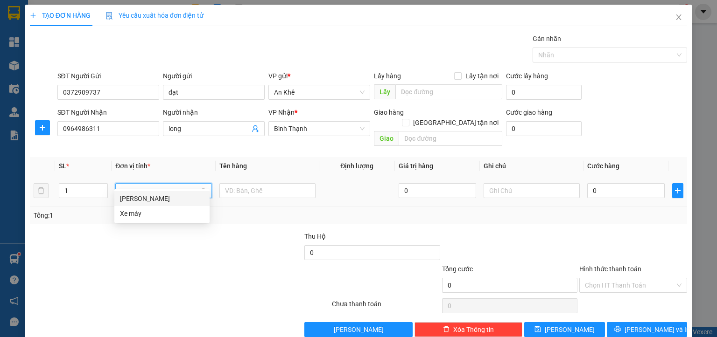
click at [130, 202] on div "[PERSON_NAME]" at bounding box center [162, 199] width 84 height 10
click at [243, 183] on input "text" at bounding box center [271, 190] width 96 height 15
click at [602, 183] on input "0" at bounding box center [626, 190] width 77 height 15
click at [618, 279] on input "Hình thức thanh toán" at bounding box center [630, 286] width 90 height 14
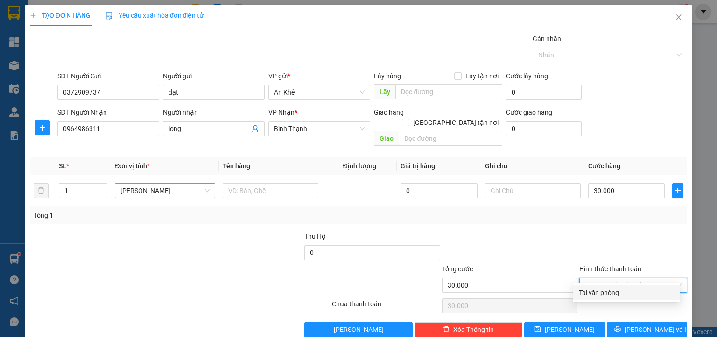
click at [603, 292] on div "Tại văn phòng" at bounding box center [627, 293] width 96 height 10
click at [640, 325] on span "[PERSON_NAME] và In" at bounding box center [656, 330] width 65 height 10
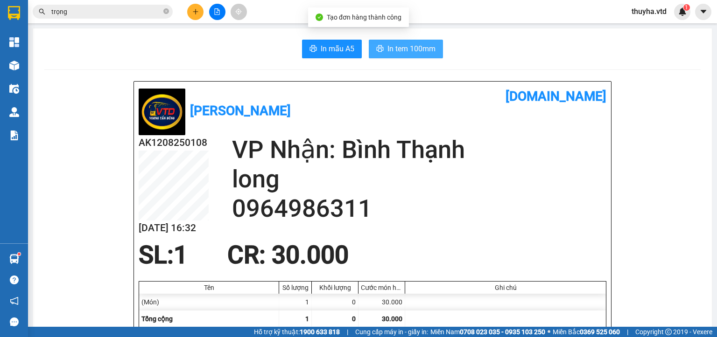
click at [390, 51] on span "In tem 100mm" at bounding box center [411, 49] width 48 height 12
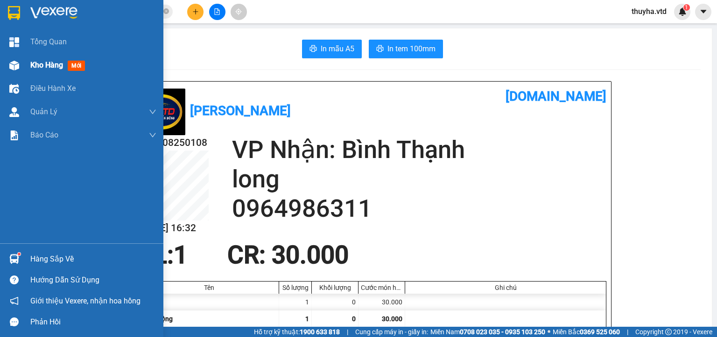
click at [27, 64] on div "Kho hàng mới" at bounding box center [81, 65] width 163 height 23
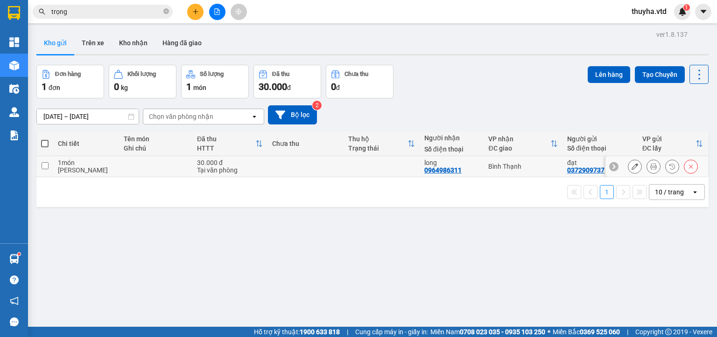
click at [38, 165] on td at bounding box center [44, 166] width 17 height 21
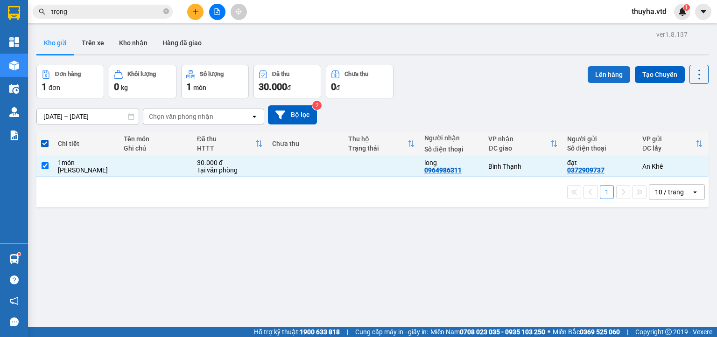
click at [591, 72] on button "Lên hàng" at bounding box center [608, 74] width 42 height 17
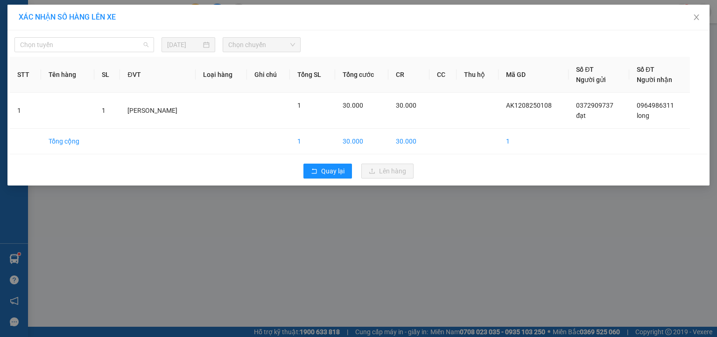
drag, startPoint x: 63, startPoint y: 42, endPoint x: 60, endPoint y: 82, distance: 40.3
click at [63, 45] on span "Chọn tuyến" at bounding box center [84, 45] width 128 height 14
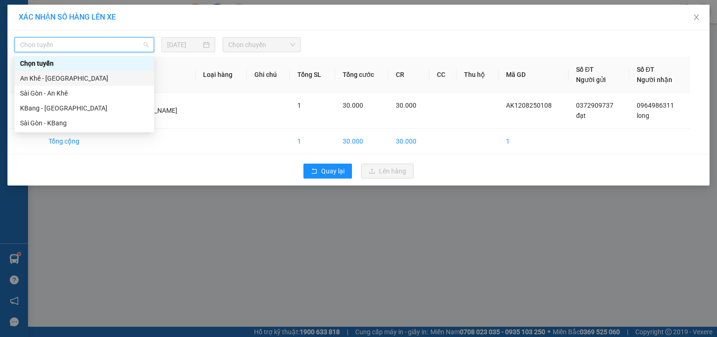
click at [35, 80] on div "An Khê - [GEOGRAPHIC_DATA]" at bounding box center [84, 78] width 128 height 10
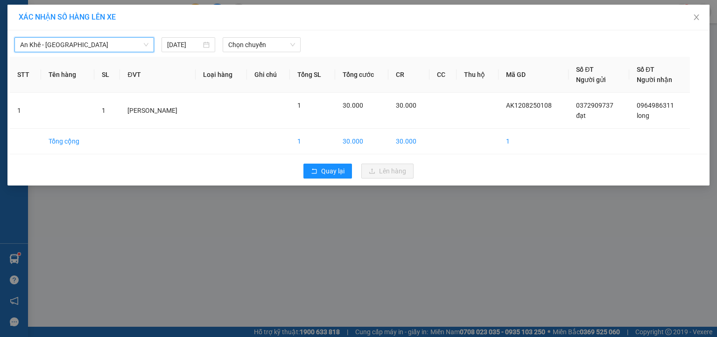
drag, startPoint x: 234, startPoint y: 49, endPoint x: 243, endPoint y: 53, distance: 10.0
click at [237, 49] on span "Chọn chuyến" at bounding box center [261, 45] width 67 height 14
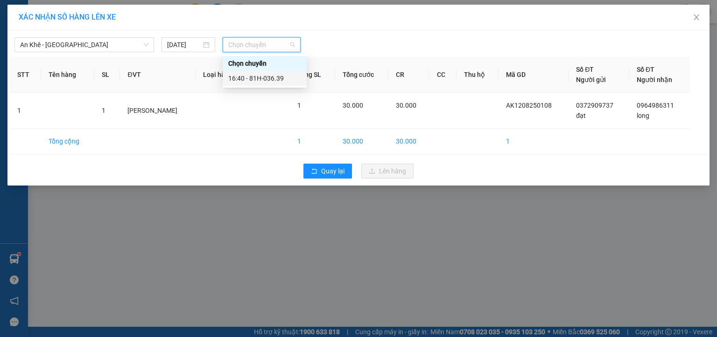
click at [266, 78] on div "16:40 - 81H-036.39" at bounding box center [264, 78] width 73 height 10
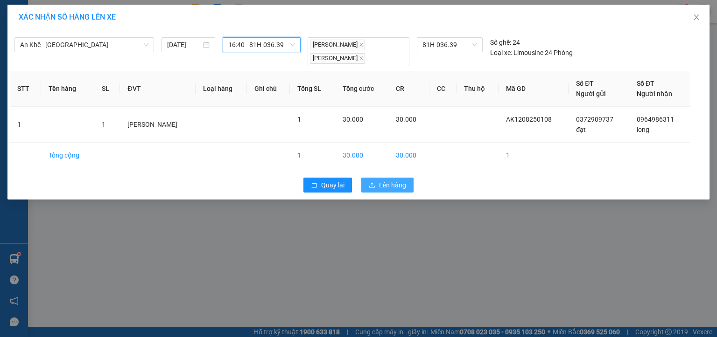
click at [382, 184] on span "Lên hàng" at bounding box center [392, 185] width 27 height 10
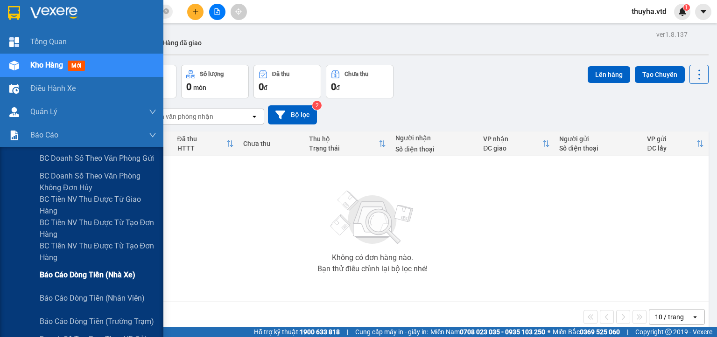
click at [78, 281] on div "Báo cáo dòng tiền (nhà xe)" at bounding box center [98, 275] width 117 height 23
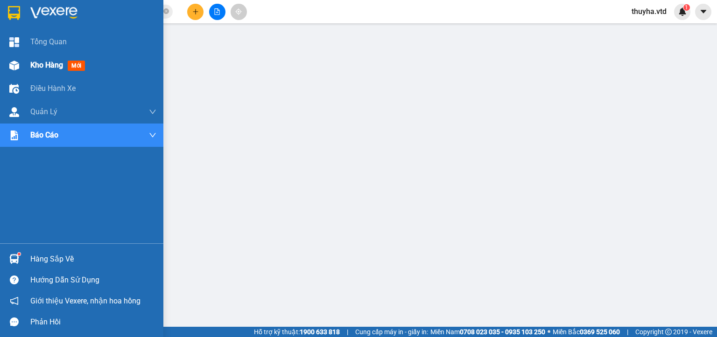
click at [21, 63] on div at bounding box center [14, 65] width 16 height 16
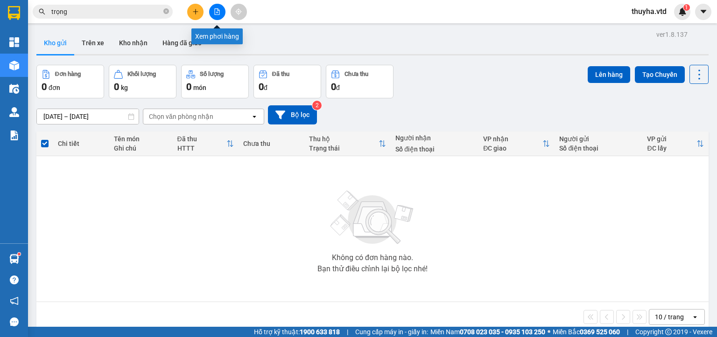
click at [216, 16] on button at bounding box center [217, 12] width 16 height 16
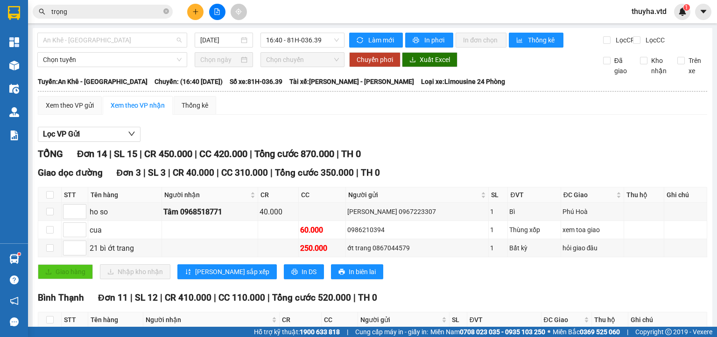
drag, startPoint x: 91, startPoint y: 41, endPoint x: 89, endPoint y: 85, distance: 44.8
click at [91, 44] on span "An Khê - [GEOGRAPHIC_DATA]" at bounding box center [112, 40] width 139 height 14
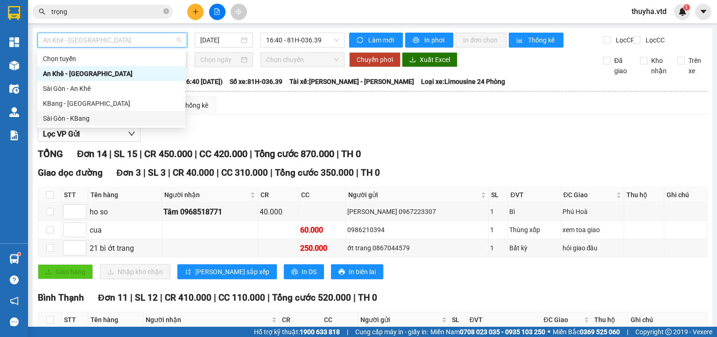
click at [78, 120] on div "Sài Gòn - KBang" at bounding box center [111, 118] width 137 height 10
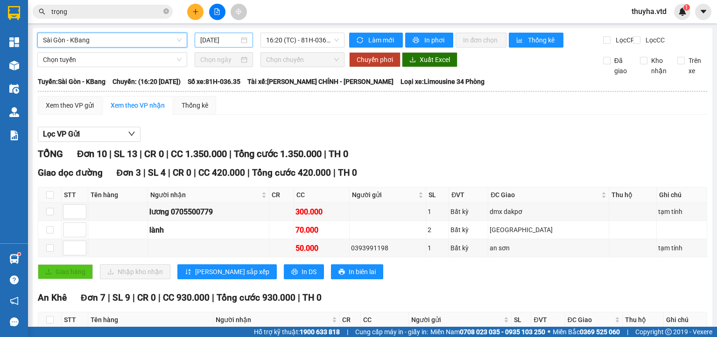
click at [212, 41] on input "[DATE]" at bounding box center [219, 40] width 38 height 10
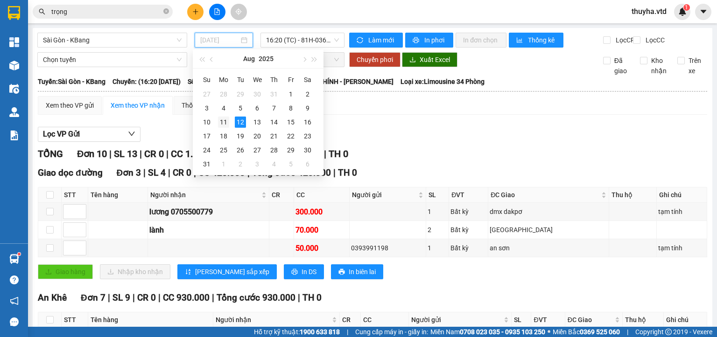
click at [220, 121] on div "11" at bounding box center [223, 122] width 11 height 11
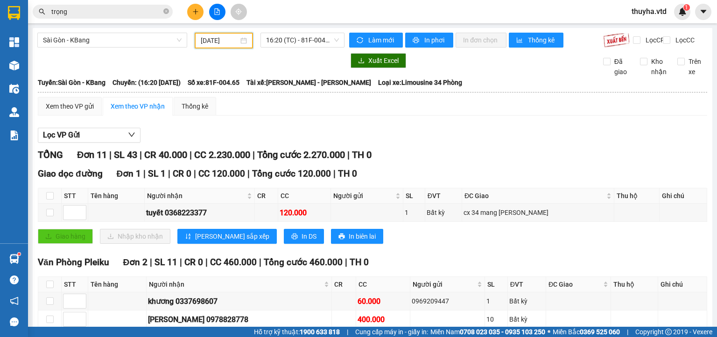
drag, startPoint x: 212, startPoint y: 38, endPoint x: 244, endPoint y: 89, distance: 60.4
click at [214, 40] on input "[DATE]" at bounding box center [219, 40] width 37 height 10
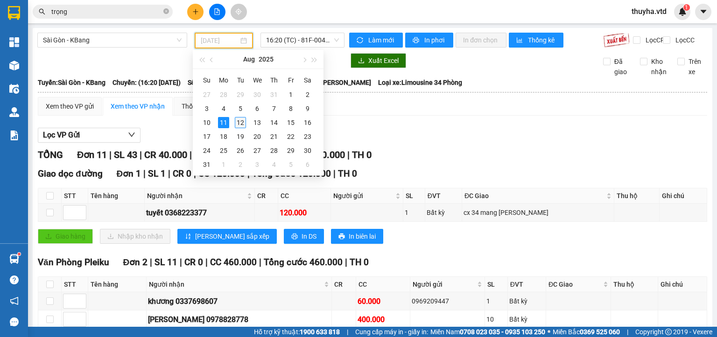
click at [241, 125] on div "12" at bounding box center [240, 122] width 11 height 11
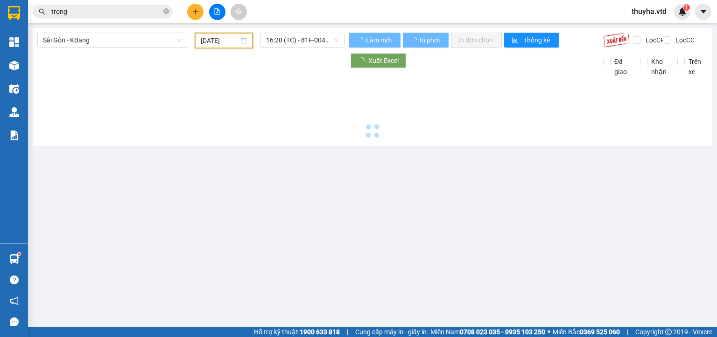
type input "[DATE]"
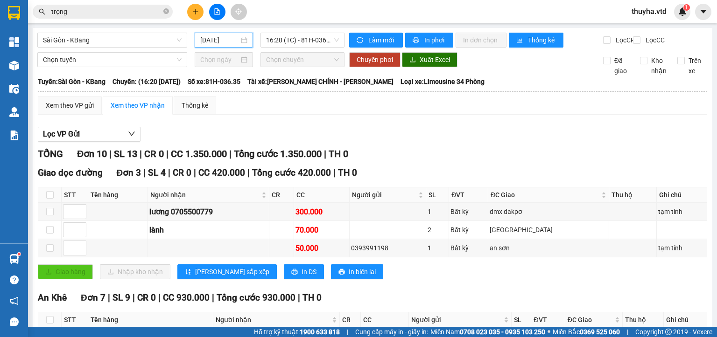
drag, startPoint x: 294, startPoint y: 42, endPoint x: 296, endPoint y: 49, distance: 6.3
click at [295, 45] on span "16:20 (TC) - 81H-036.35" at bounding box center [302, 40] width 73 height 14
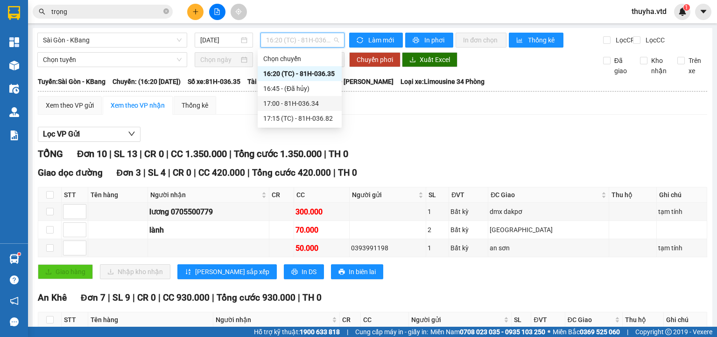
click at [299, 104] on div "17:00 - 81H-036.34" at bounding box center [299, 103] width 73 height 10
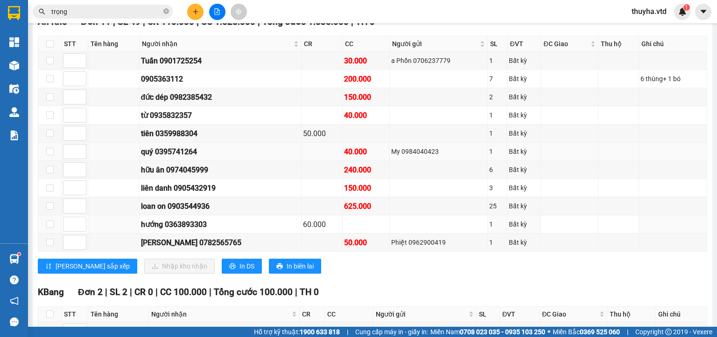
scroll to position [187, 0]
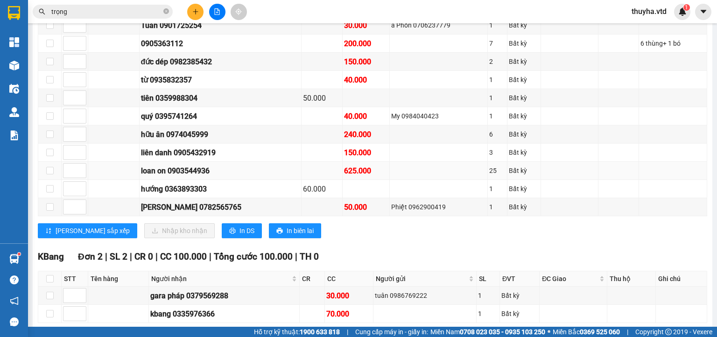
click at [199, 177] on div "loan on 0903544936" at bounding box center [220, 171] width 159 height 12
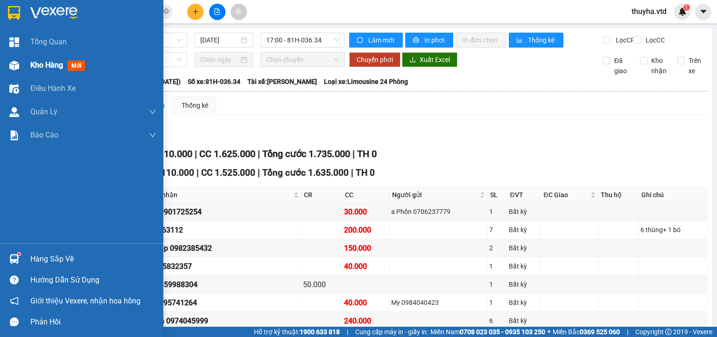
click at [9, 66] on img at bounding box center [14, 66] width 10 height 10
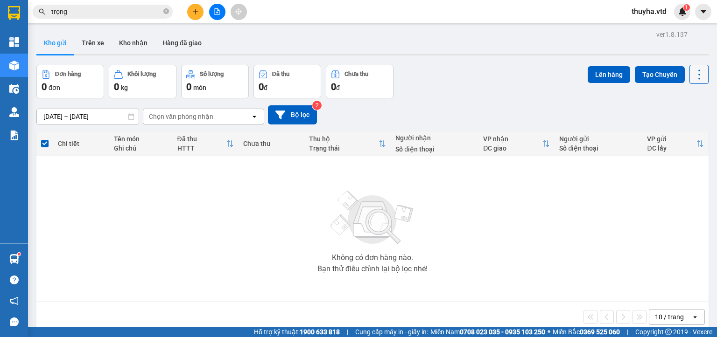
click at [692, 70] on icon at bounding box center [698, 74] width 13 height 13
click at [665, 131] on span "Làm mới" at bounding box center [678, 132] width 26 height 9
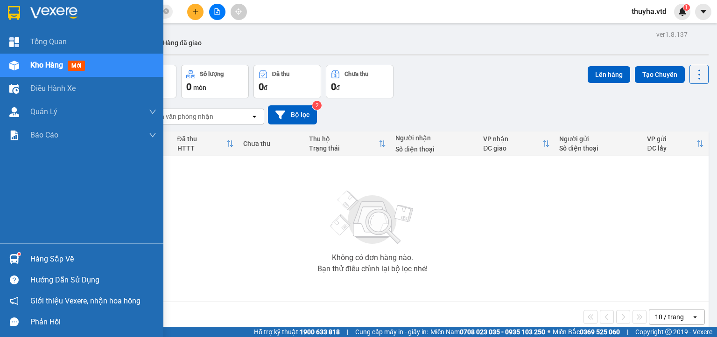
click at [11, 65] on img at bounding box center [14, 66] width 10 height 10
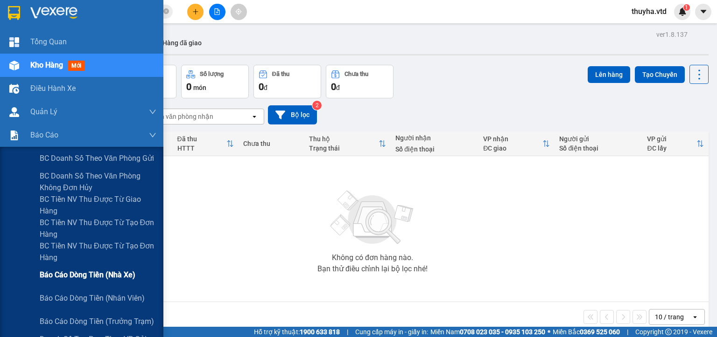
click at [105, 275] on span "Báo cáo dòng tiền (nhà xe)" at bounding box center [88, 275] width 96 height 12
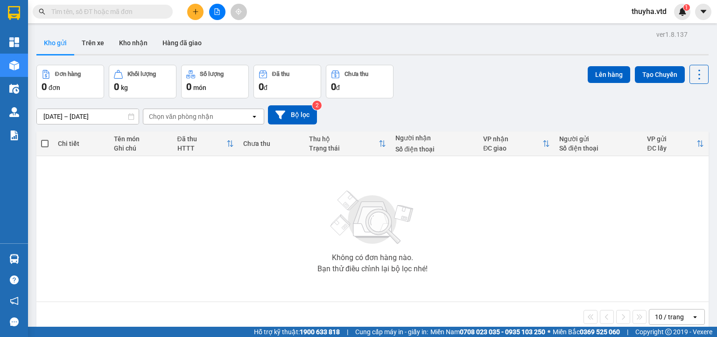
click at [84, 14] on input "text" at bounding box center [106, 12] width 110 height 10
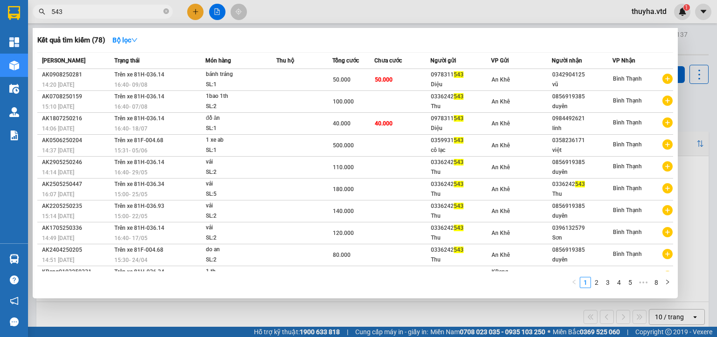
click at [217, 14] on div at bounding box center [358, 168] width 717 height 337
drag, startPoint x: 78, startPoint y: 10, endPoint x: 90, endPoint y: 5, distance: 12.3
click at [78, 10] on input "543" at bounding box center [106, 12] width 110 height 10
type input "5"
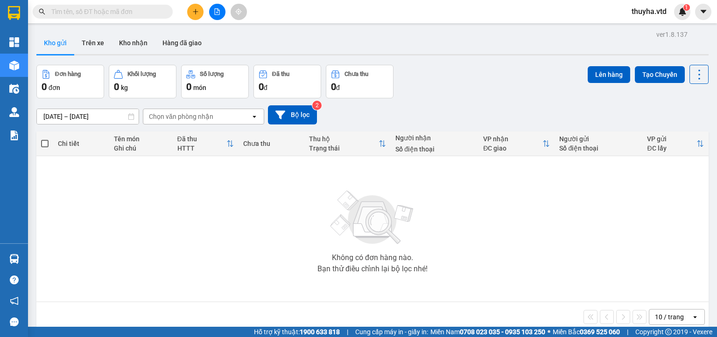
click at [293, 34] on div "Kho gửi Trên xe Kho nhận Hàng đã giao" at bounding box center [372, 44] width 672 height 25
click at [216, 12] on icon "file-add" at bounding box center [217, 11] width 5 height 7
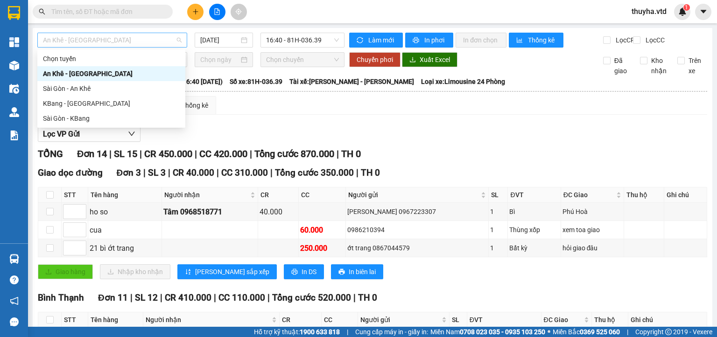
click at [110, 36] on span "An Khê - [GEOGRAPHIC_DATA]" at bounding box center [112, 40] width 139 height 14
click at [56, 117] on div "Sài Gòn - KBang" at bounding box center [111, 118] width 137 height 10
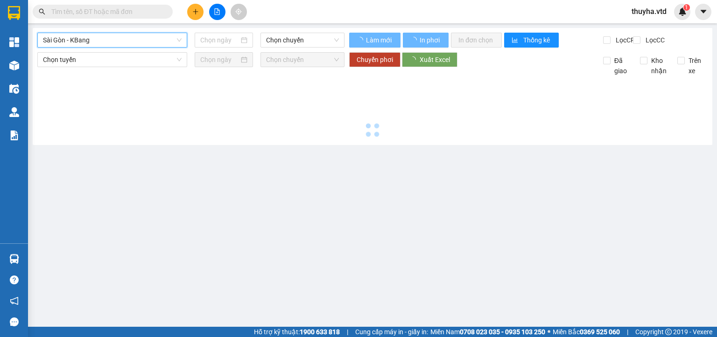
type input "[DATE]"
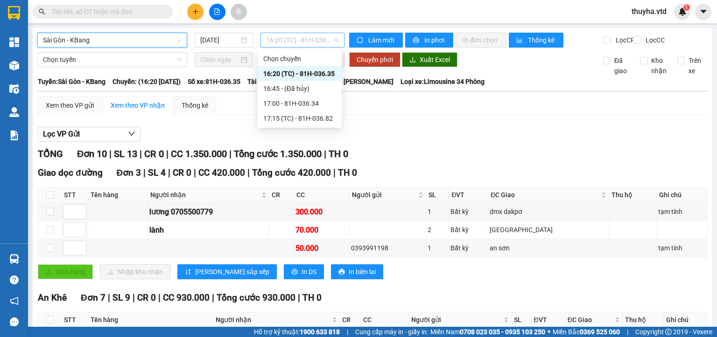
click at [321, 40] on span "16:20 (TC) - 81H-036.35" at bounding box center [302, 40] width 73 height 14
click at [306, 120] on div "17:15 (TC) - 81H-036.82" at bounding box center [299, 118] width 73 height 10
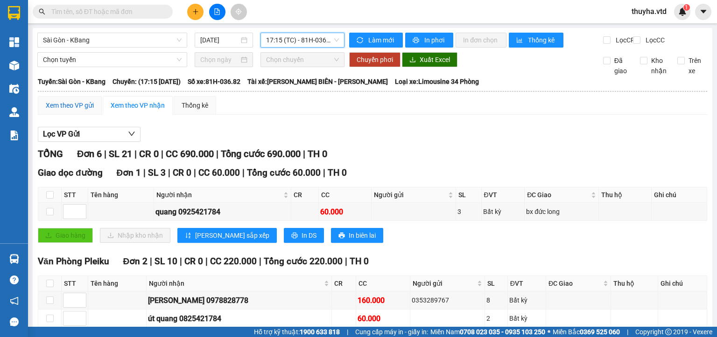
click at [69, 111] on div "Xem theo VP gửi" at bounding box center [70, 105] width 48 height 10
